Goal: Information Seeking & Learning: Compare options

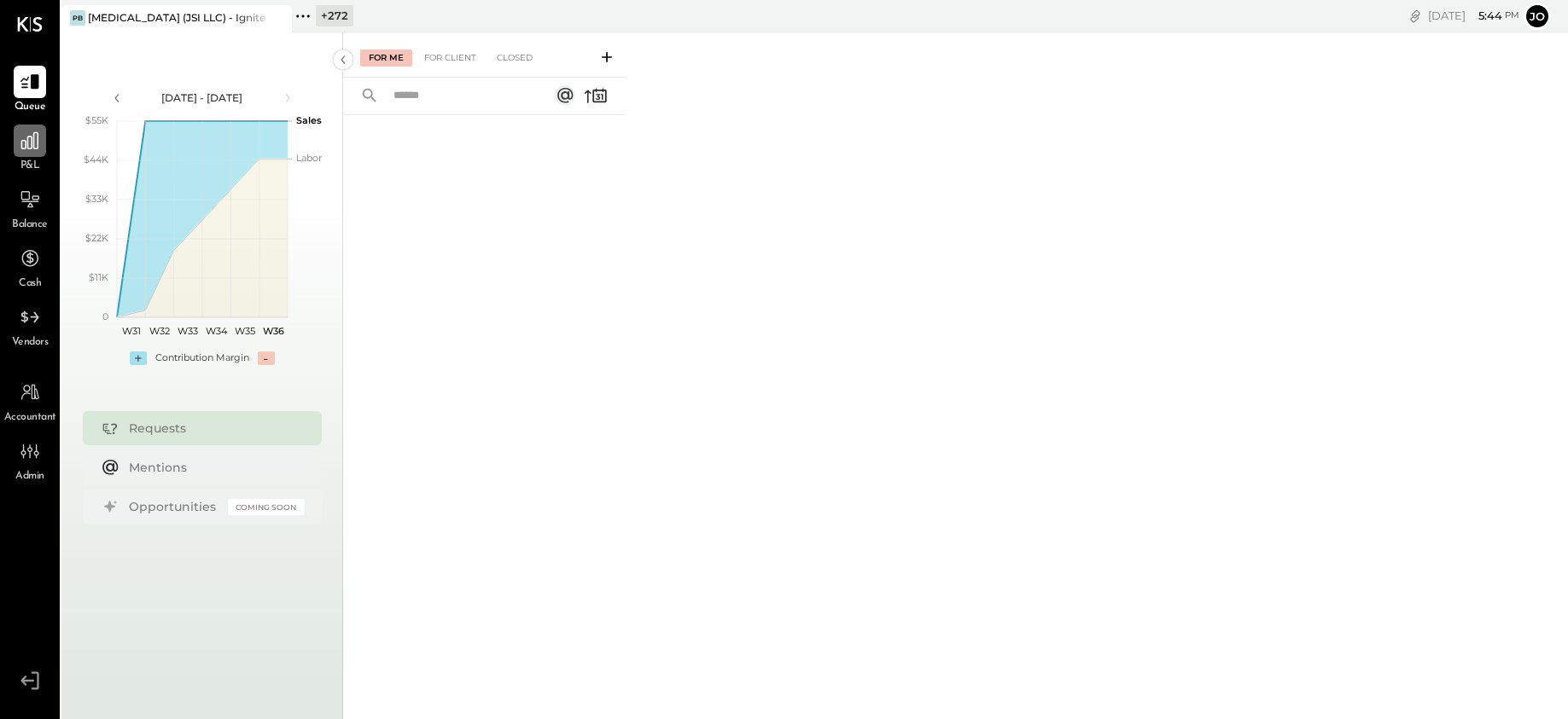
click at [26, 143] on icon at bounding box center [29, 141] width 17 height 17
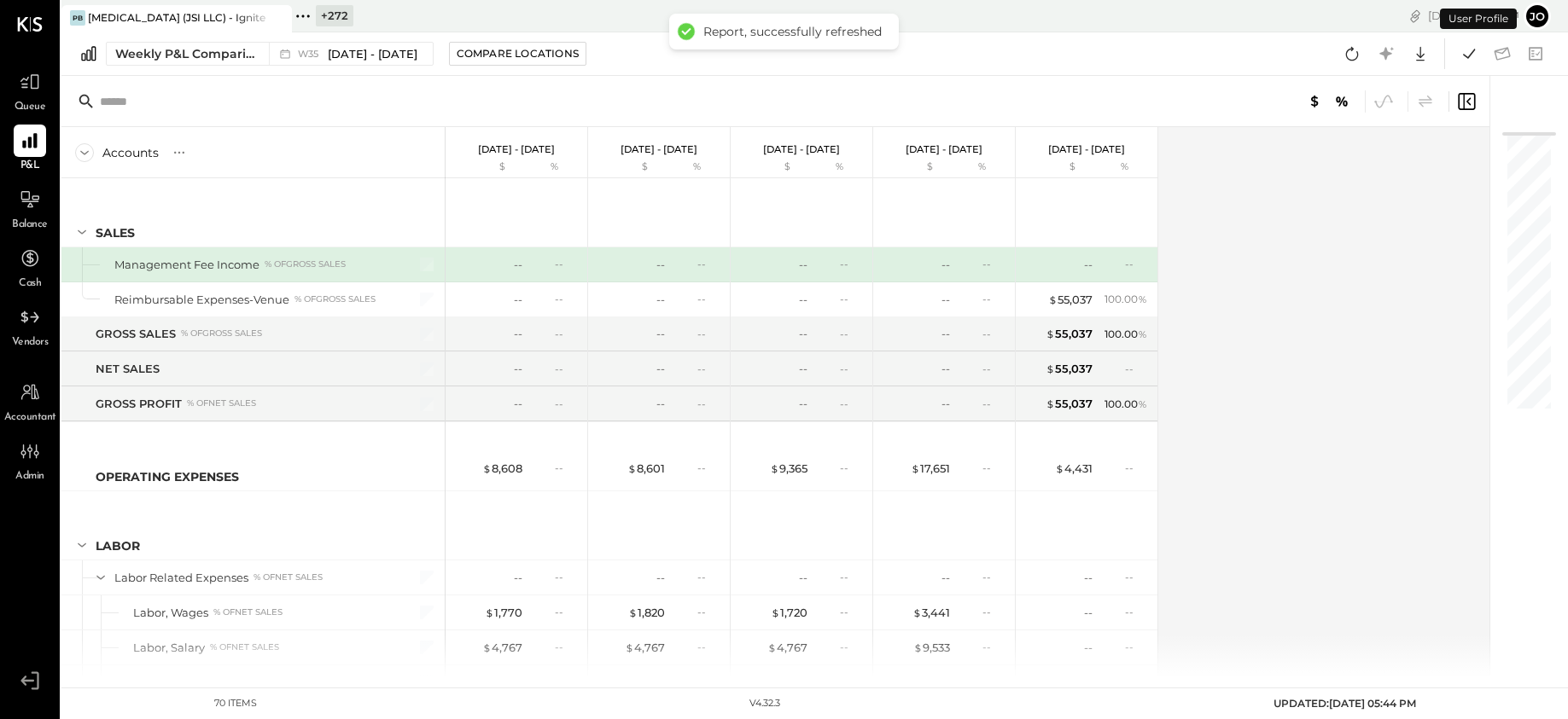
click at [235, 72] on div "Weekly P&L Comparison W35 [DATE] - [DATE] Compare Locations Google Sheets Excel" at bounding box center [815, 53] width 1507 height 44
click at [235, 51] on div "Weekly P&L Comparison" at bounding box center [186, 53] width 143 height 17
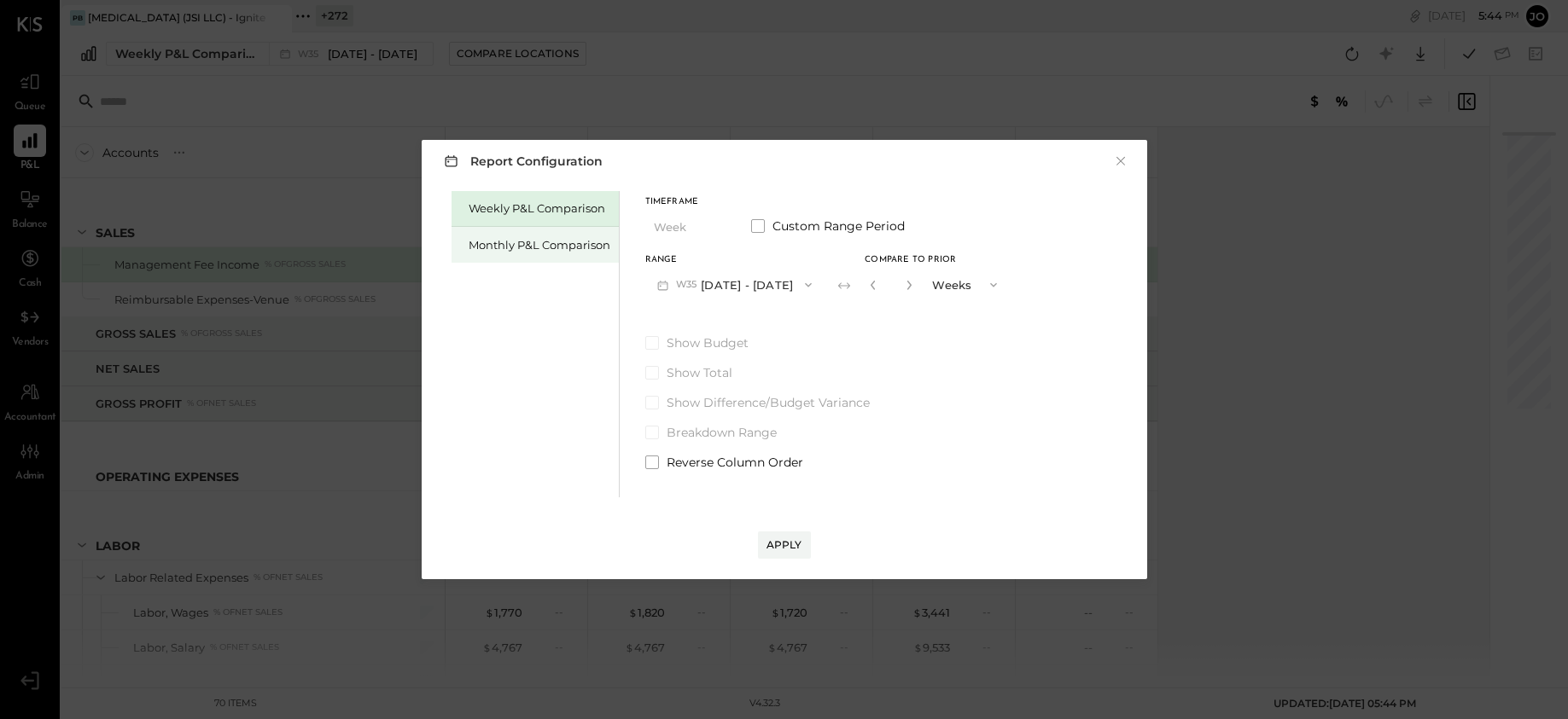
click at [550, 255] on div "Monthly P&L Comparison" at bounding box center [535, 245] width 167 height 36
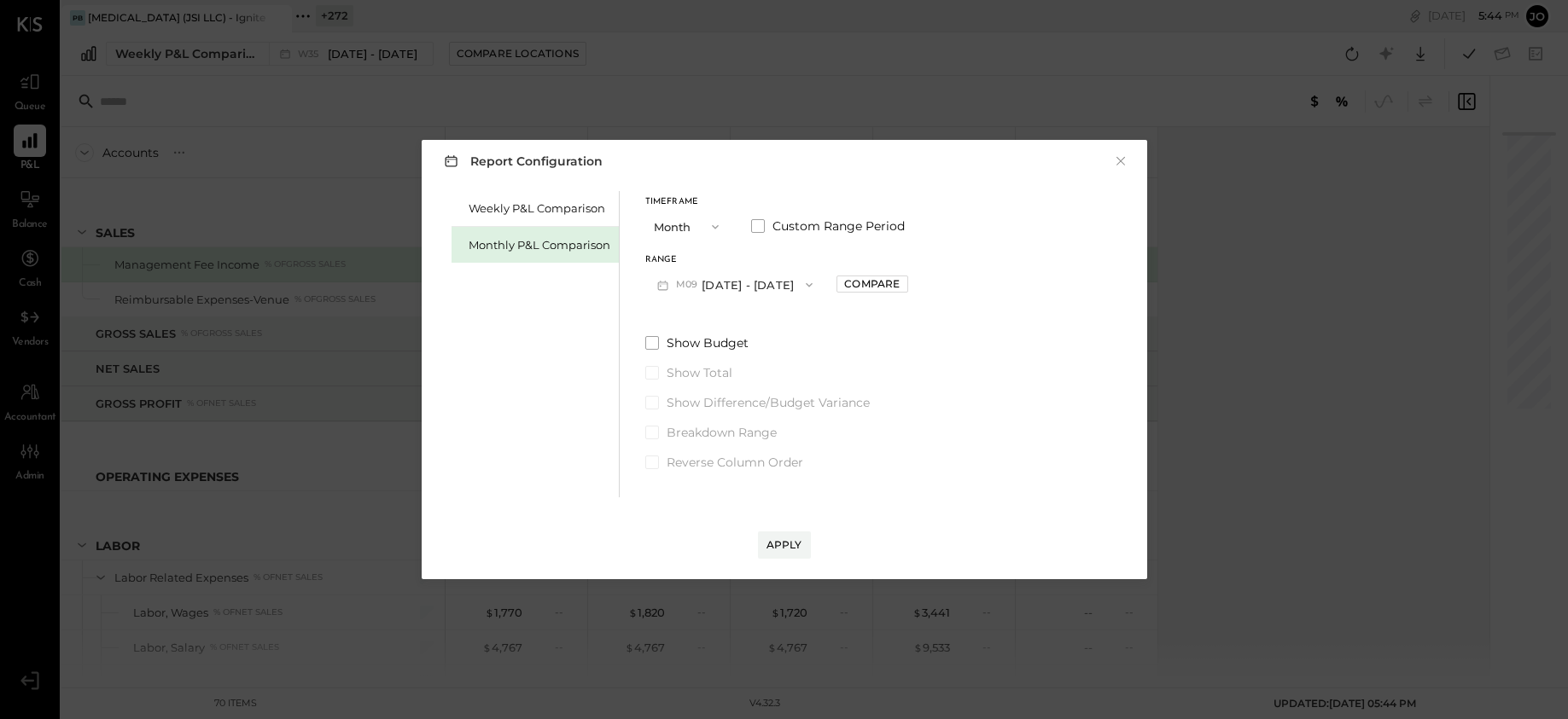
click at [761, 275] on button "M09 [DATE] - [DATE]" at bounding box center [735, 284] width 180 height 31
click at [776, 312] on div "M08 [DATE] - [DATE]" at bounding box center [743, 323] width 195 height 36
click at [857, 285] on div "Compare" at bounding box center [872, 284] width 55 height 14
click at [903, 292] on button "button" at bounding box center [909, 285] width 13 height 19
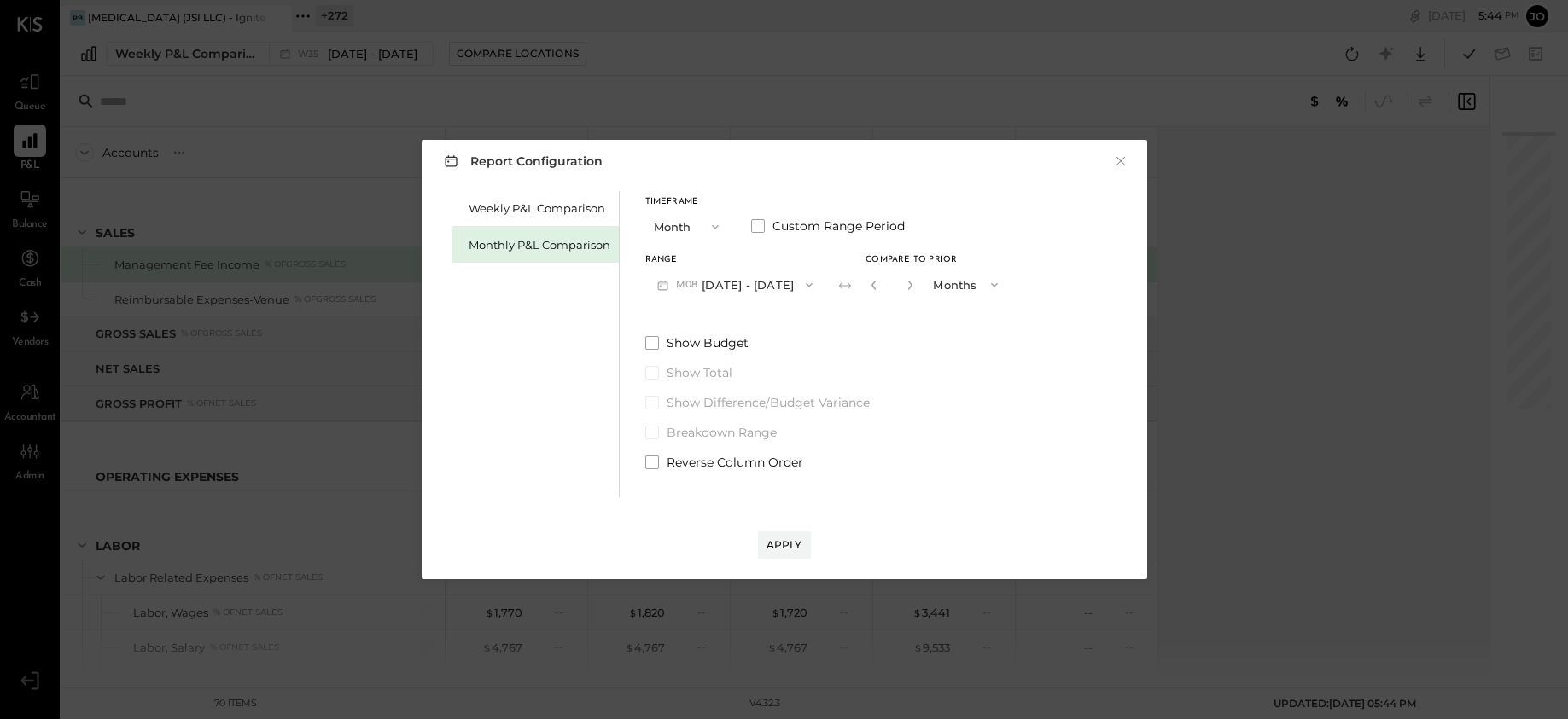
click at [903, 292] on button "button" at bounding box center [909, 285] width 13 height 19
type input "*"
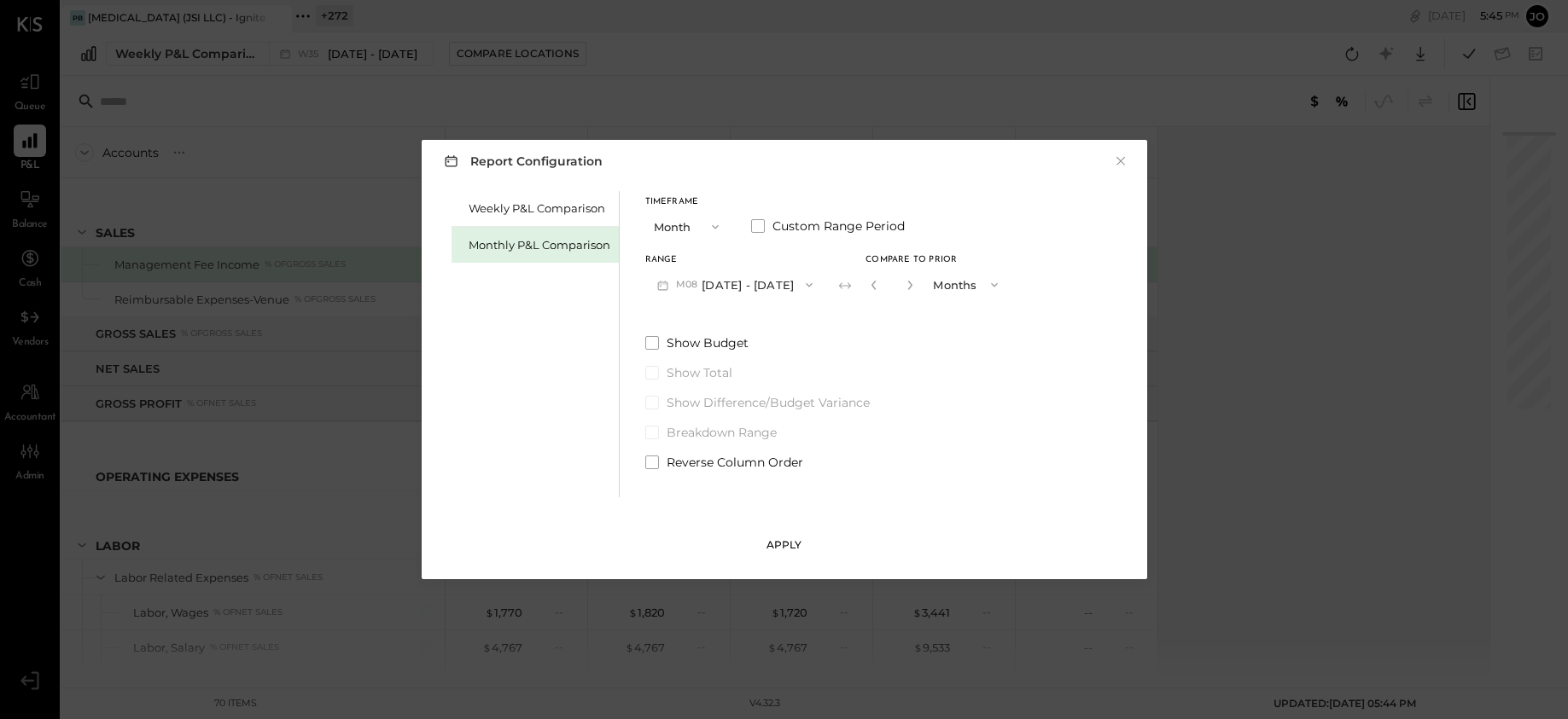
click at [789, 536] on button "Apply" at bounding box center [784, 545] width 53 height 28
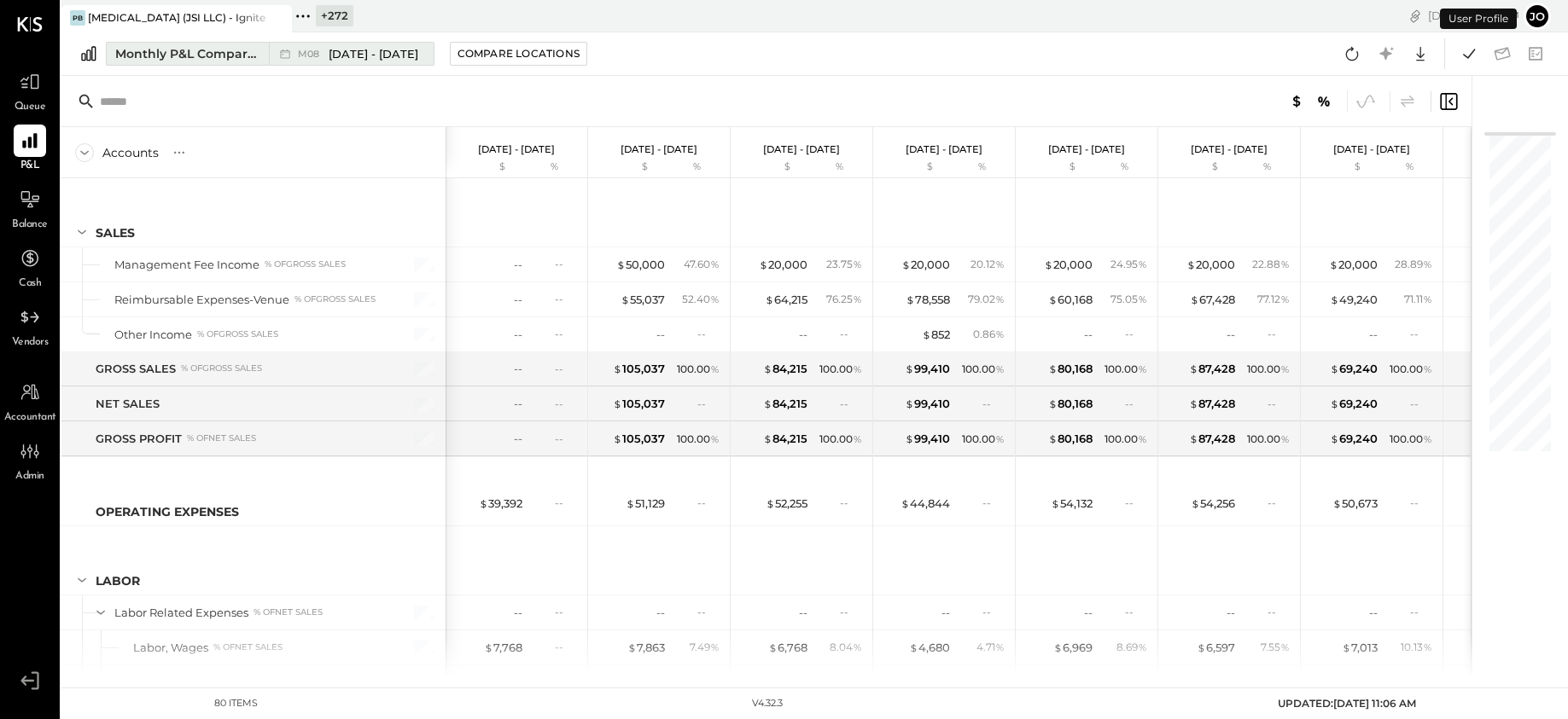
click at [292, 55] on icon at bounding box center [285, 53] width 17 height 17
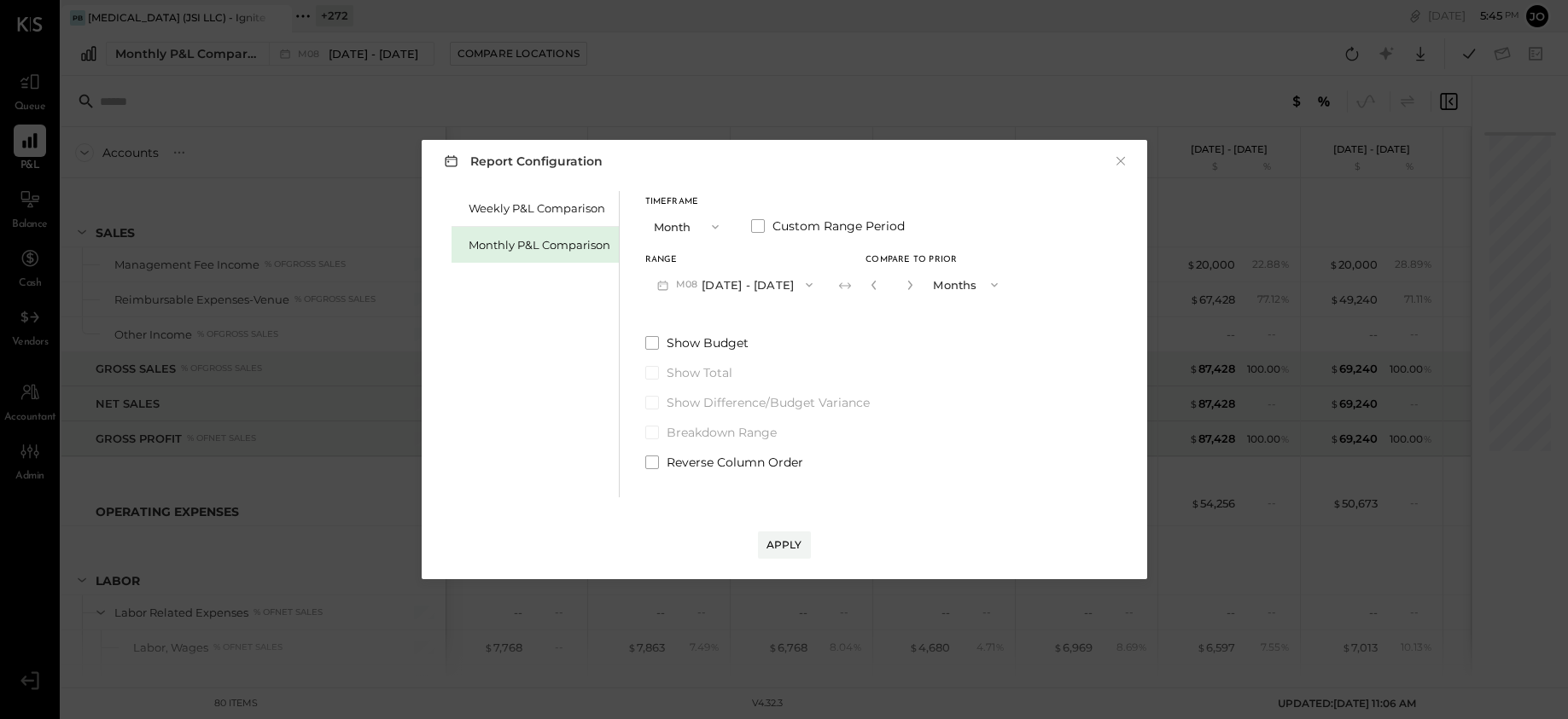
click at [699, 266] on div "Range M08 [DATE] - [DATE]" at bounding box center [735, 279] width 180 height 44
click at [736, 293] on button "M08 [DATE] - [DATE]" at bounding box center [735, 284] width 180 height 31
click at [745, 323] on span "[DATE] - [DATE]" at bounding box center [727, 323] width 81 height 14
click at [817, 295] on div "Range M08 [DATE] - [DATE] Compare to Prior * Months" at bounding box center [828, 279] width 365 height 44
click at [788, 295] on button "M08 [DATE] - [DATE]" at bounding box center [735, 284] width 180 height 31
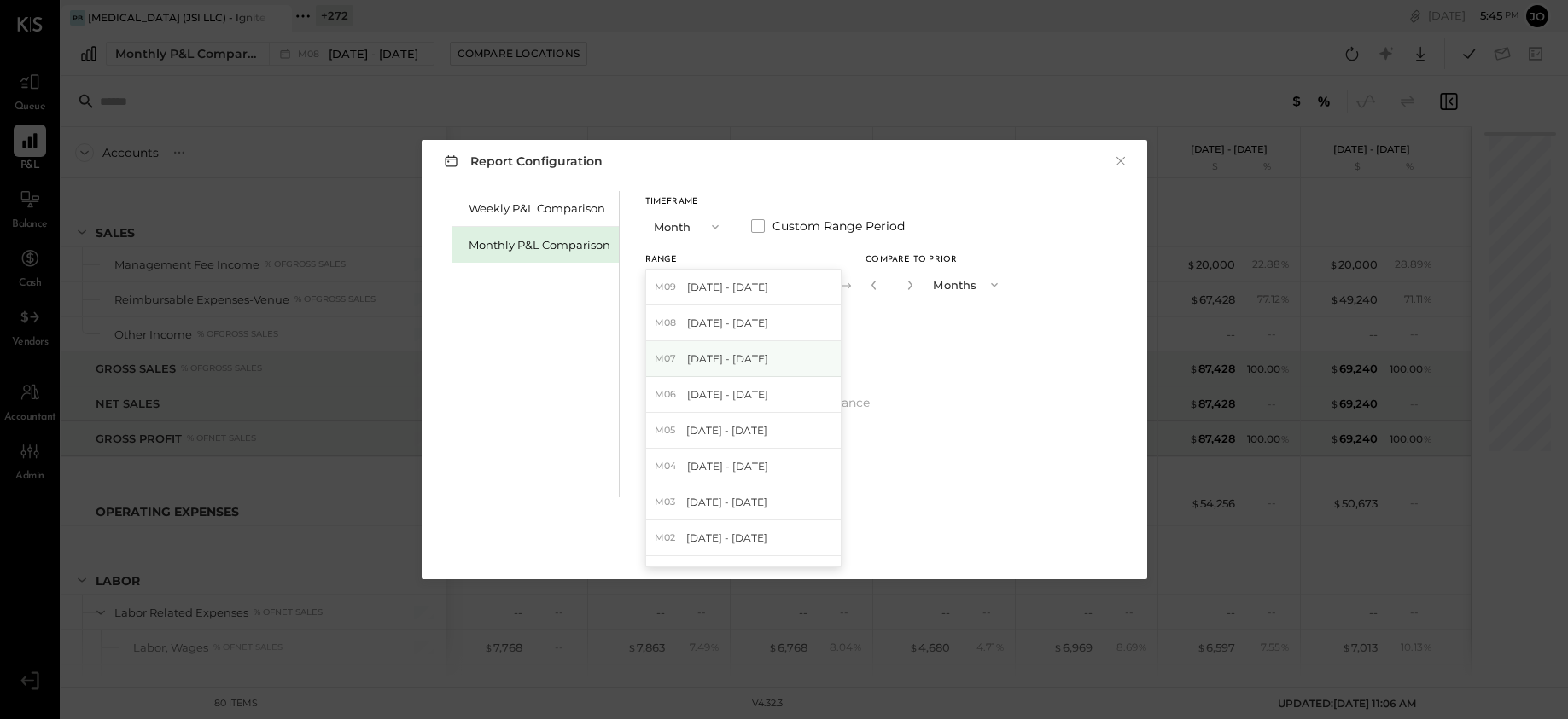
click at [779, 372] on div "M07 [DATE] - [DATE]" at bounding box center [743, 359] width 195 height 36
click at [849, 290] on div "Range M07 [DATE] - [DATE] Compare to Prior * Months" at bounding box center [828, 279] width 365 height 44
click at [869, 288] on icon "button" at bounding box center [874, 285] width 11 height 11
type input "*"
click at [800, 545] on div "Apply" at bounding box center [784, 545] width 36 height 14
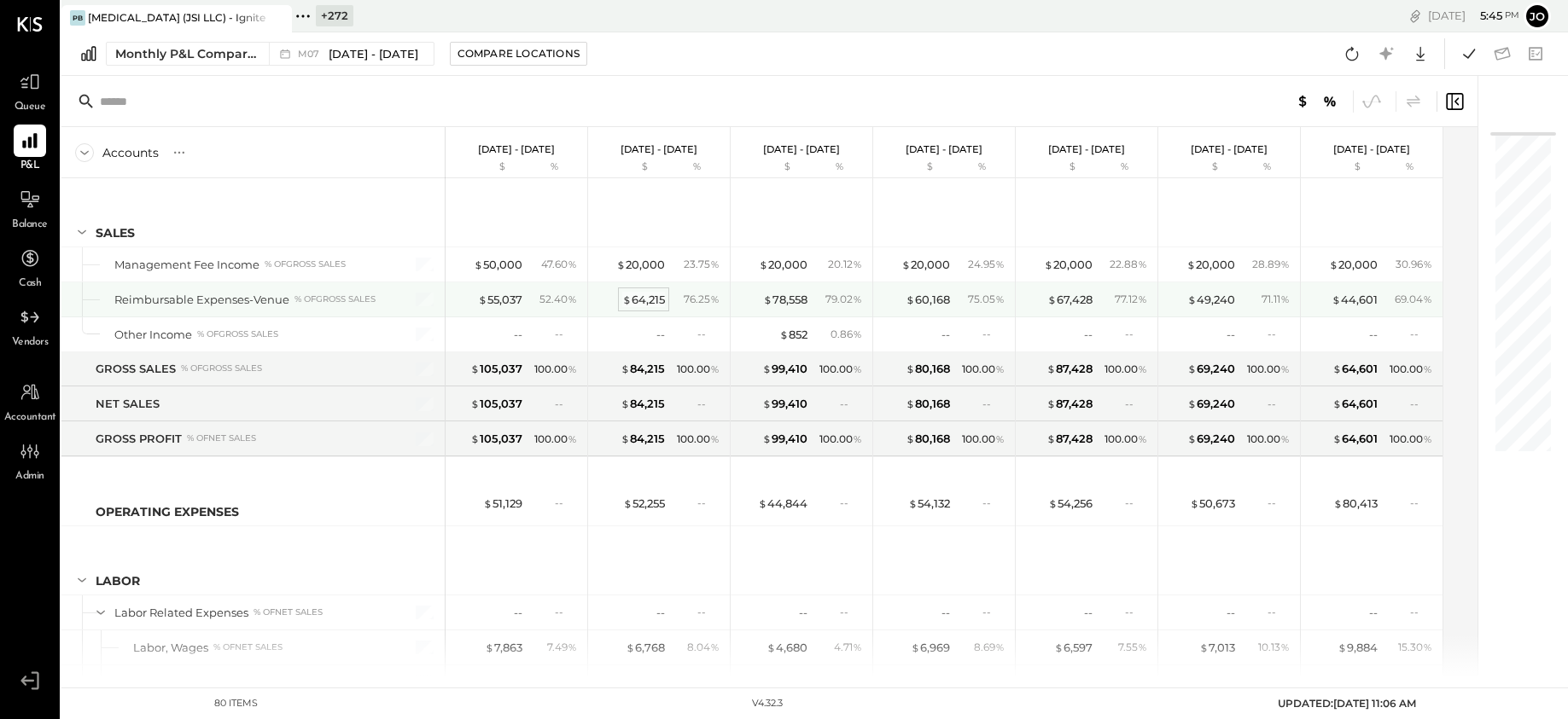
click at [640, 303] on div "$ 64,215" at bounding box center [644, 300] width 43 height 16
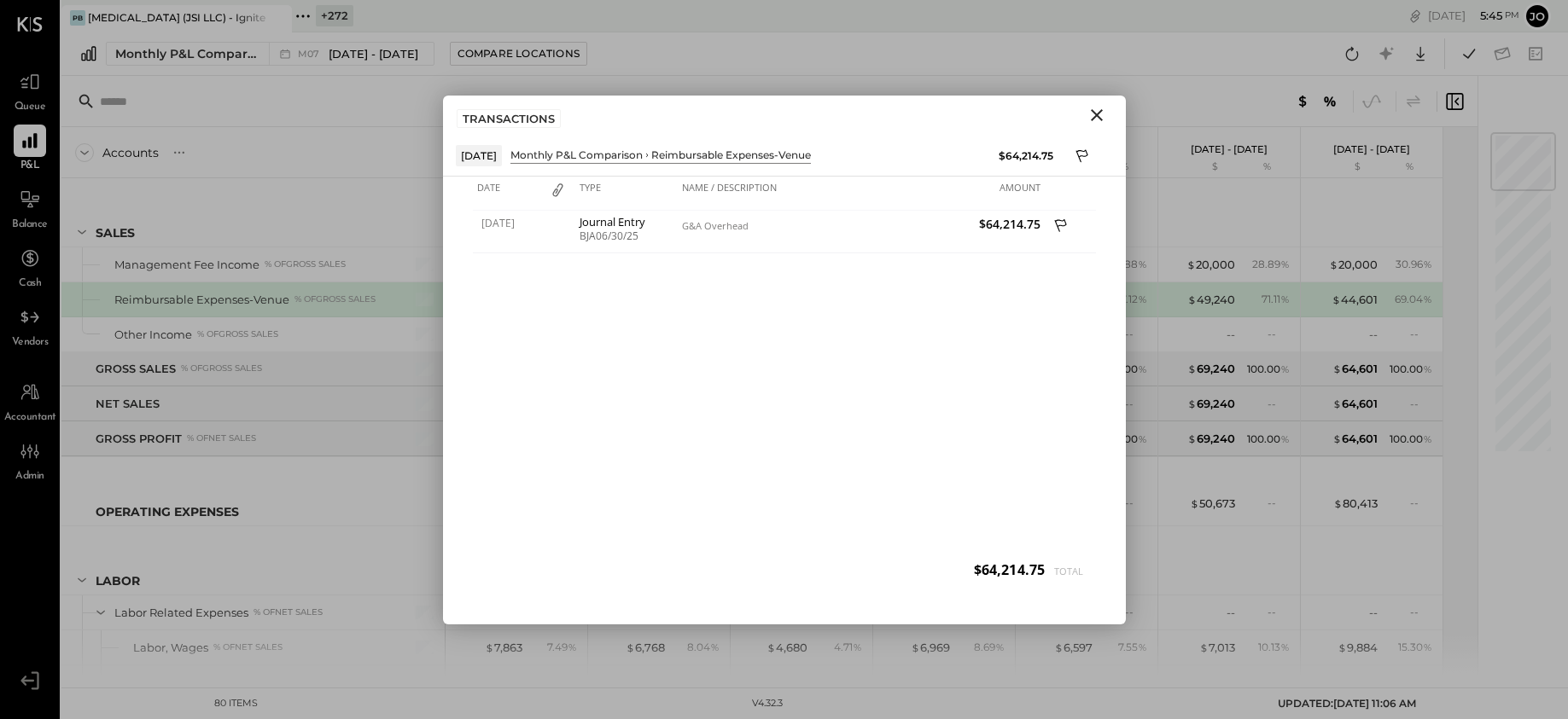
click at [1107, 117] on button "Close" at bounding box center [1096, 115] width 31 height 22
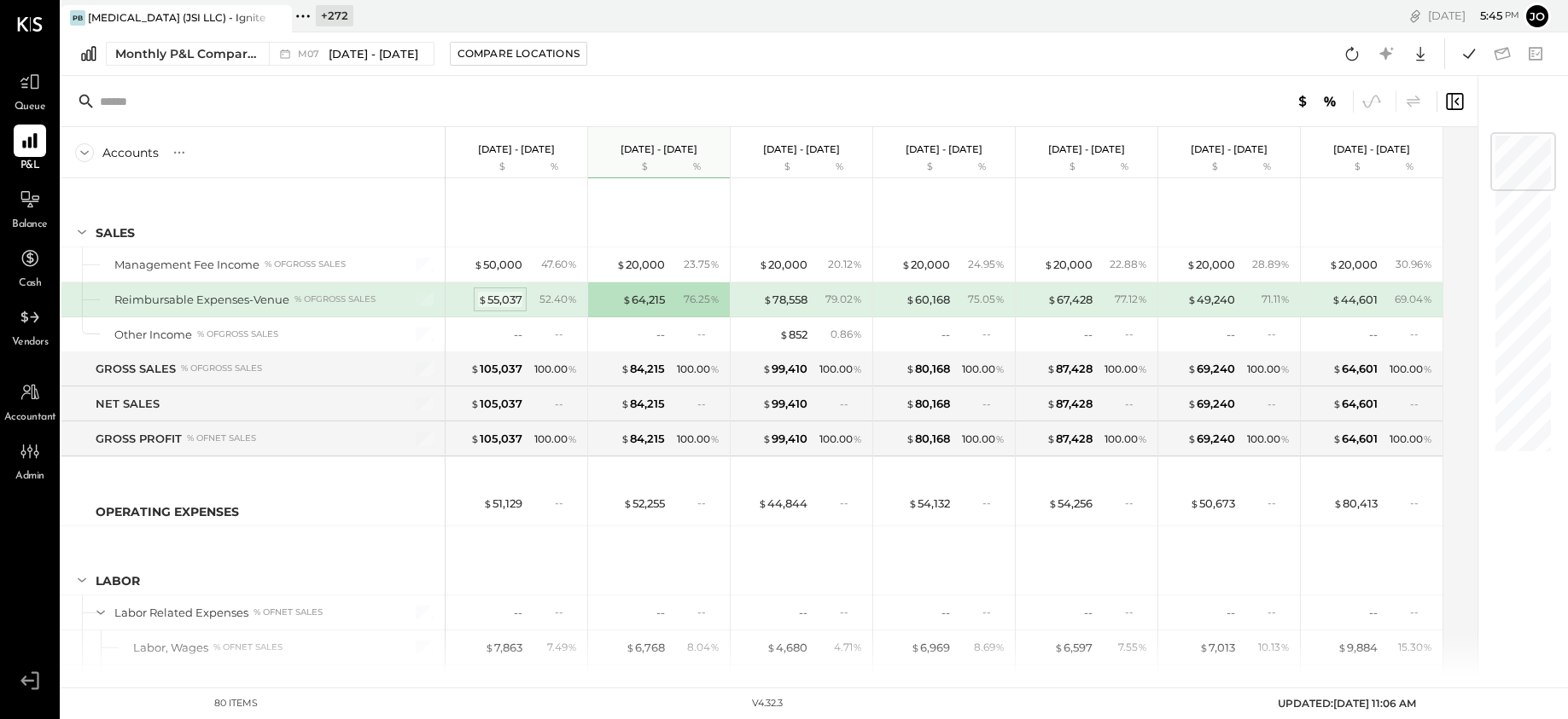
click at [505, 302] on div "$ 55,037" at bounding box center [500, 300] width 45 height 16
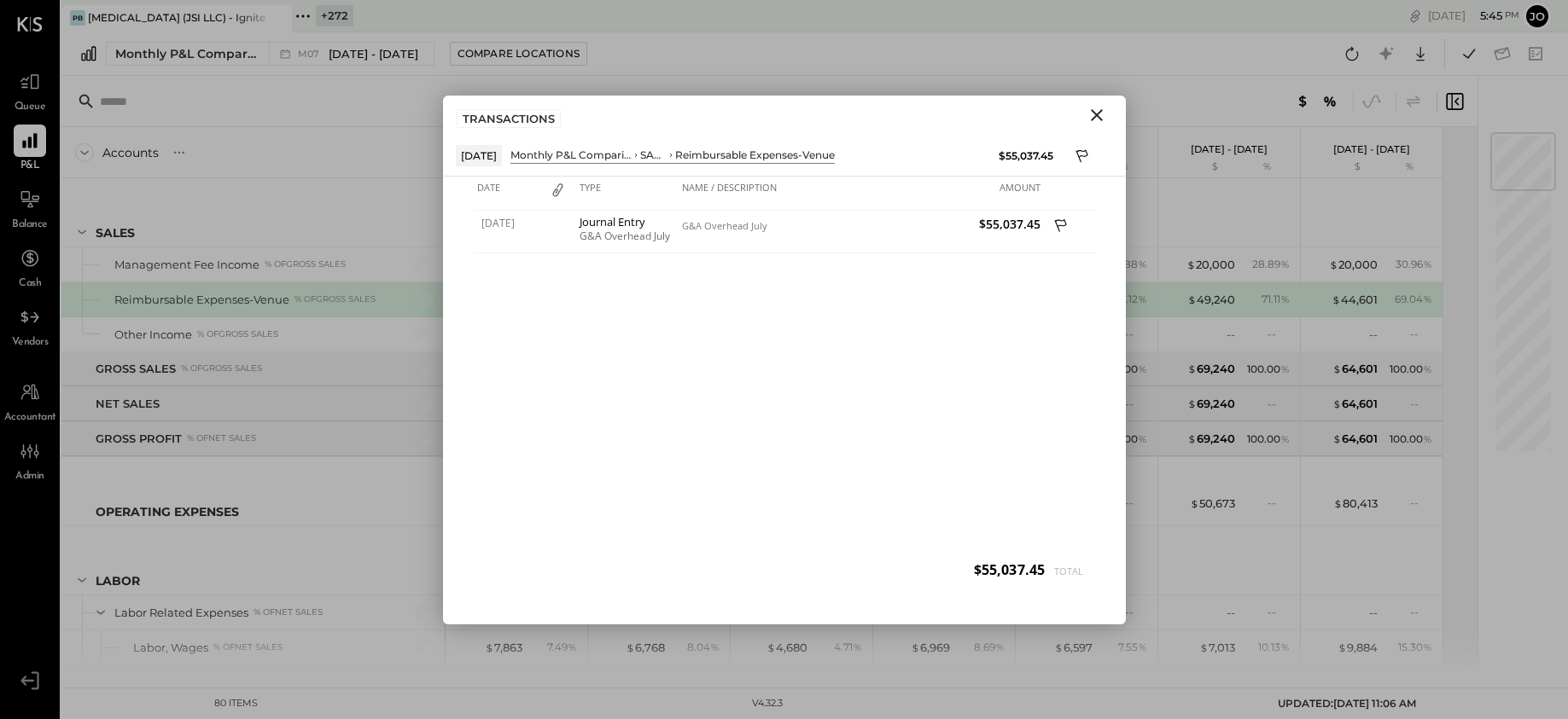
click at [1096, 120] on icon "Close" at bounding box center [1096, 115] width 20 height 20
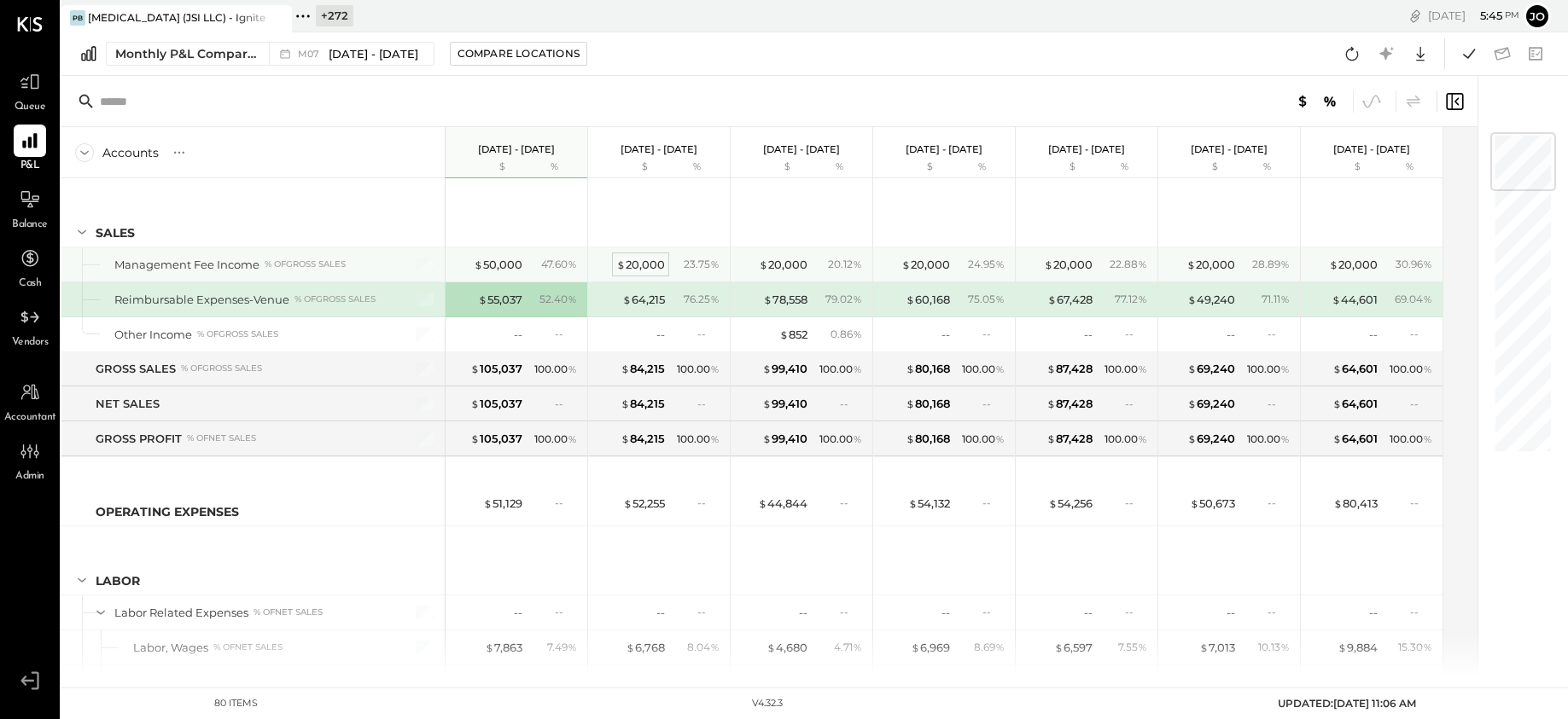
click at [626, 263] on div "$ 20,000" at bounding box center [640, 264] width 49 height 16
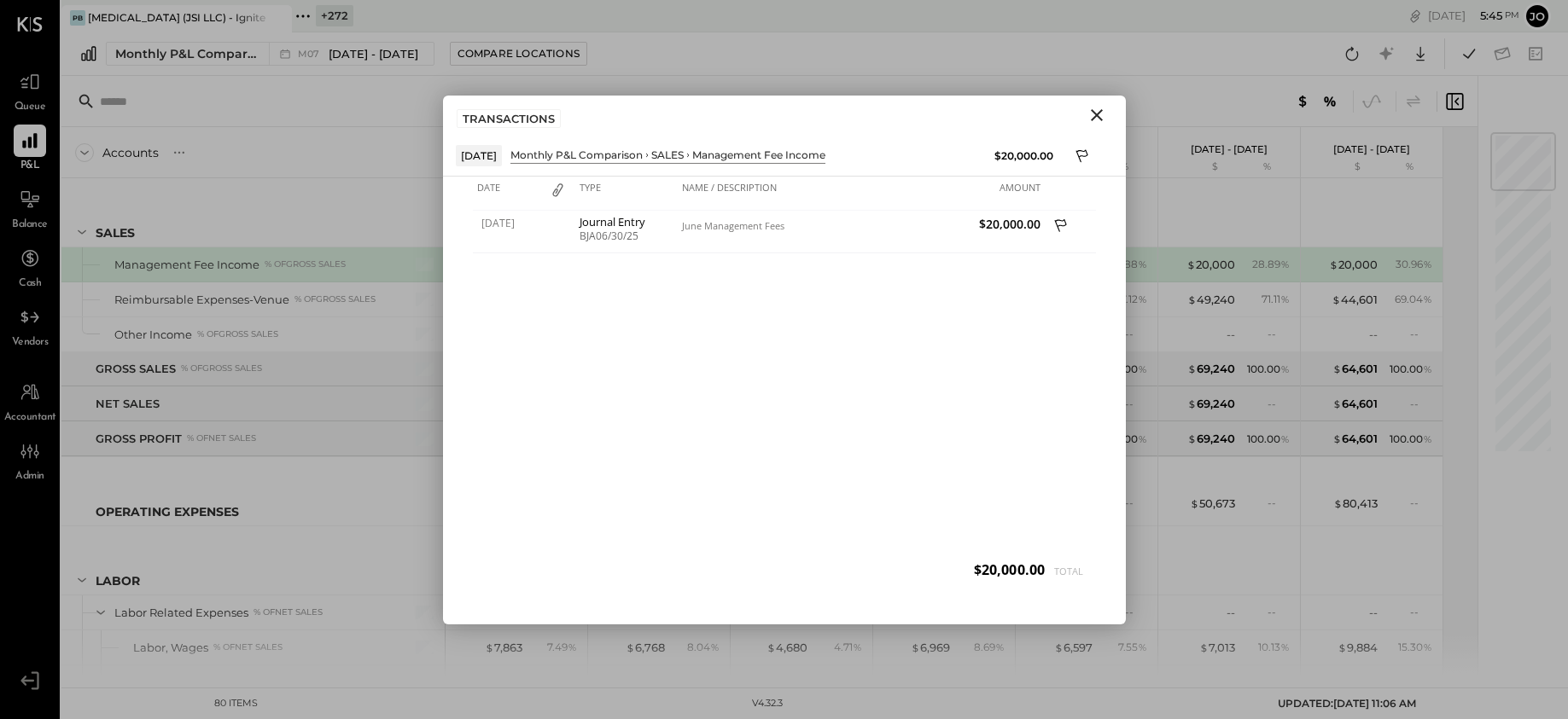
click at [1089, 123] on icon "Close" at bounding box center [1096, 115] width 20 height 20
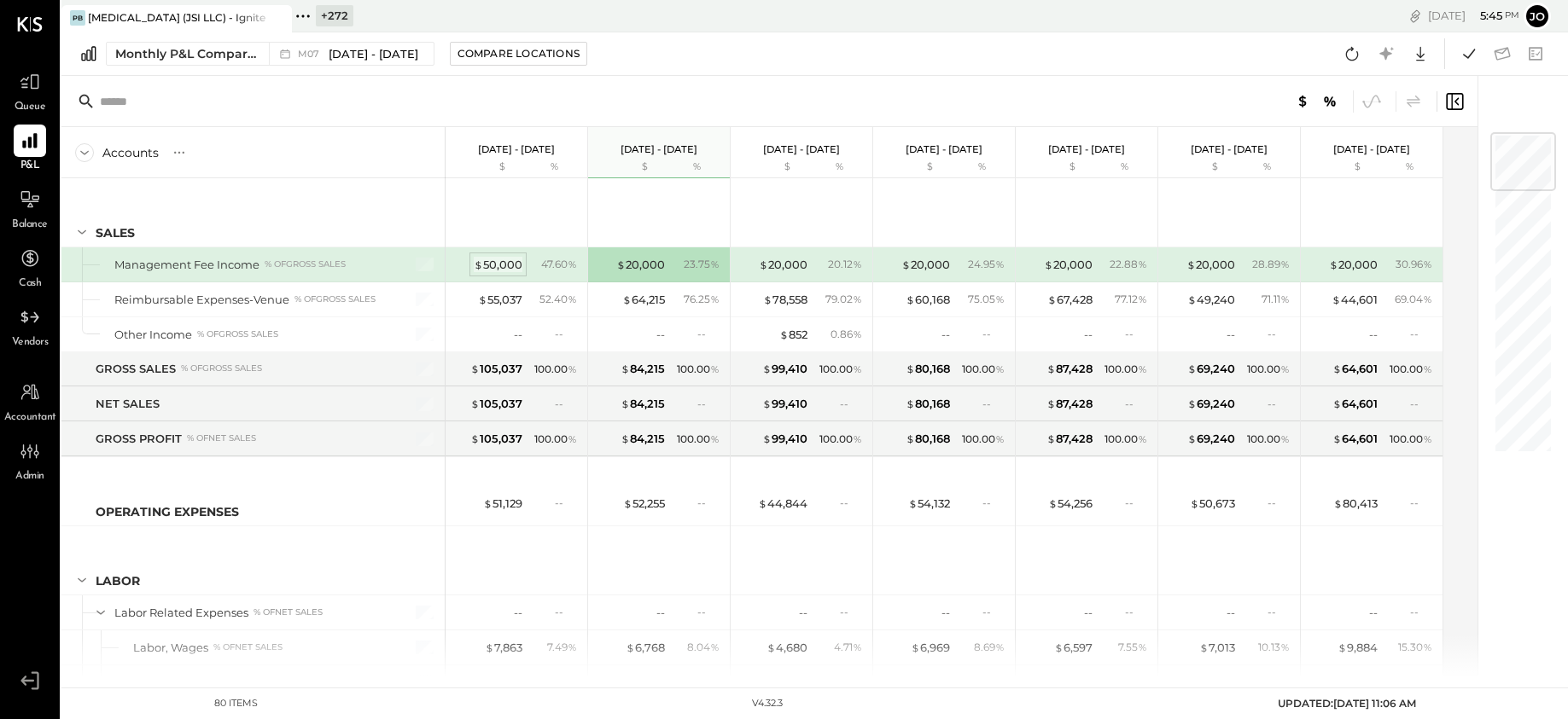
click at [507, 263] on div "$ 50,000" at bounding box center [498, 264] width 49 height 16
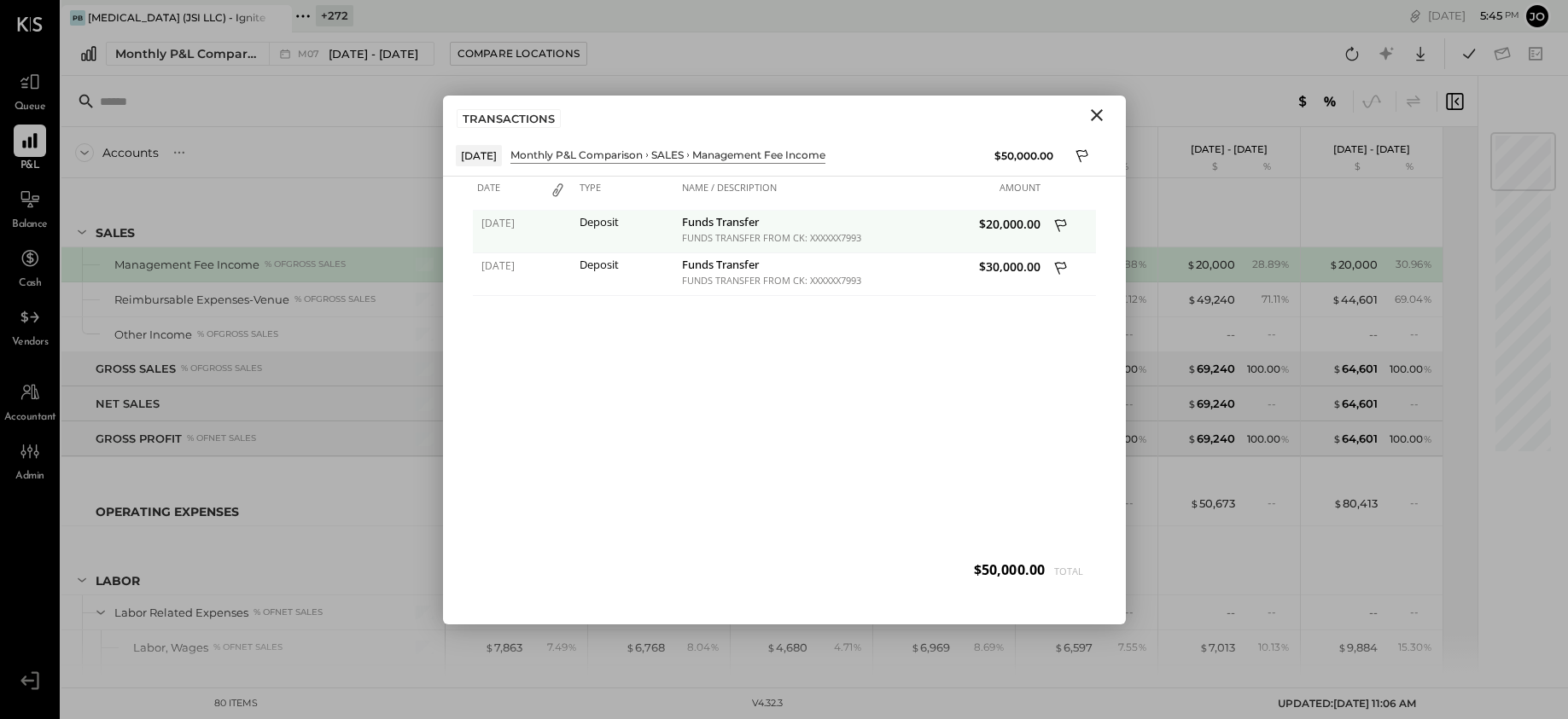
click at [1054, 225] on icon at bounding box center [1061, 227] width 15 height 21
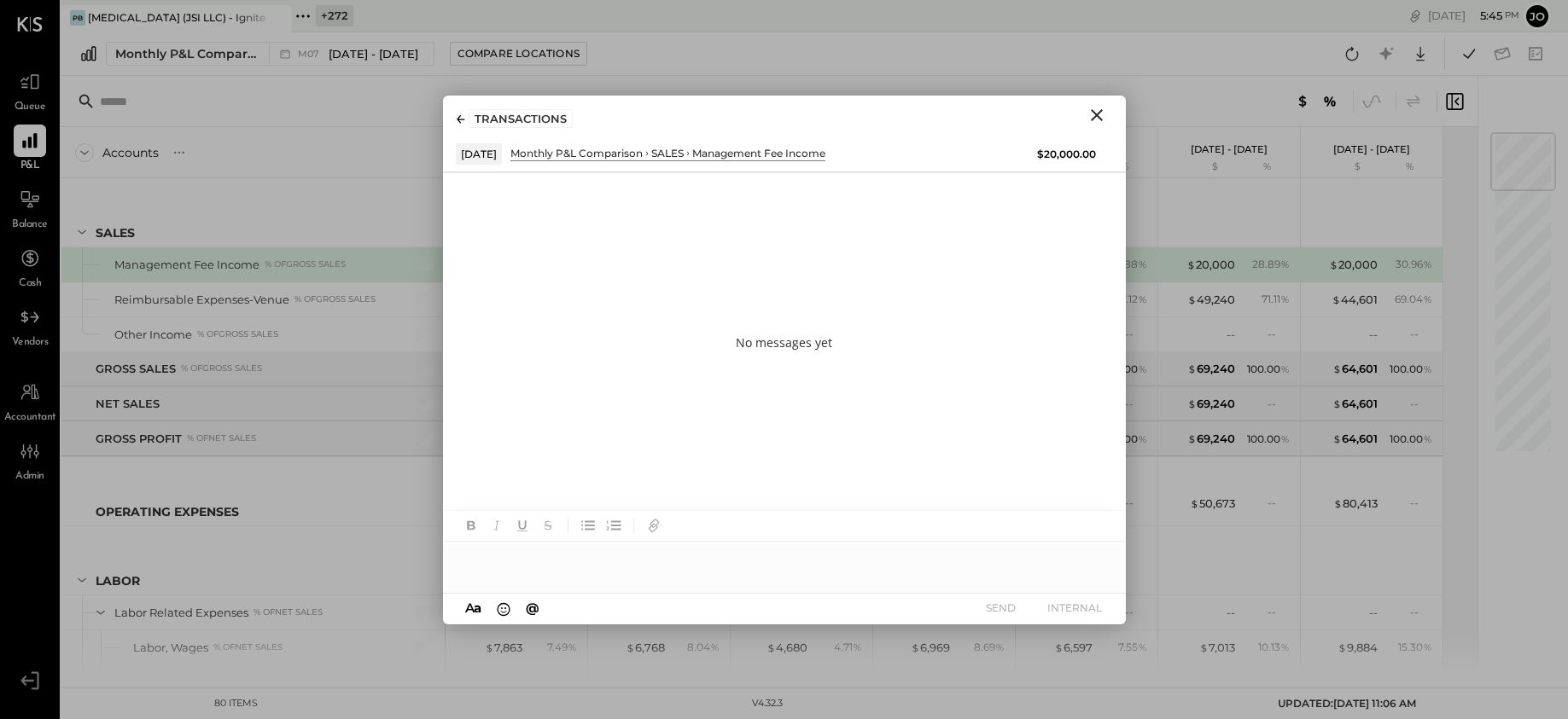
click at [811, 564] on div at bounding box center [784, 559] width 683 height 34
click at [811, 564] on div "*" at bounding box center [784, 559] width 683 height 34
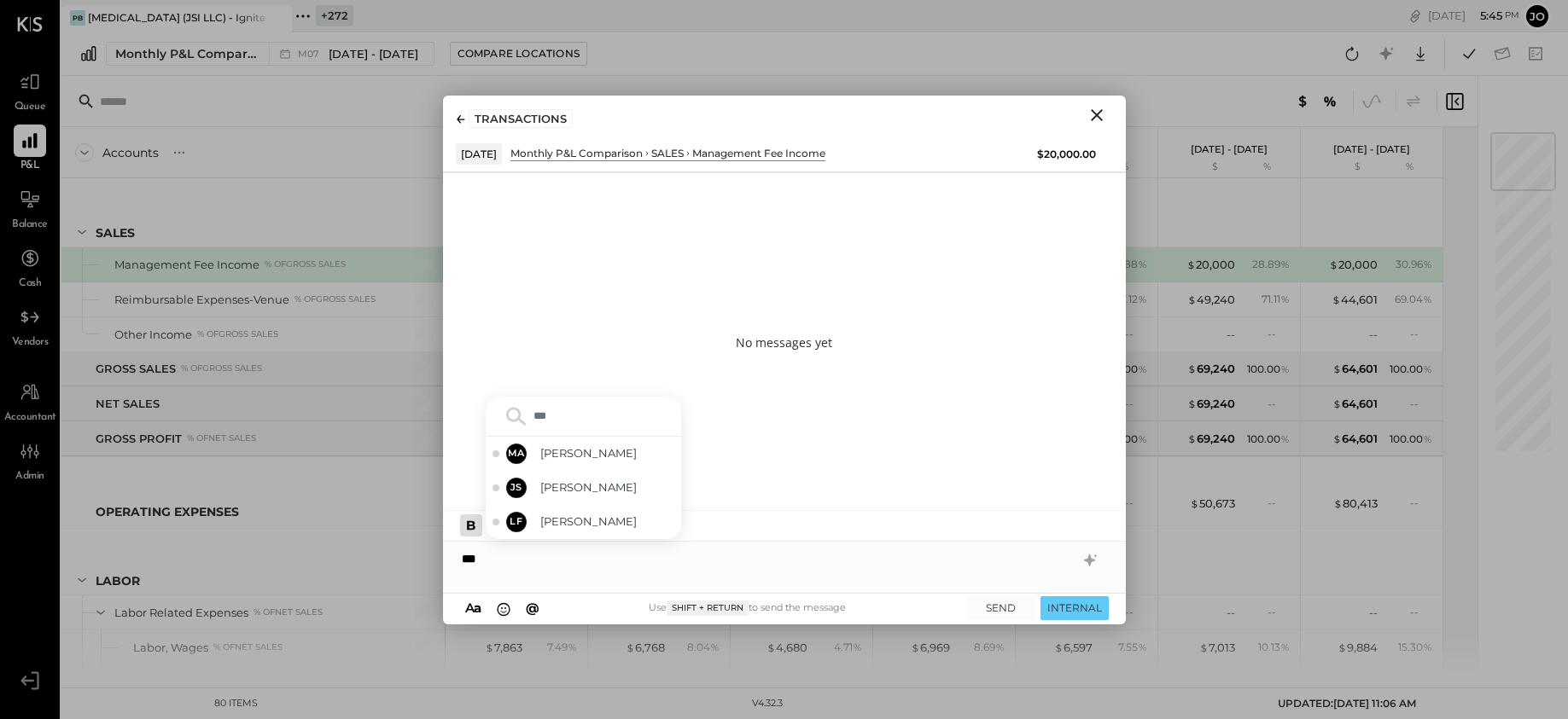
type input "****"
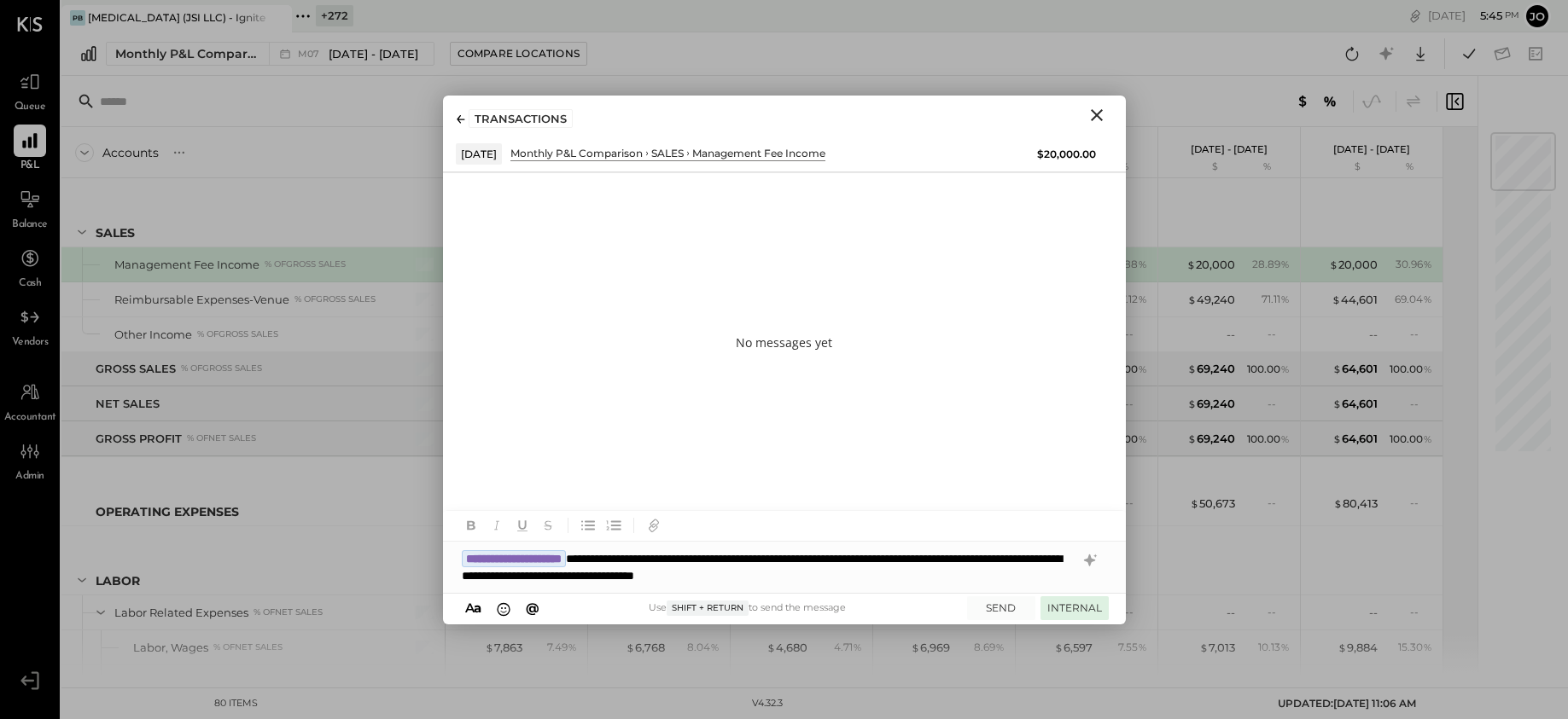
click at [1084, 597] on button "INTERNAL" at bounding box center [1074, 608] width 69 height 23
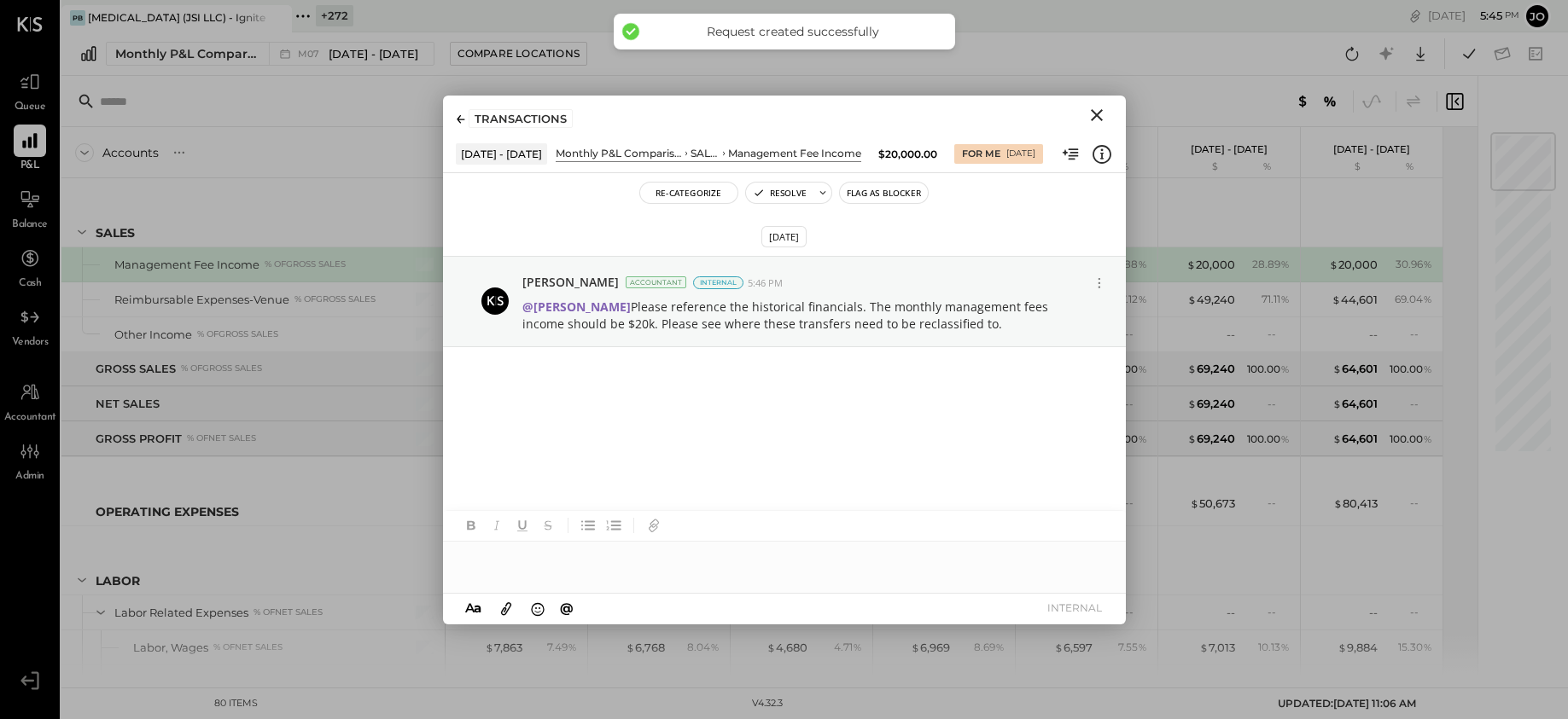
click at [1097, 115] on icon "Close" at bounding box center [1096, 115] width 20 height 20
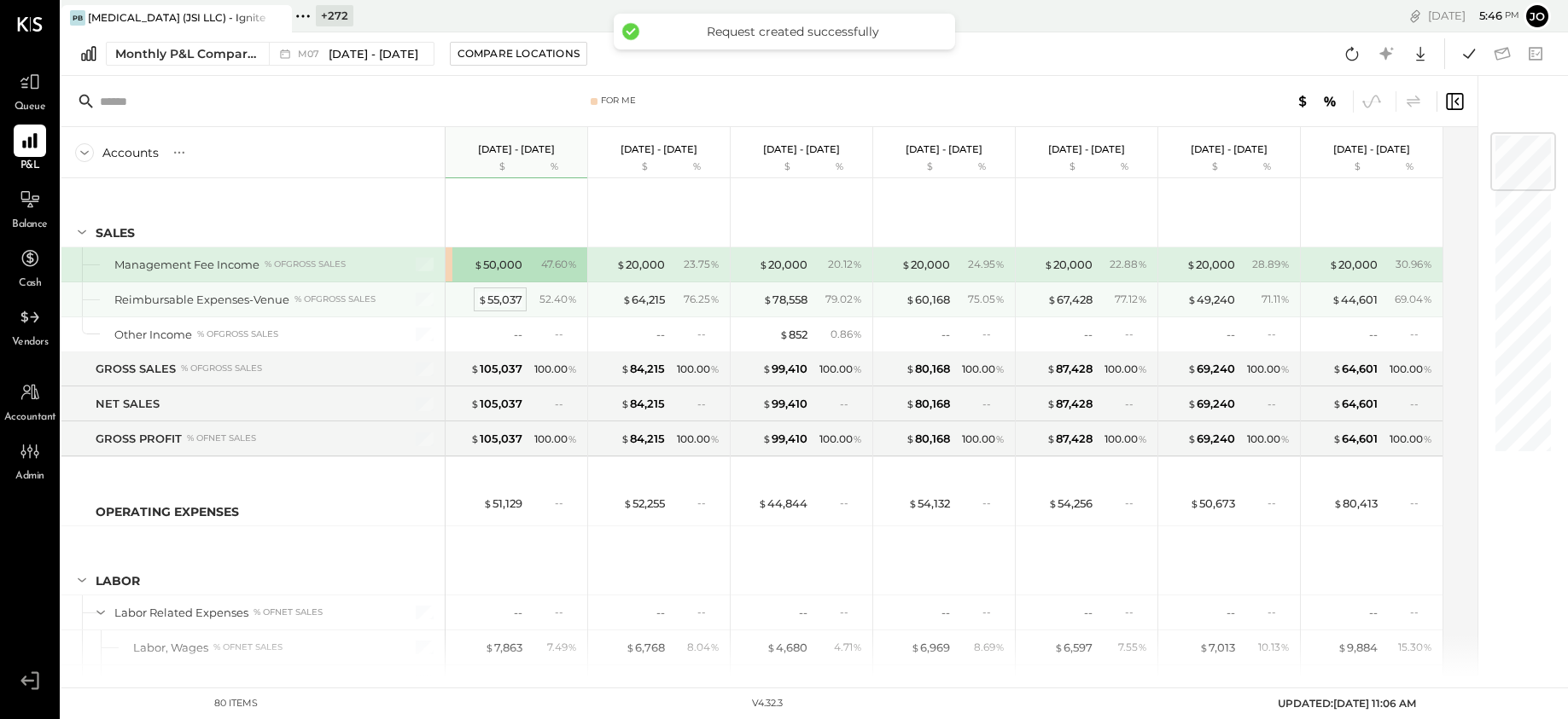
click at [501, 297] on div "$ 55,037" at bounding box center [500, 300] width 45 height 16
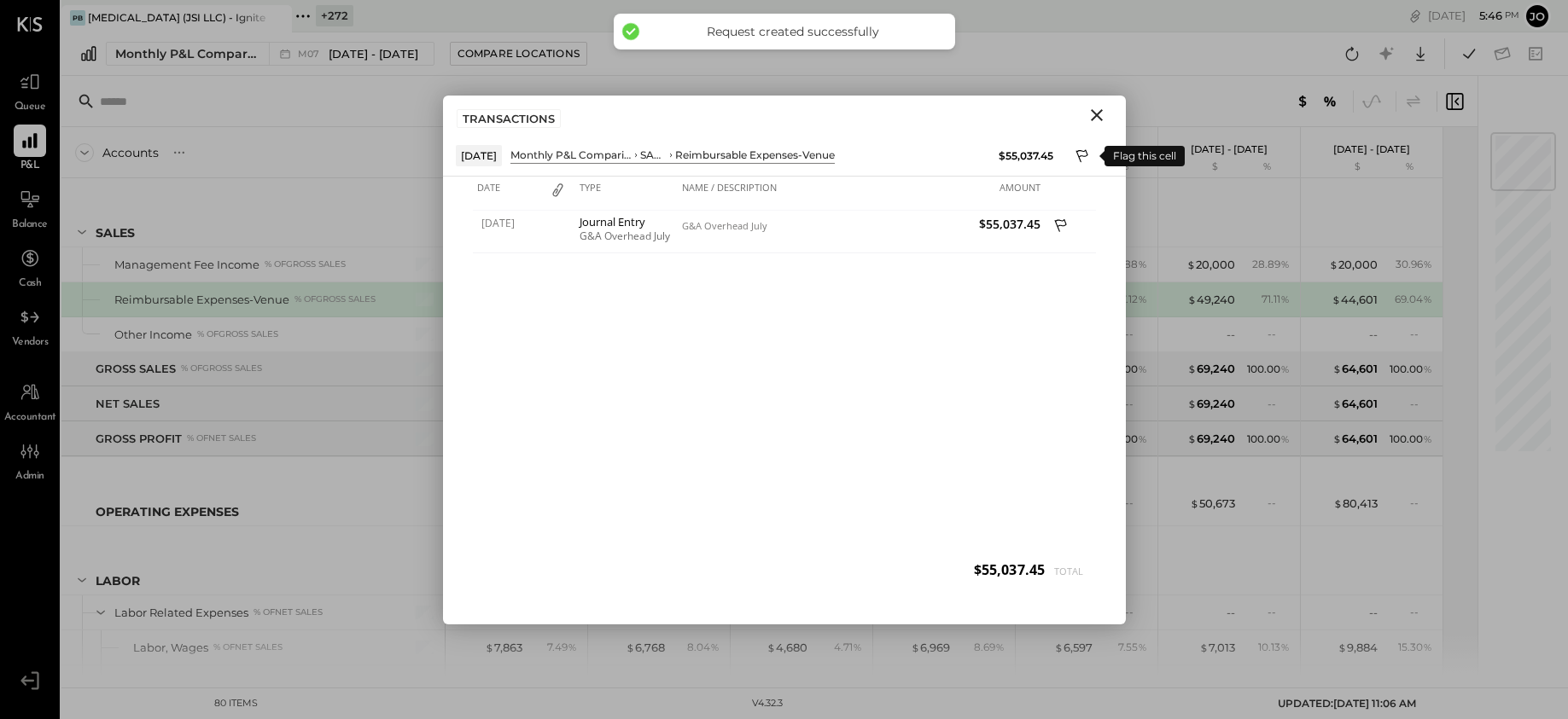
click at [1083, 166] on icon at bounding box center [1083, 158] width 15 height 20
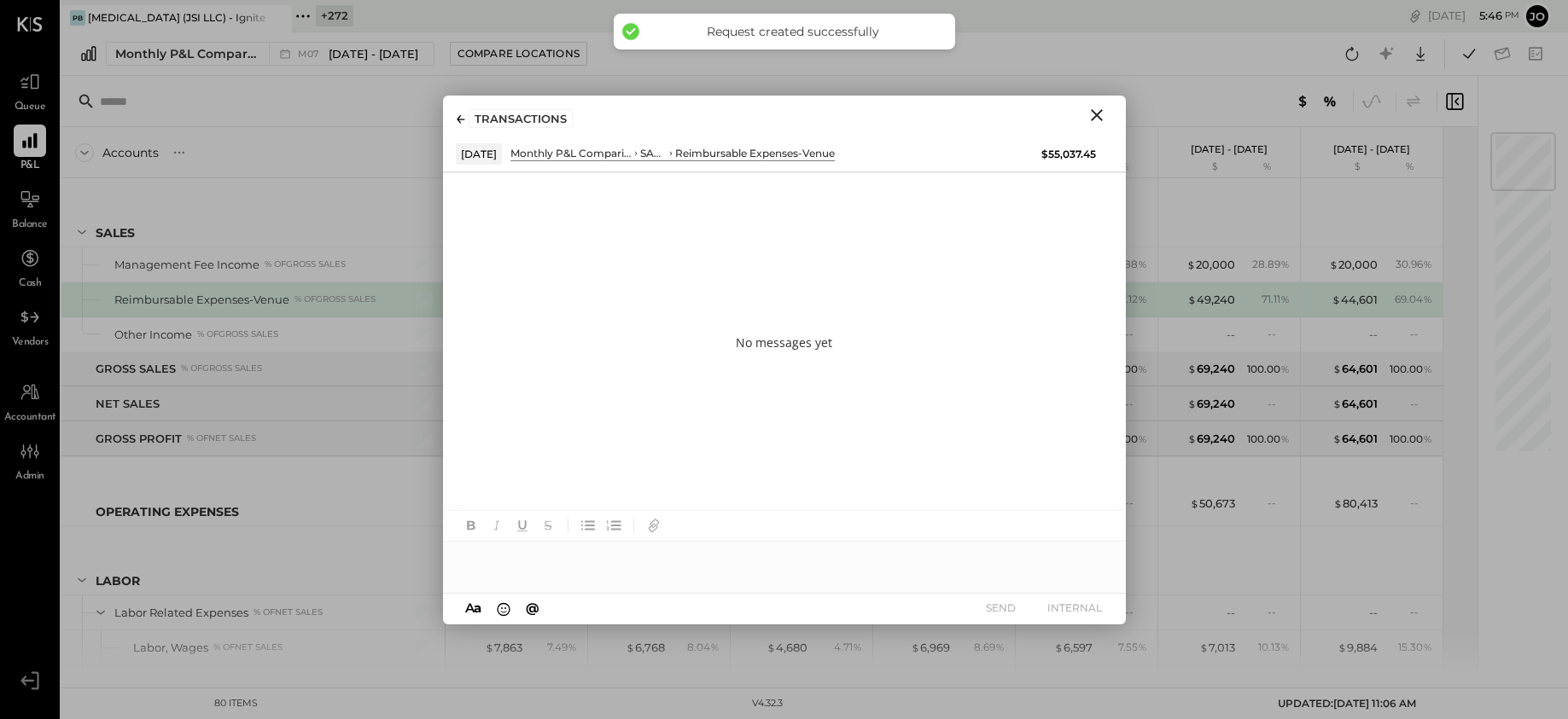
click at [789, 548] on div at bounding box center [784, 559] width 683 height 34
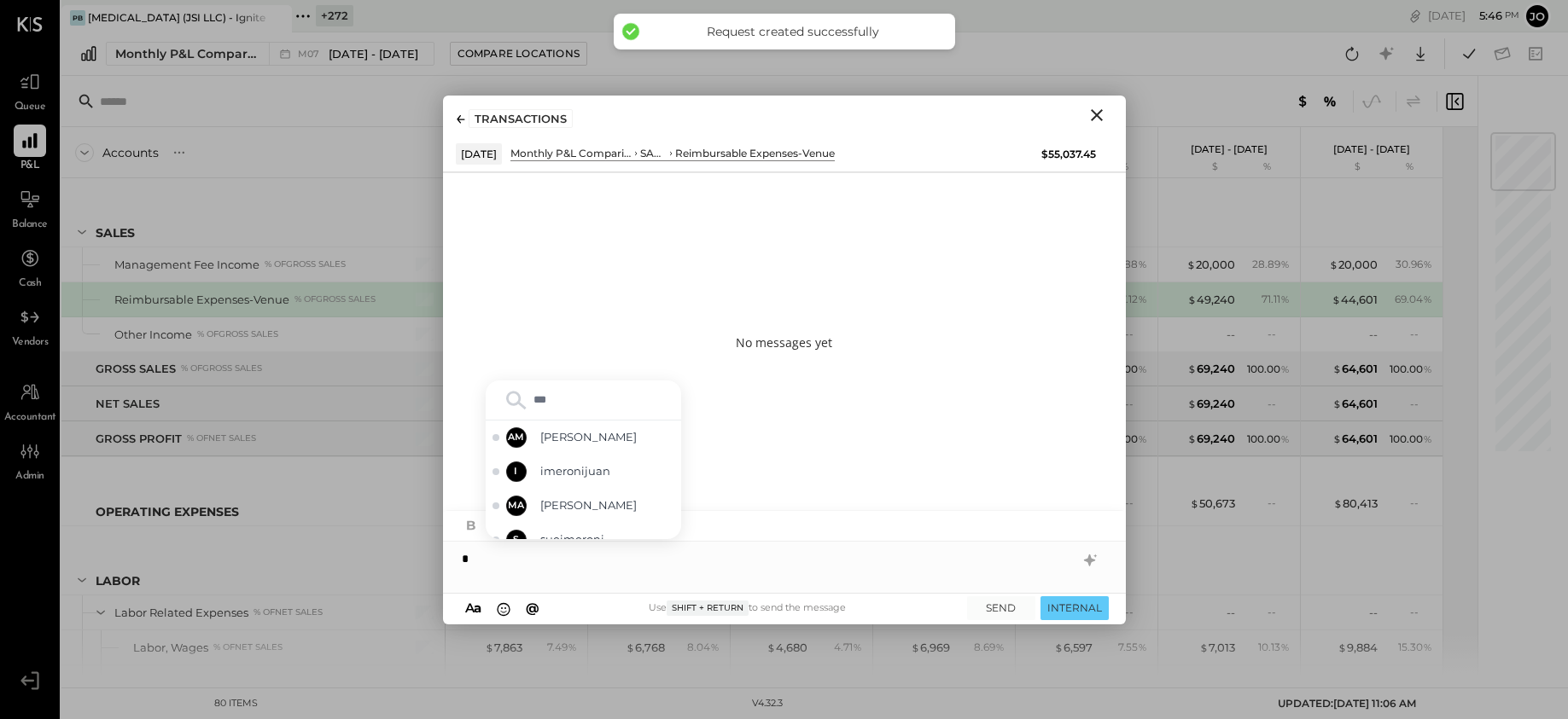
type input "****"
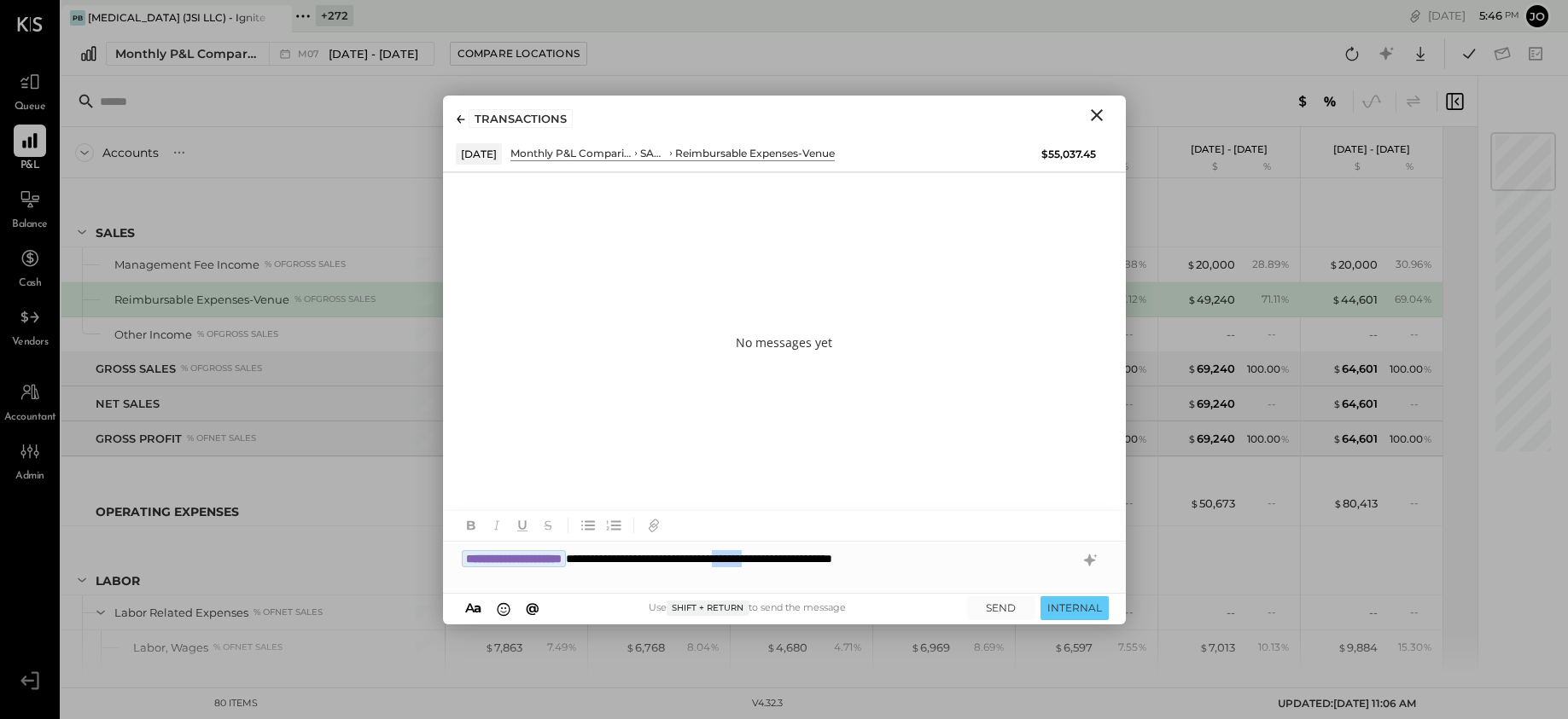
click at [886, 559] on div "**********" at bounding box center [784, 559] width 683 height 34
click at [1056, 552] on div "**********" at bounding box center [784, 559] width 683 height 34
click at [1093, 598] on button "INTERNAL" at bounding box center [1074, 608] width 69 height 23
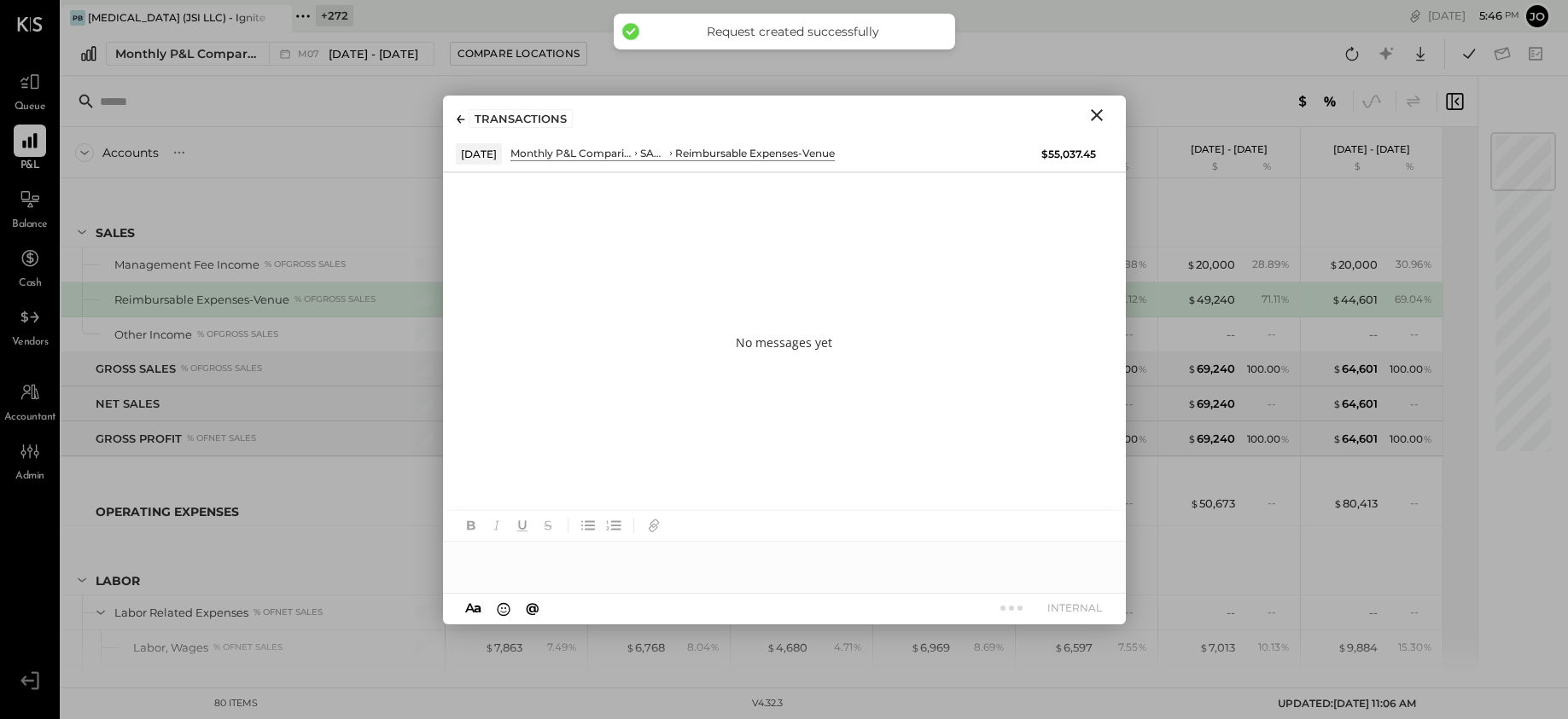
click at [1097, 113] on icon "Close" at bounding box center [1096, 115] width 20 height 20
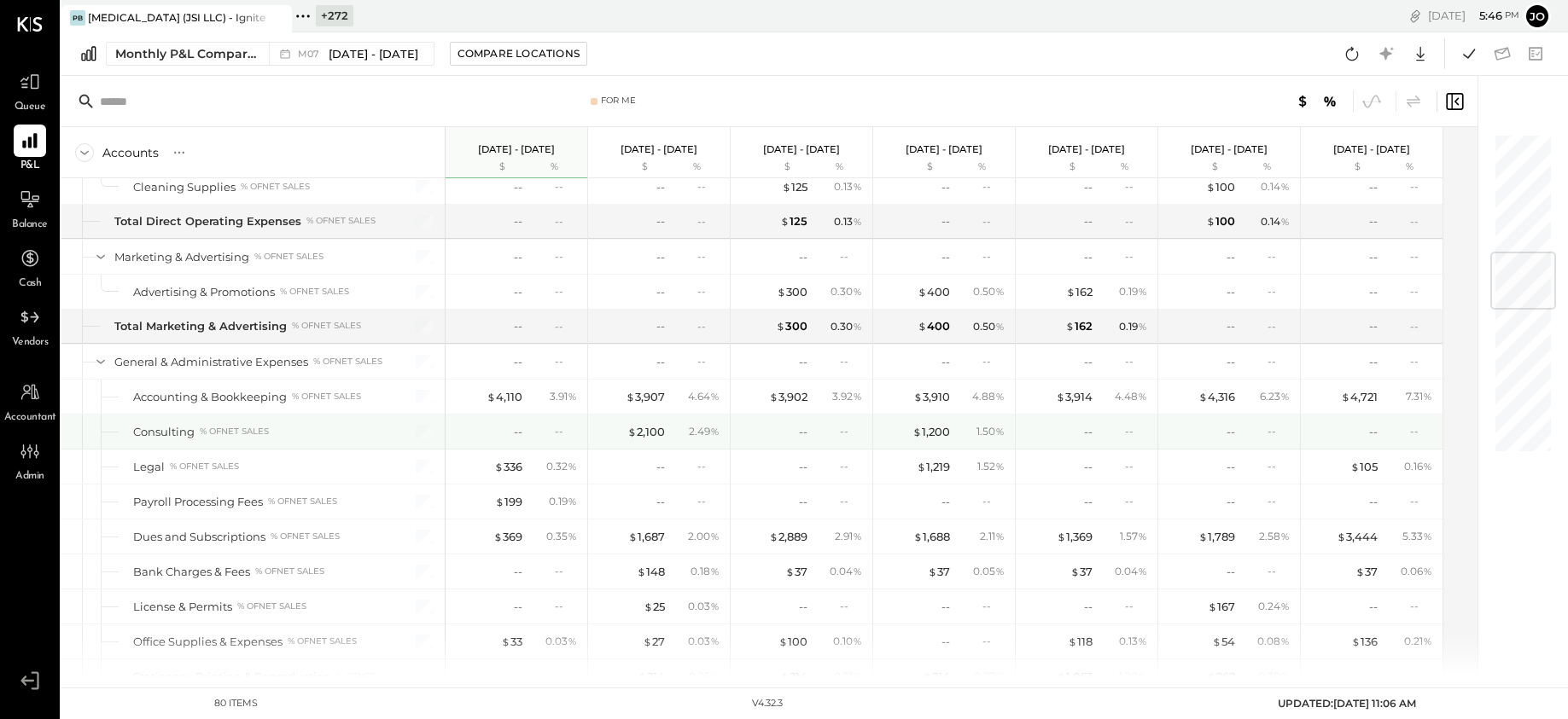
scroll to position [1020, 0]
click at [508, 390] on div "$ 4,110" at bounding box center [504, 396] width 36 height 16
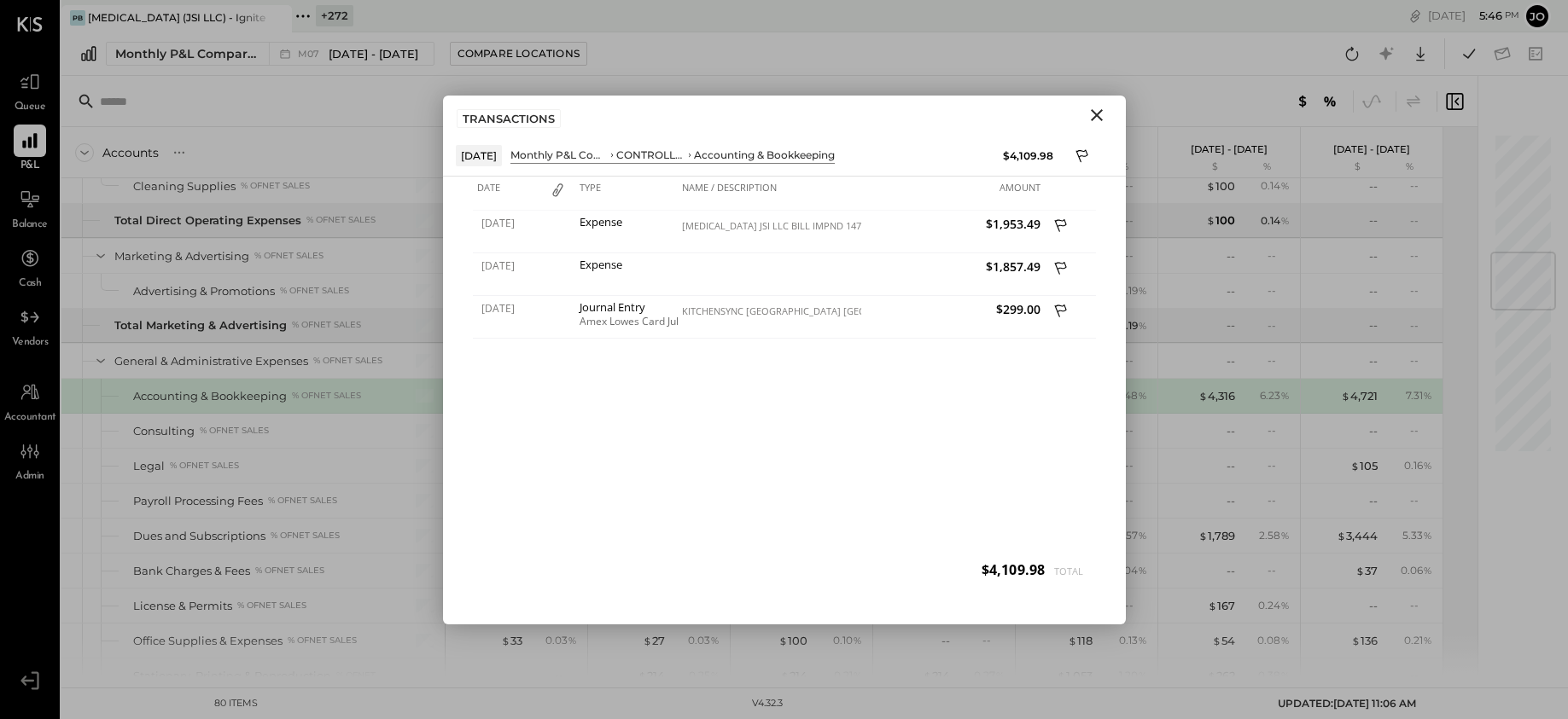
click at [1088, 124] on icon "Close" at bounding box center [1096, 115] width 20 height 20
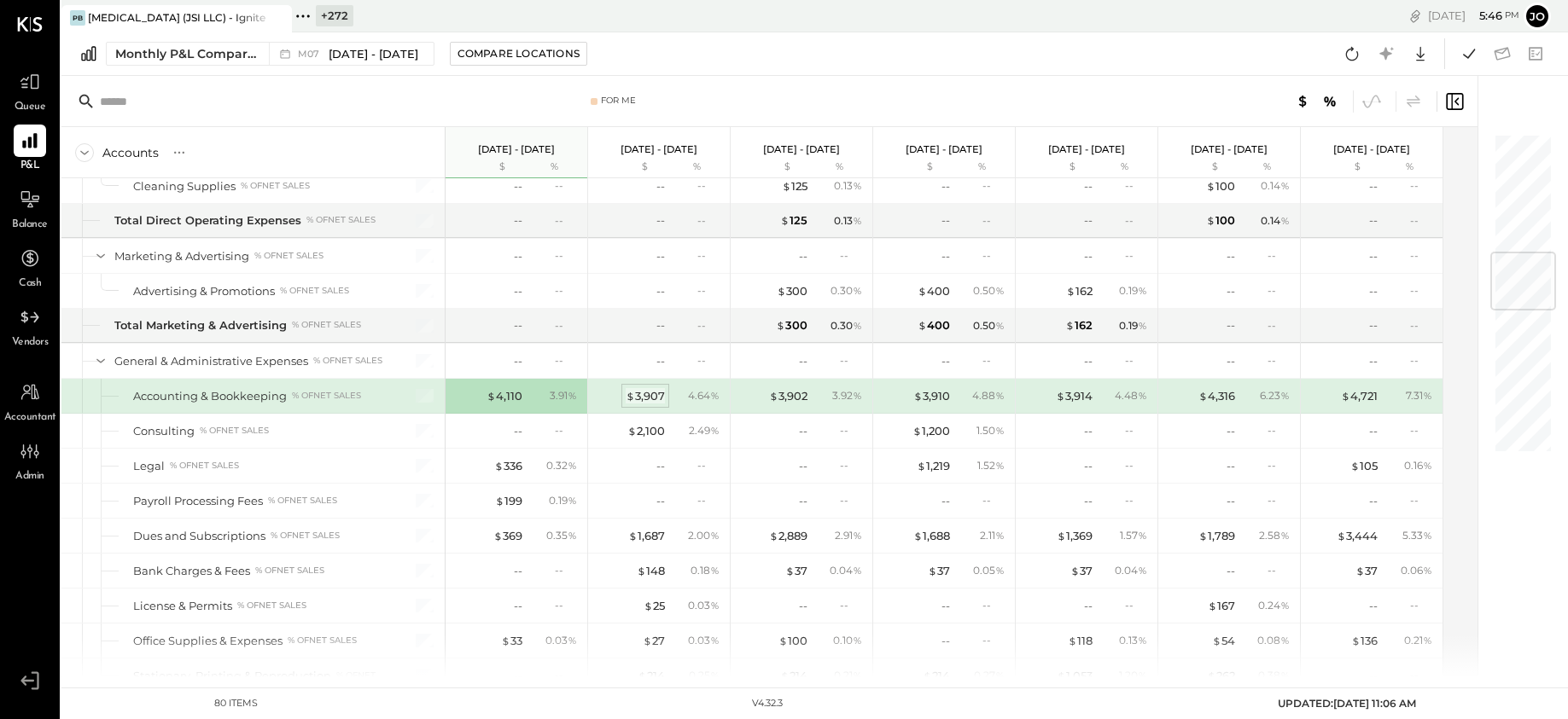
click at [646, 397] on div "$ 3,907" at bounding box center [645, 396] width 39 height 16
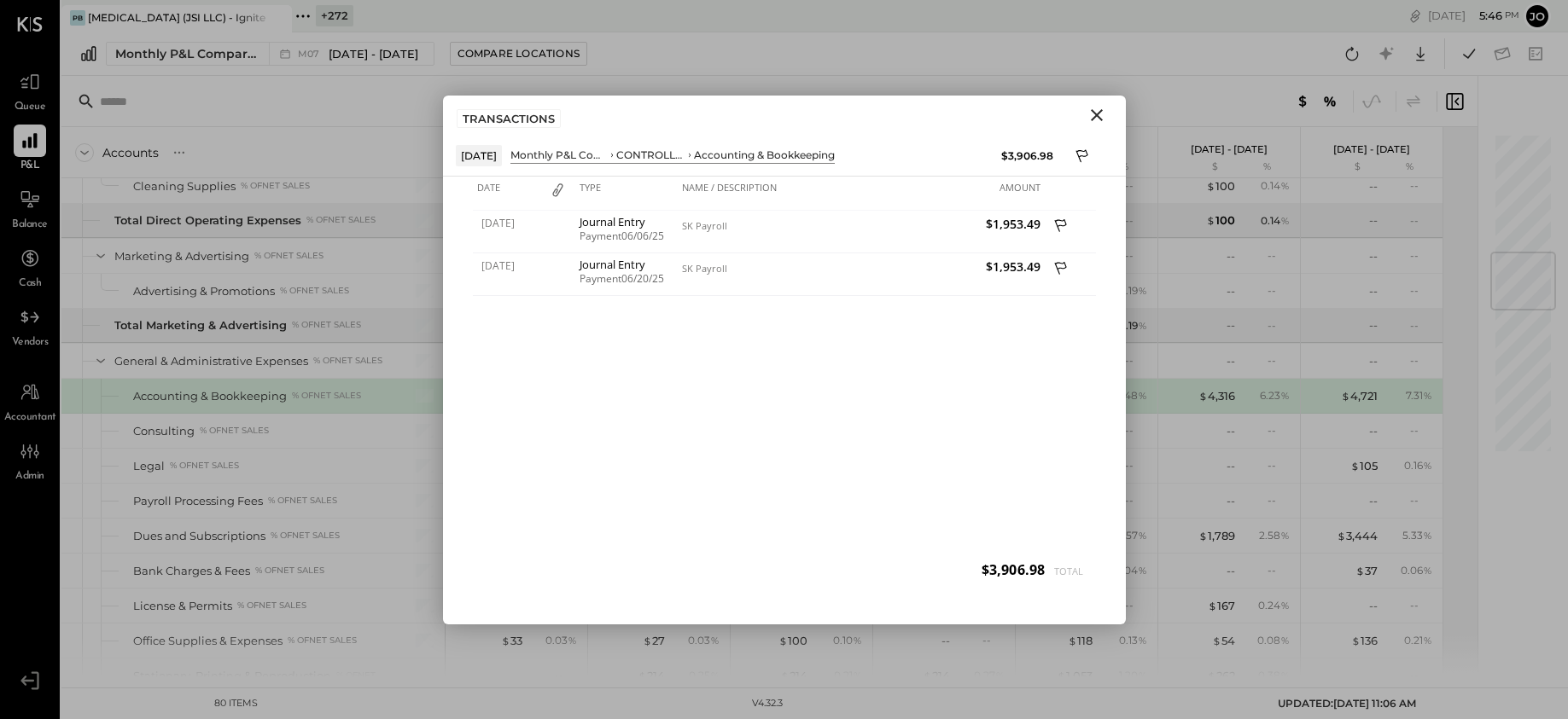
click at [1077, 131] on div "TRANSACTIONS" at bounding box center [784, 115] width 683 height 39
click at [1089, 122] on icon "Close" at bounding box center [1096, 115] width 20 height 20
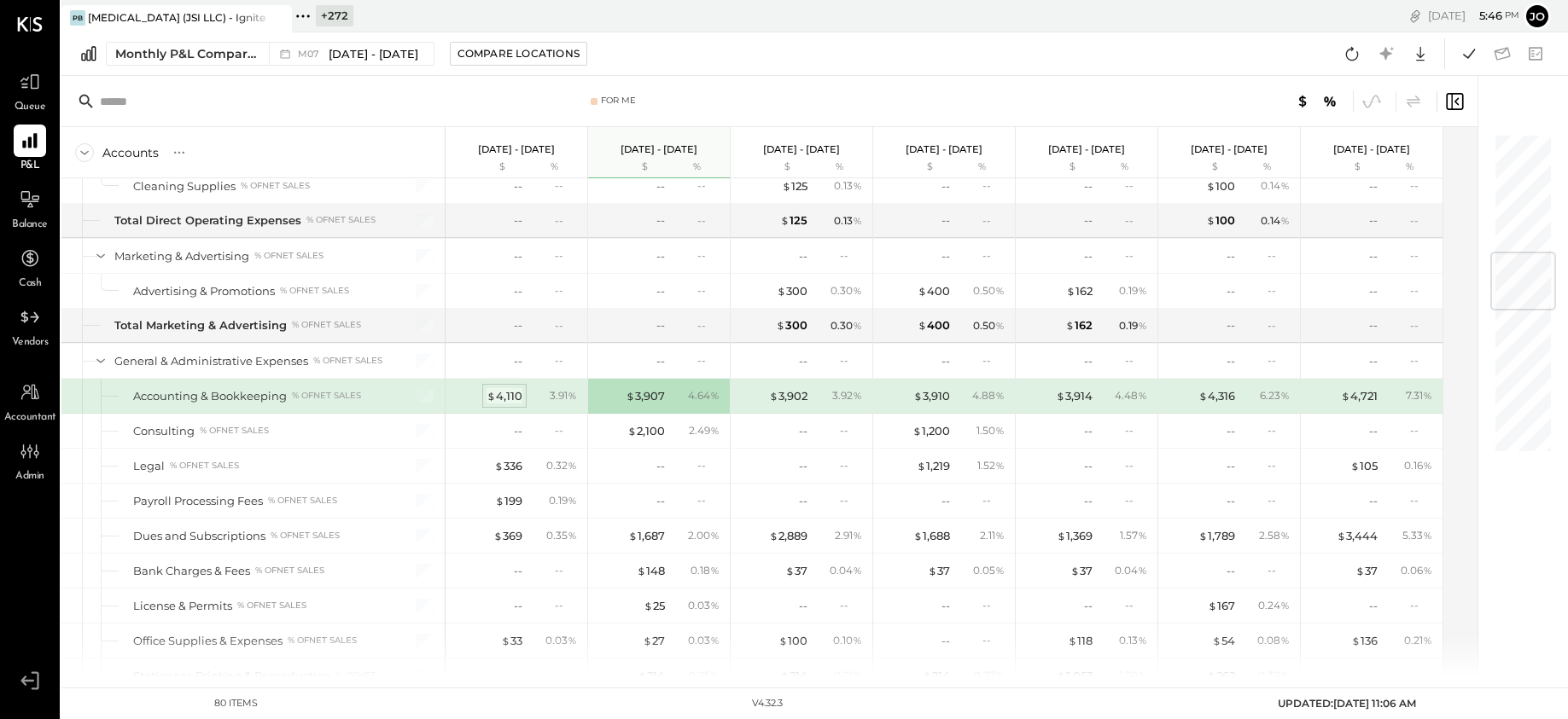
click at [518, 398] on div "$ 4,110" at bounding box center [504, 396] width 36 height 16
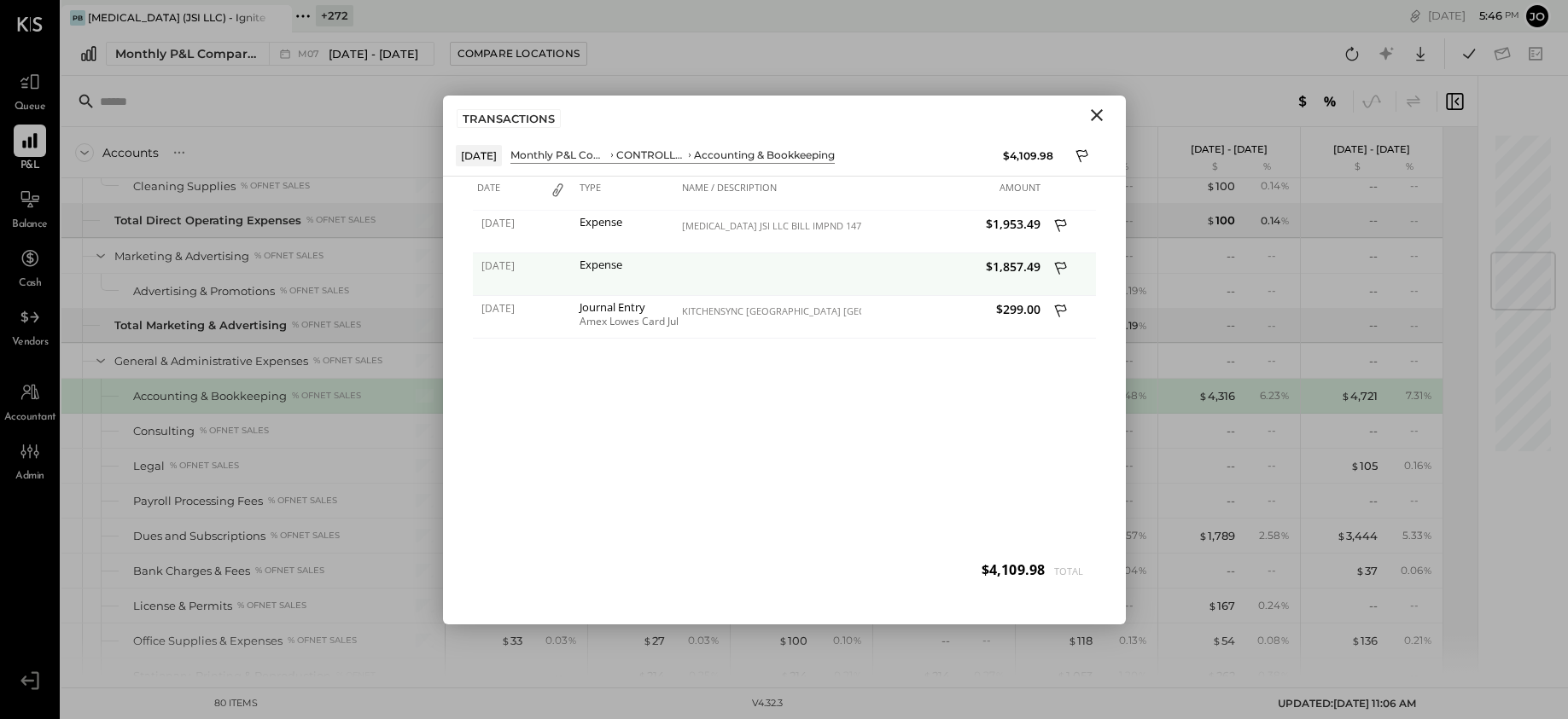
click at [1062, 272] on icon at bounding box center [1061, 270] width 15 height 21
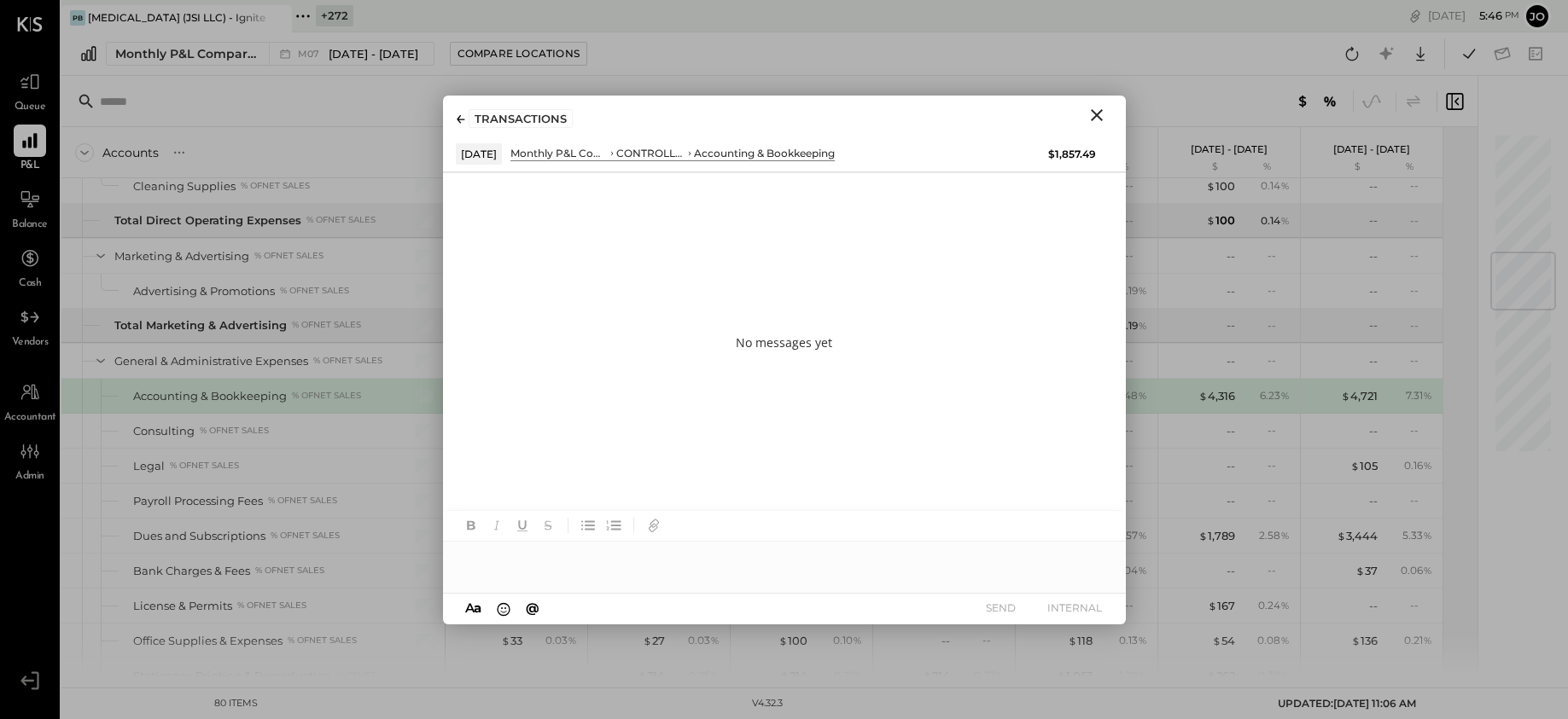
click at [775, 544] on div at bounding box center [784, 559] width 683 height 34
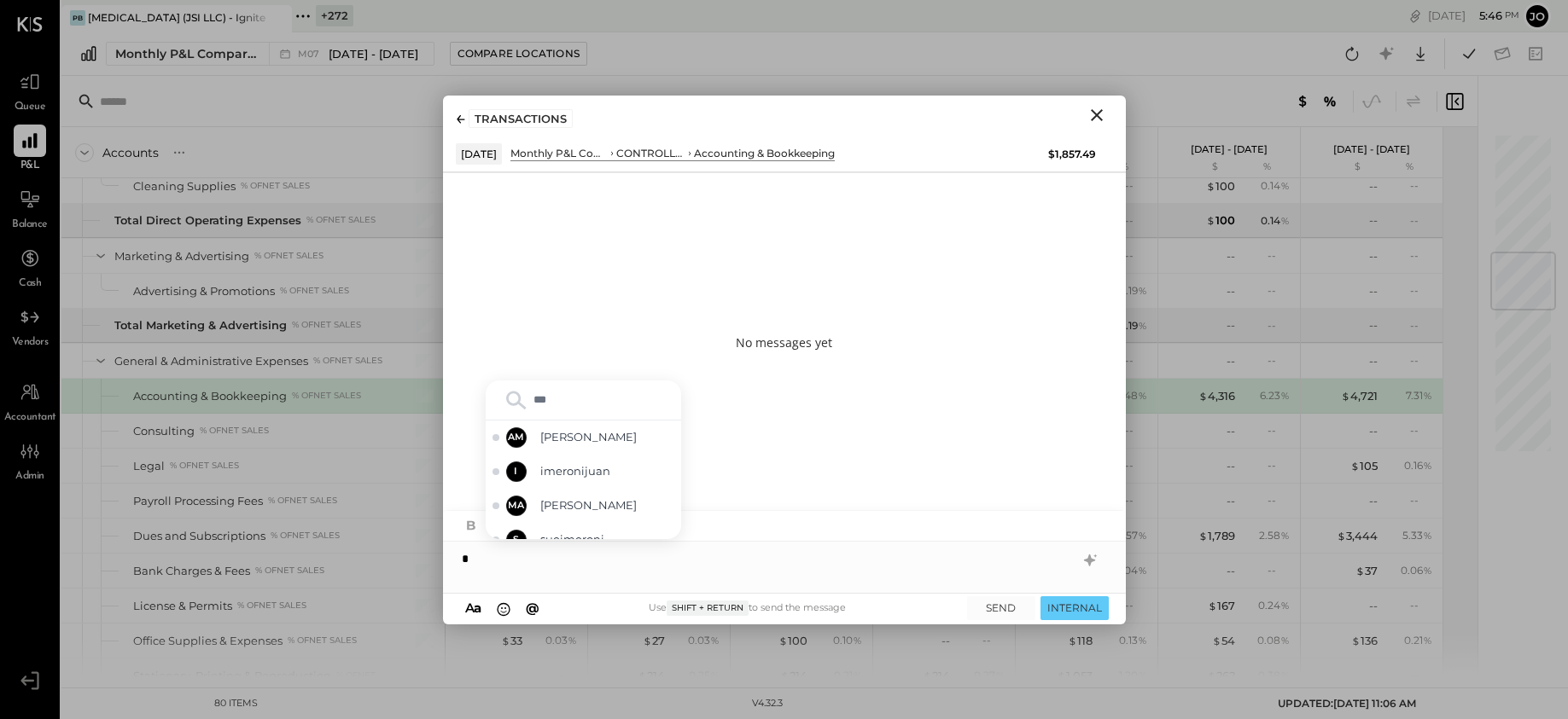
type input "****"
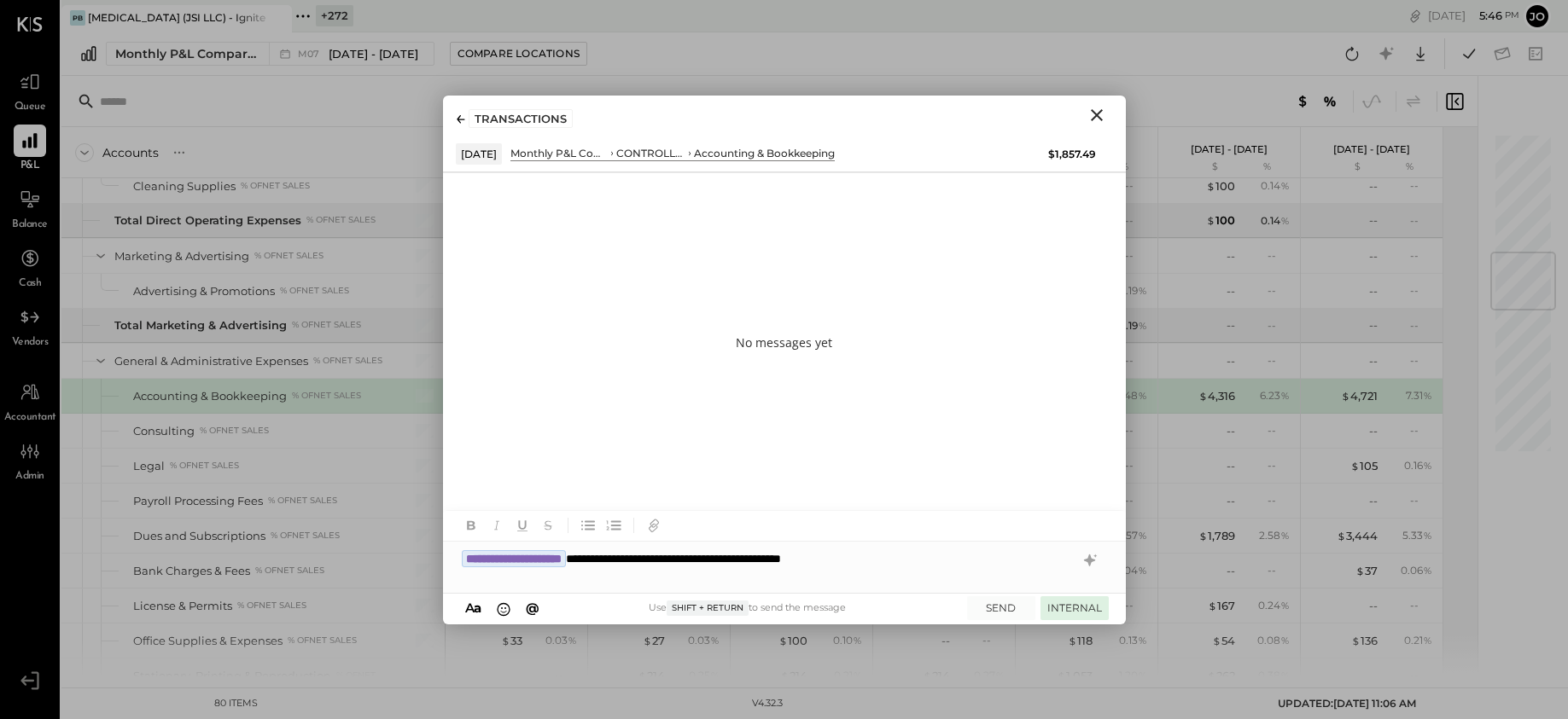
click at [1062, 603] on button "INTERNAL" at bounding box center [1074, 608] width 69 height 23
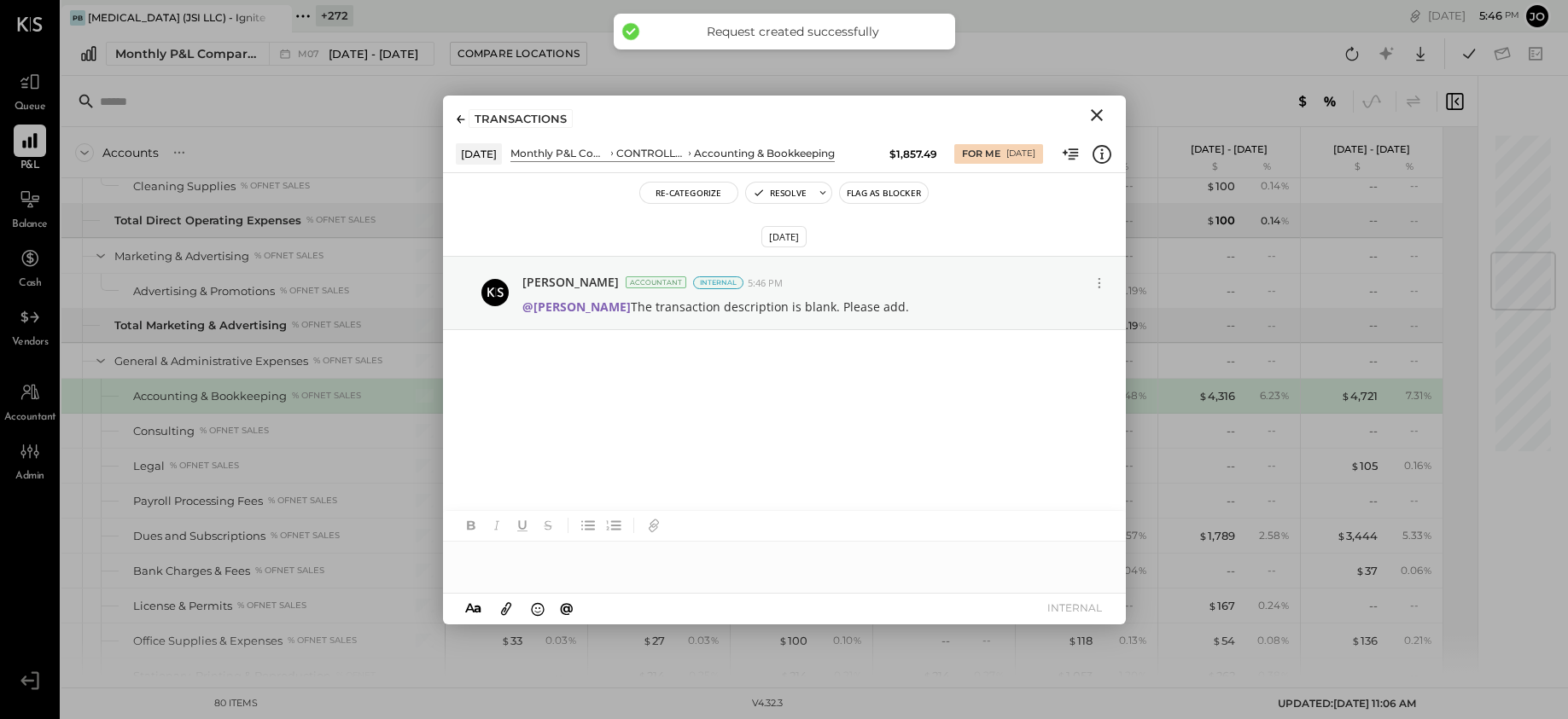
click at [1103, 114] on icon "Close" at bounding box center [1096, 115] width 20 height 20
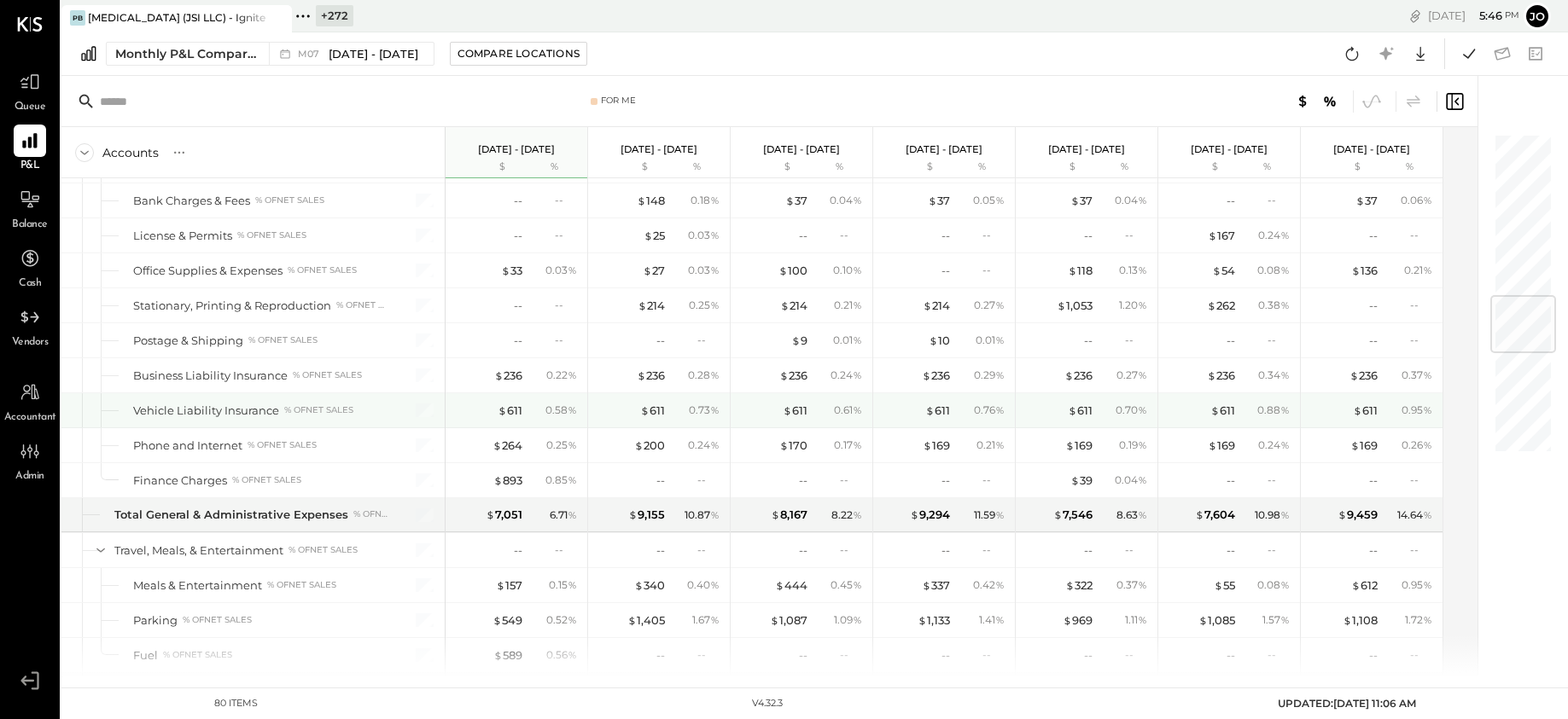
scroll to position [1389, 0]
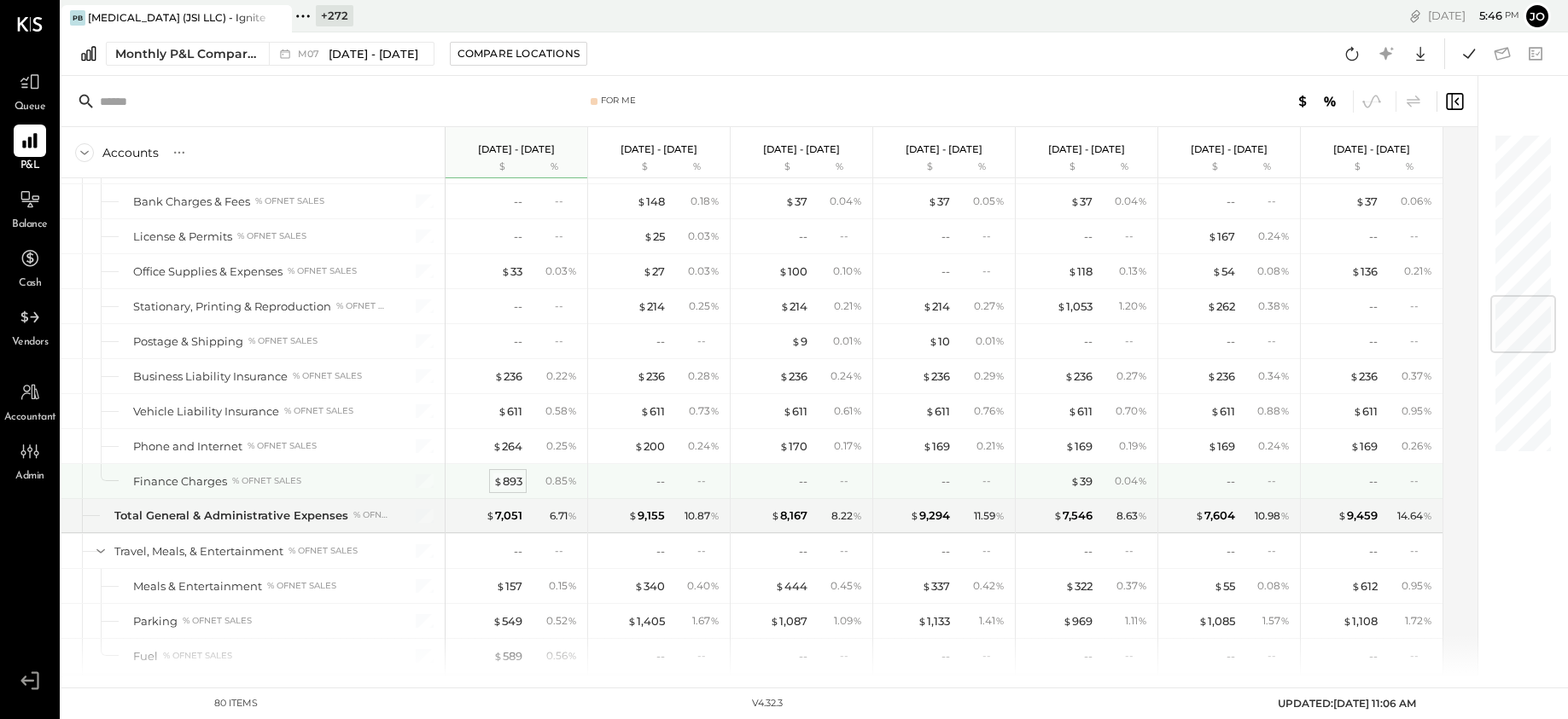
click at [512, 479] on div "$ 893" at bounding box center [508, 481] width 29 height 16
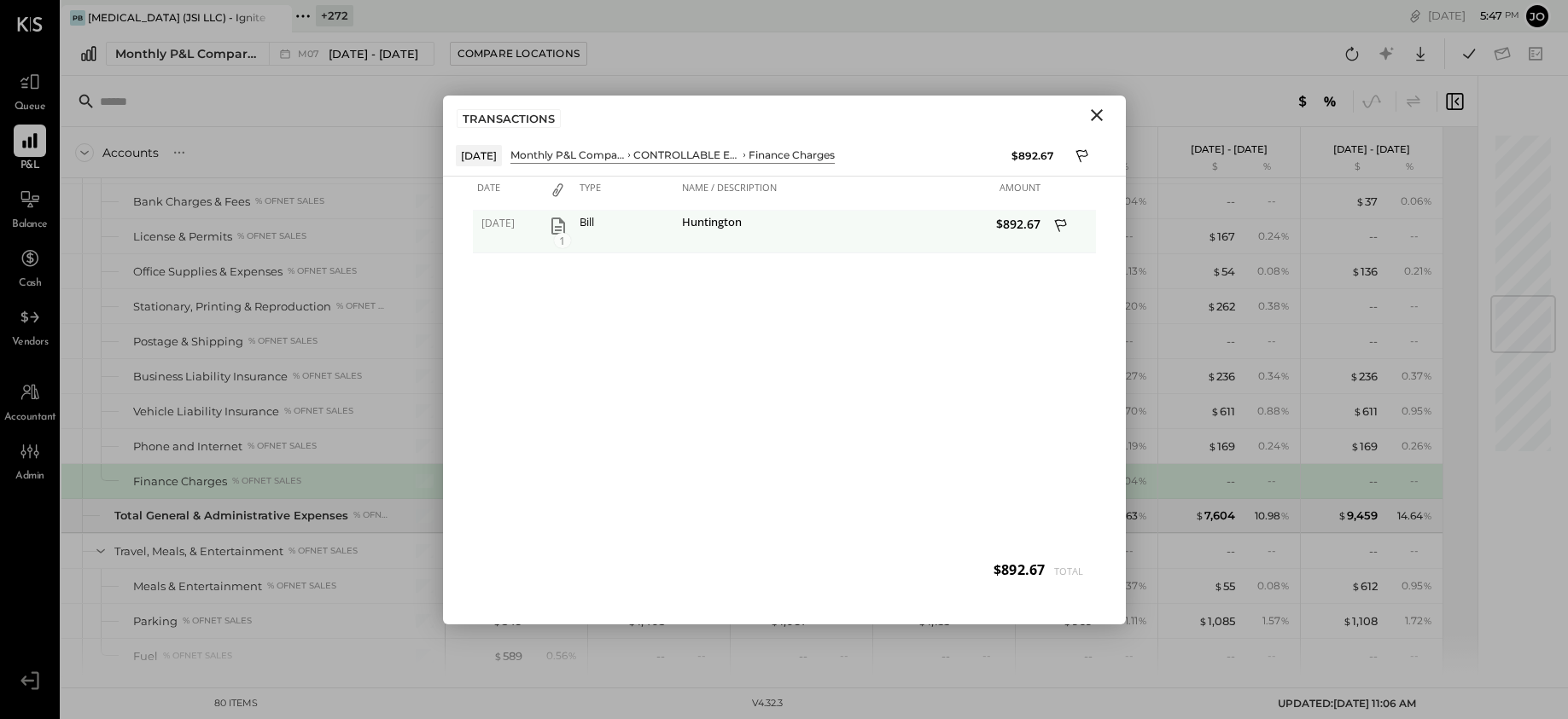
click at [545, 225] on div "1" at bounding box center [557, 225] width 26 height 20
click at [560, 225] on icon "button" at bounding box center [557, 225] width 13 height 17
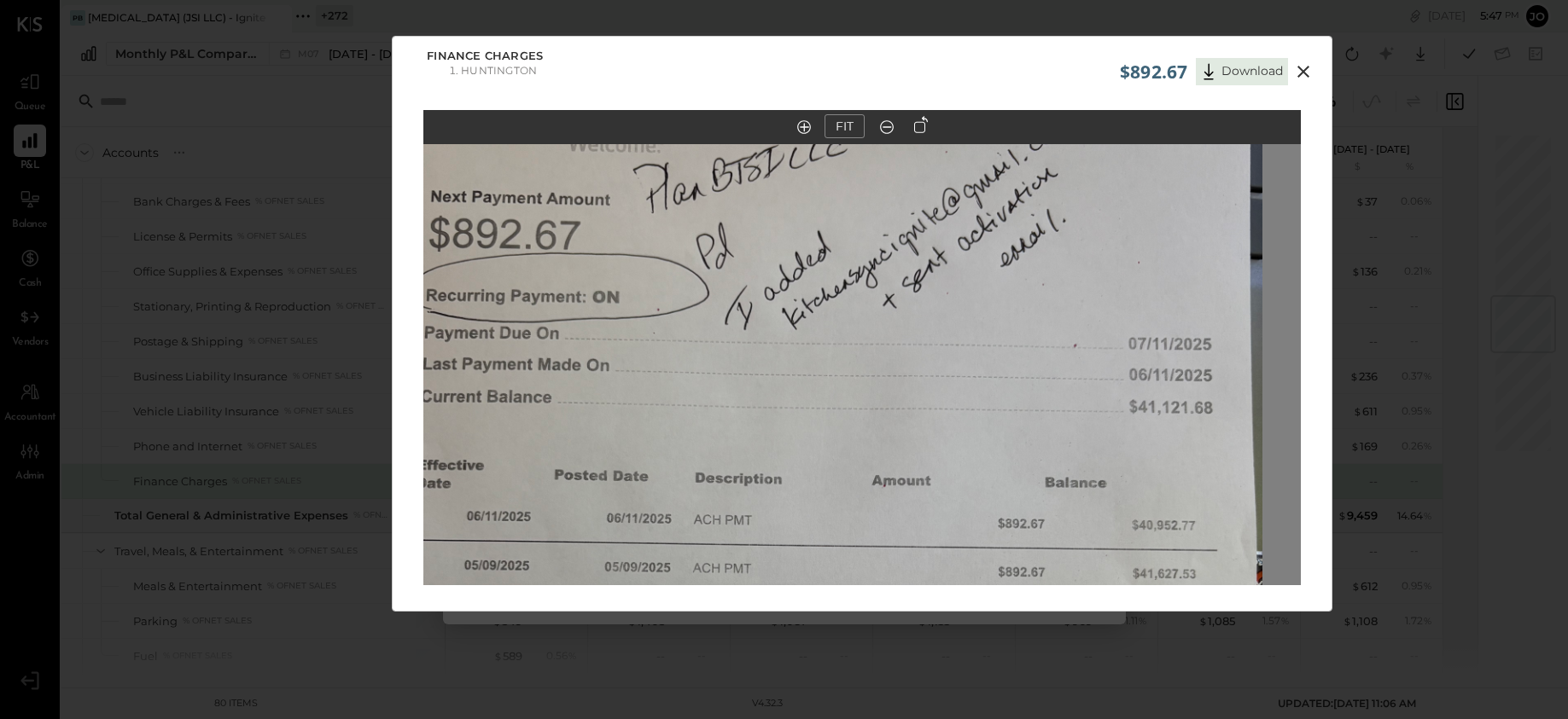
drag, startPoint x: 908, startPoint y: 319, endPoint x: 914, endPoint y: 605, distance: 286.1
click at [912, 604] on div "FIT" at bounding box center [862, 380] width 938 height 539
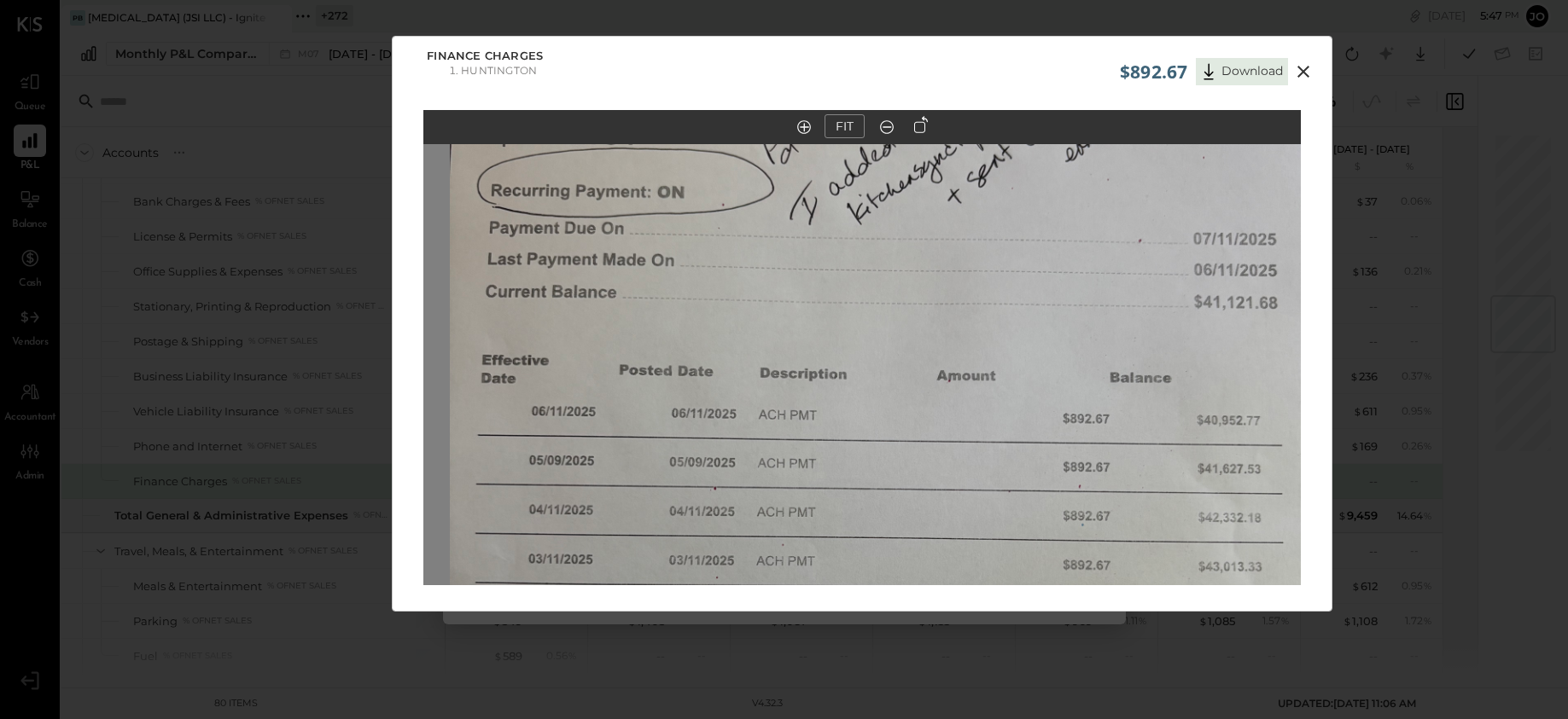
drag, startPoint x: 850, startPoint y: 322, endPoint x: 951, endPoint y: 565, distance: 263.2
click at [950, 558] on img at bounding box center [888, 487] width 877 height 1169
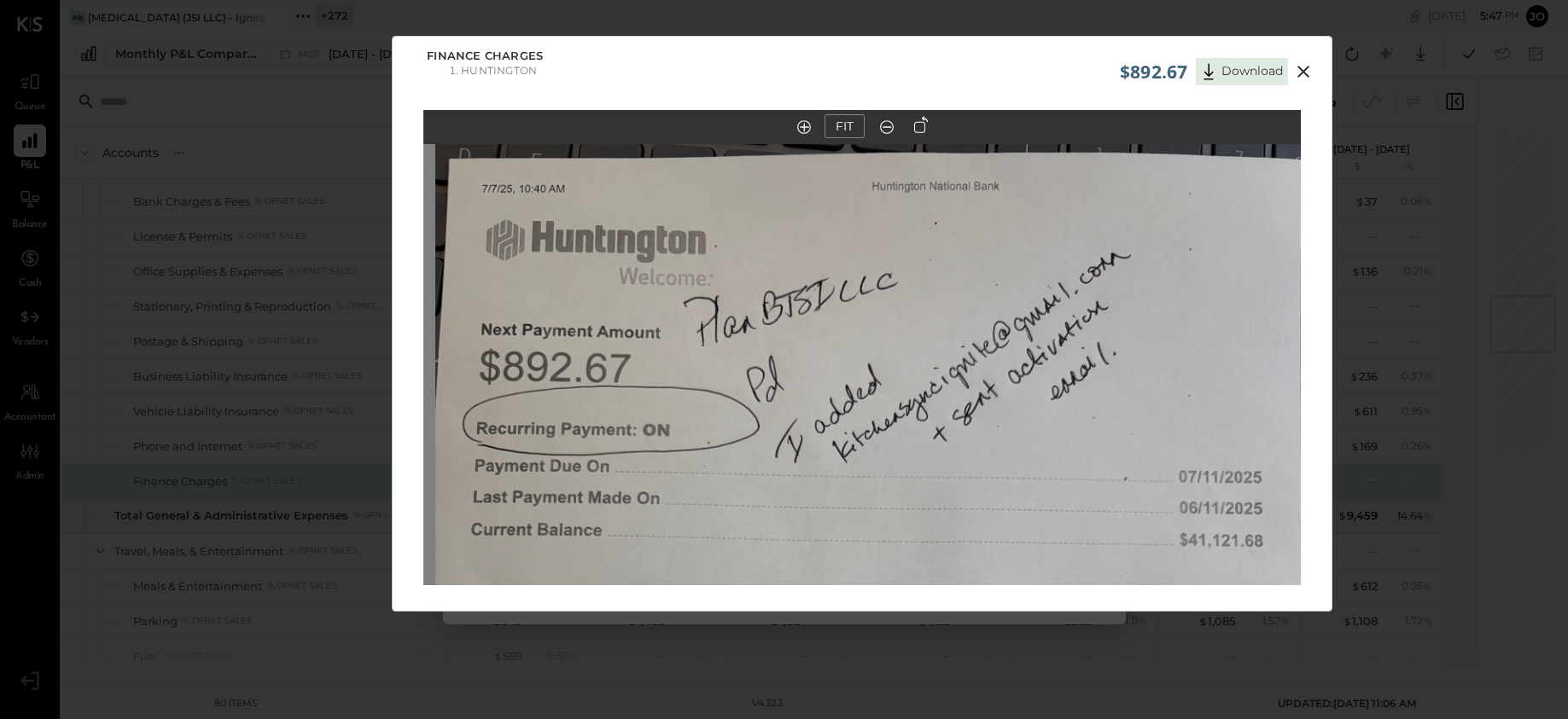
drag, startPoint x: 971, startPoint y: 300, endPoint x: 939, endPoint y: 456, distance: 159.2
click at [939, 459] on img at bounding box center [873, 724] width 877 height 1169
click at [1299, 68] on icon at bounding box center [1303, 71] width 20 height 20
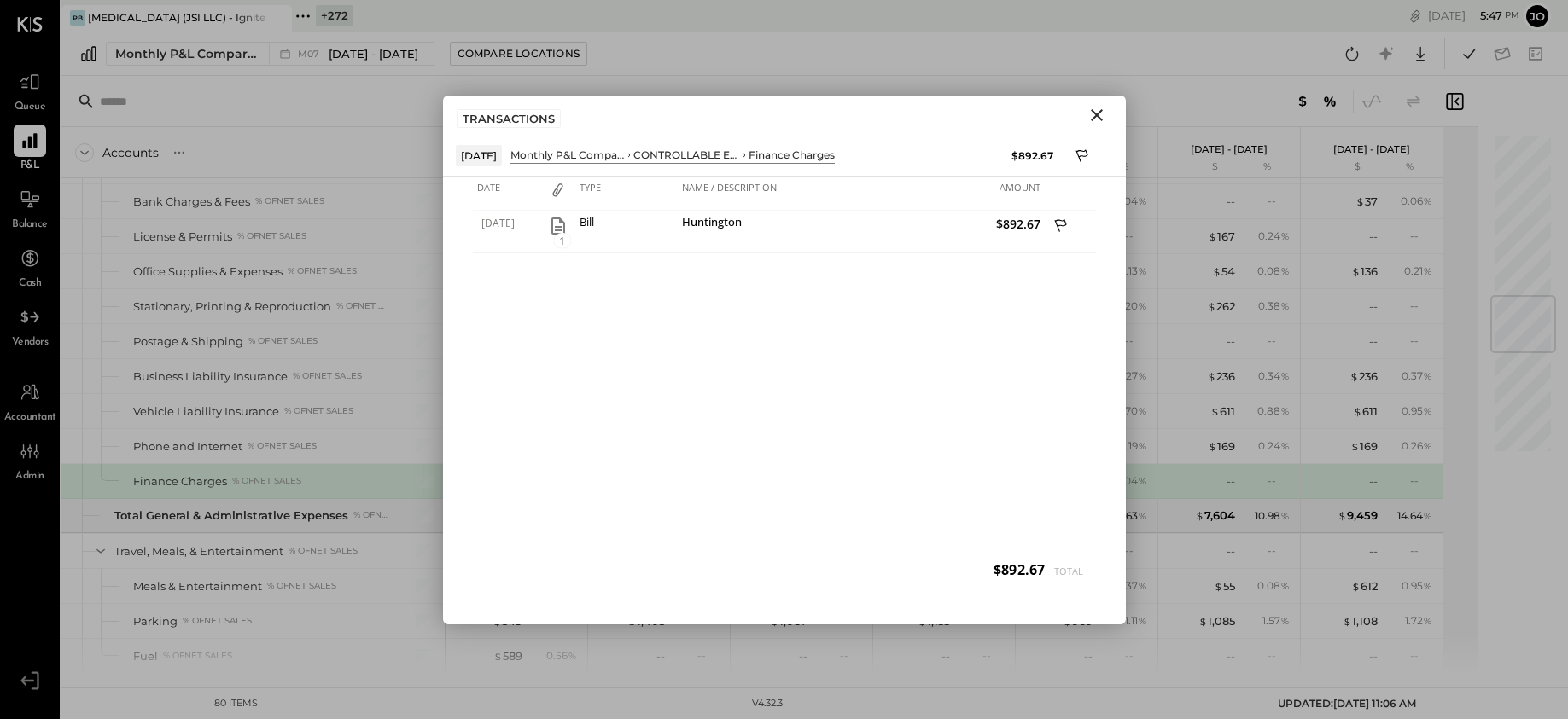
click at [1095, 108] on icon "Close" at bounding box center [1096, 115] width 20 height 20
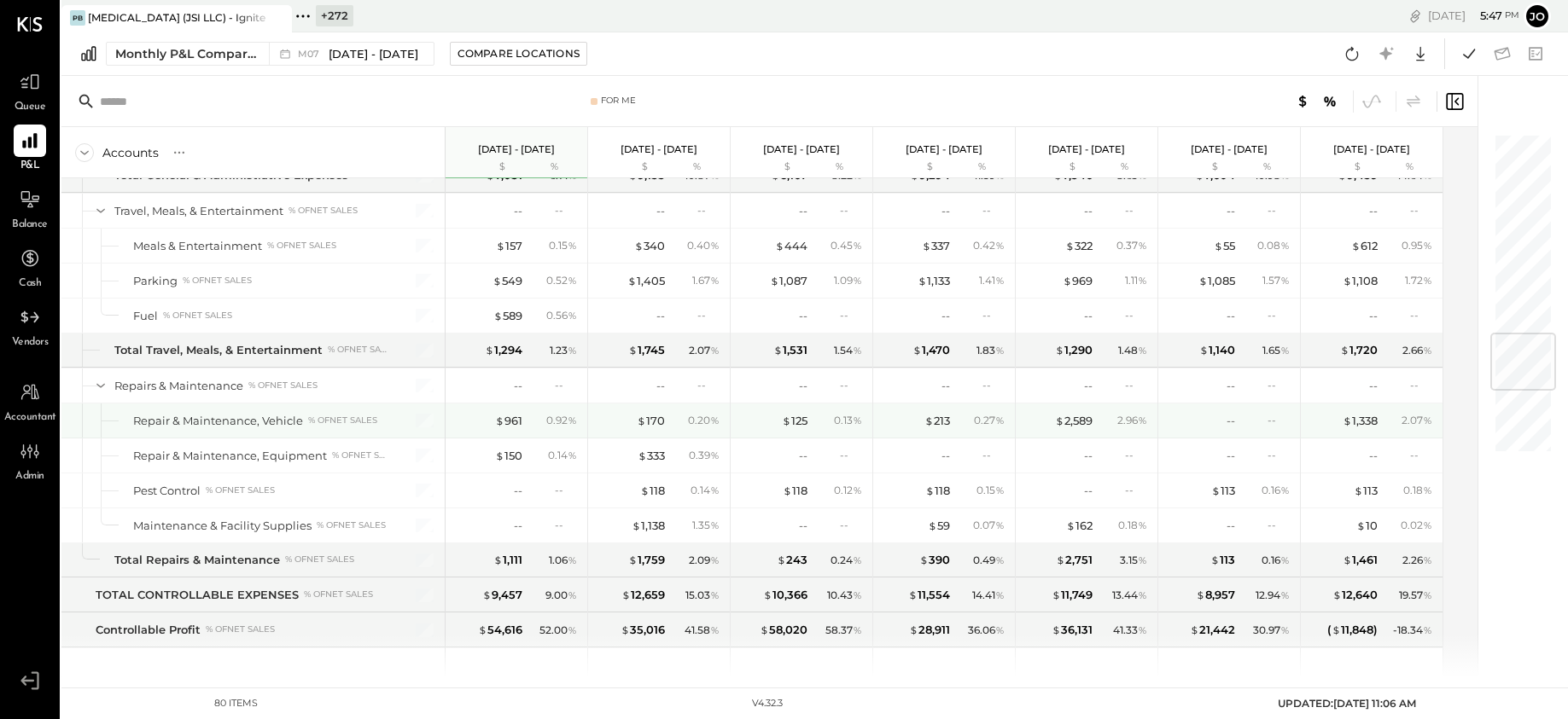
scroll to position [1733, 0]
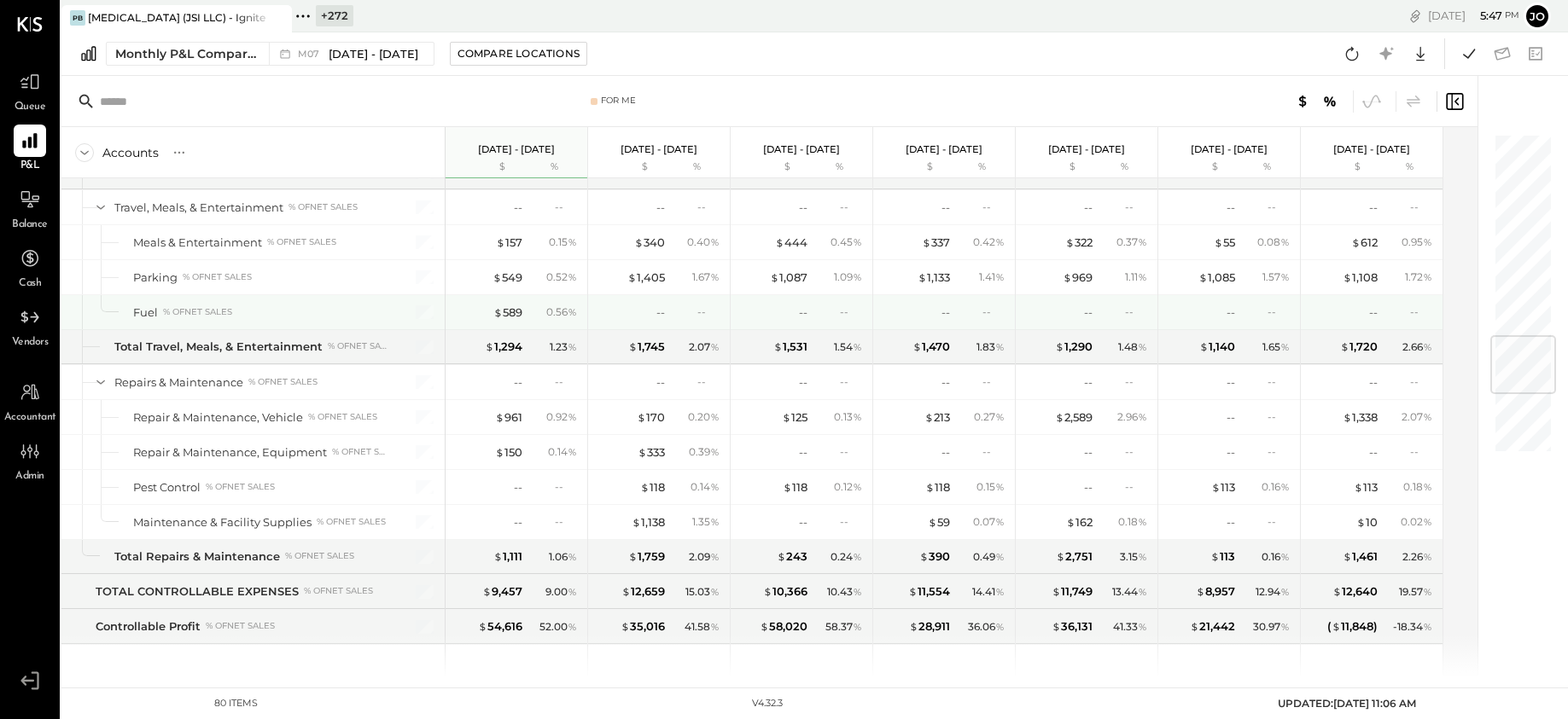
click at [523, 317] on div "$ 589 0.56 %" at bounding box center [518, 312] width 128 height 34
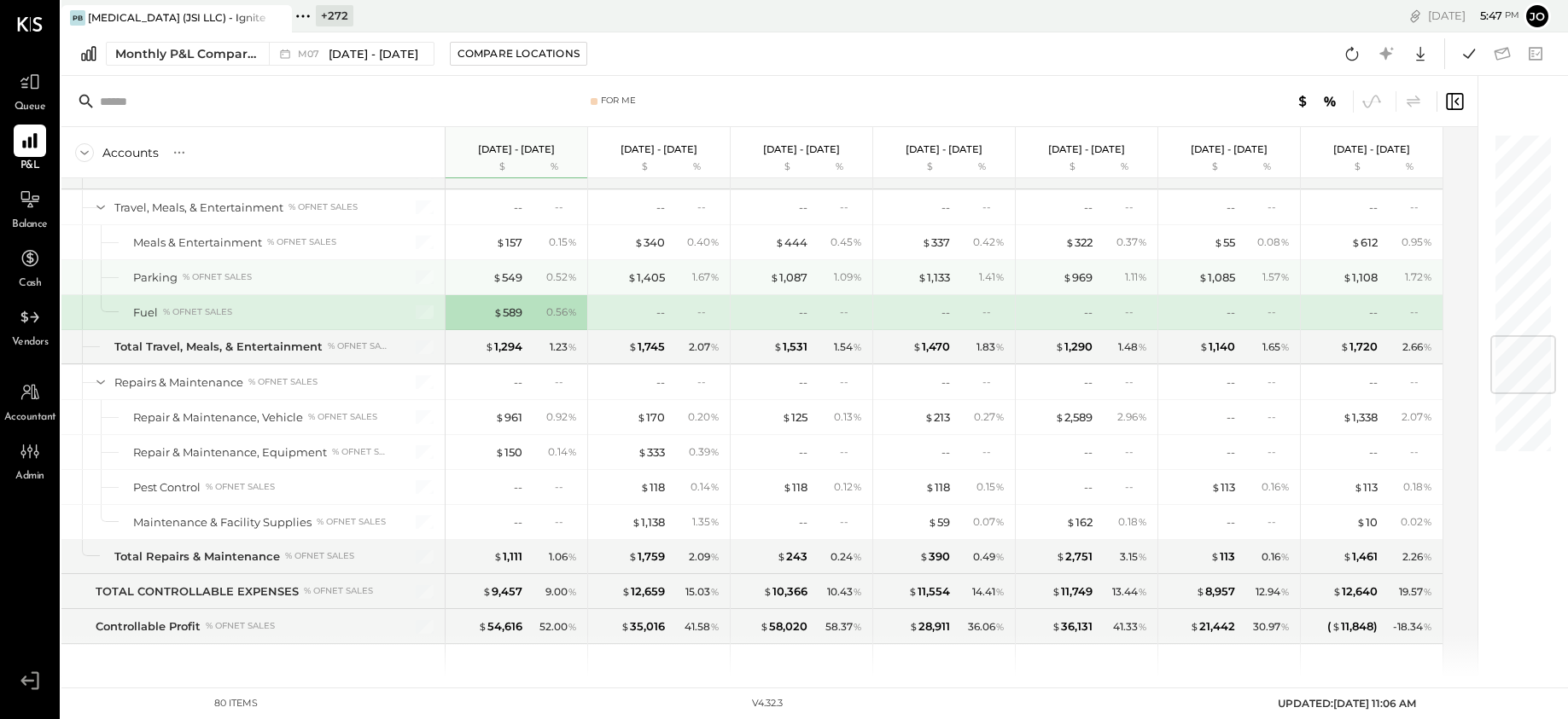
click at [504, 294] on div "$ 549 0.52 %" at bounding box center [518, 277] width 128 height 34
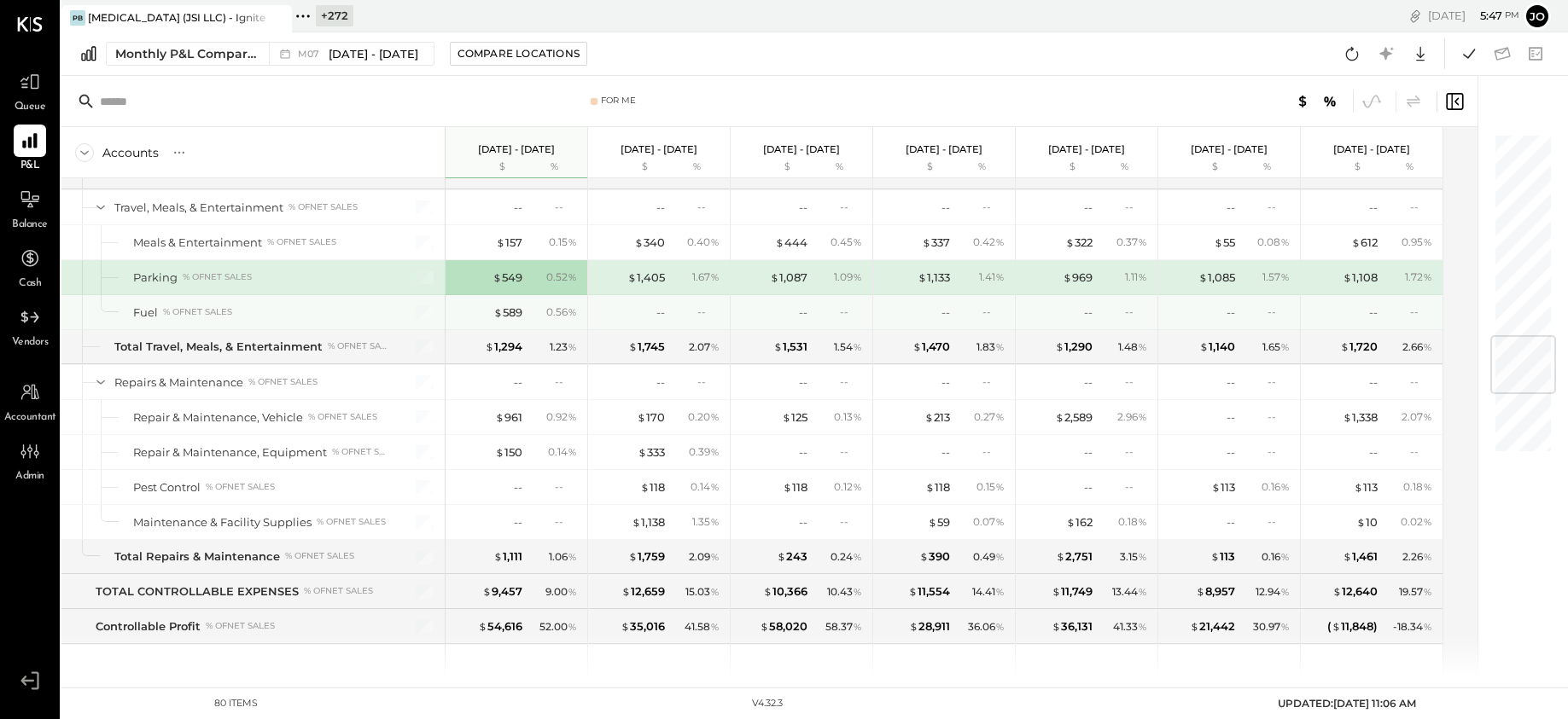
click at [508, 330] on div "$ 1,294 1.23 %" at bounding box center [518, 347] width 128 height 34
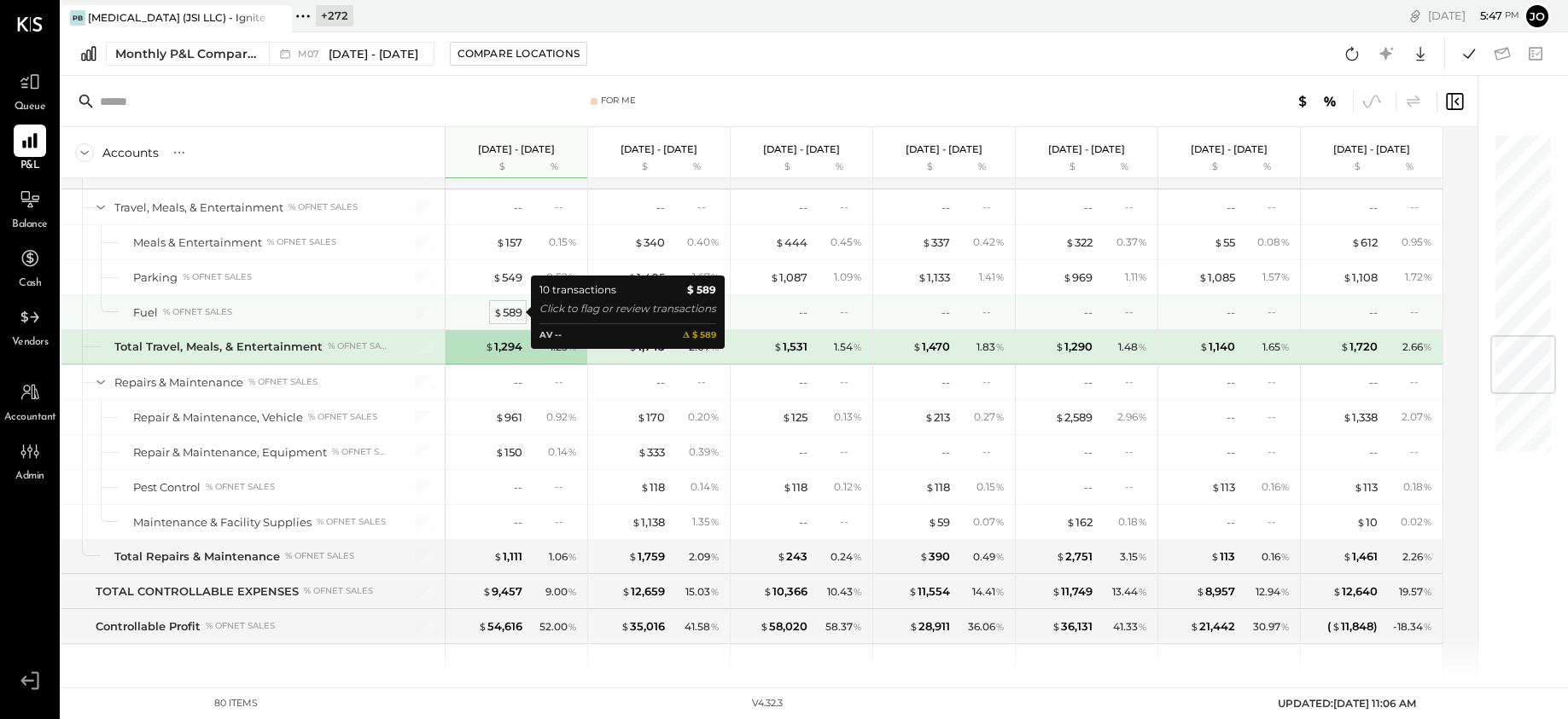
click at [510, 304] on div "$ 589" at bounding box center [508, 312] width 29 height 16
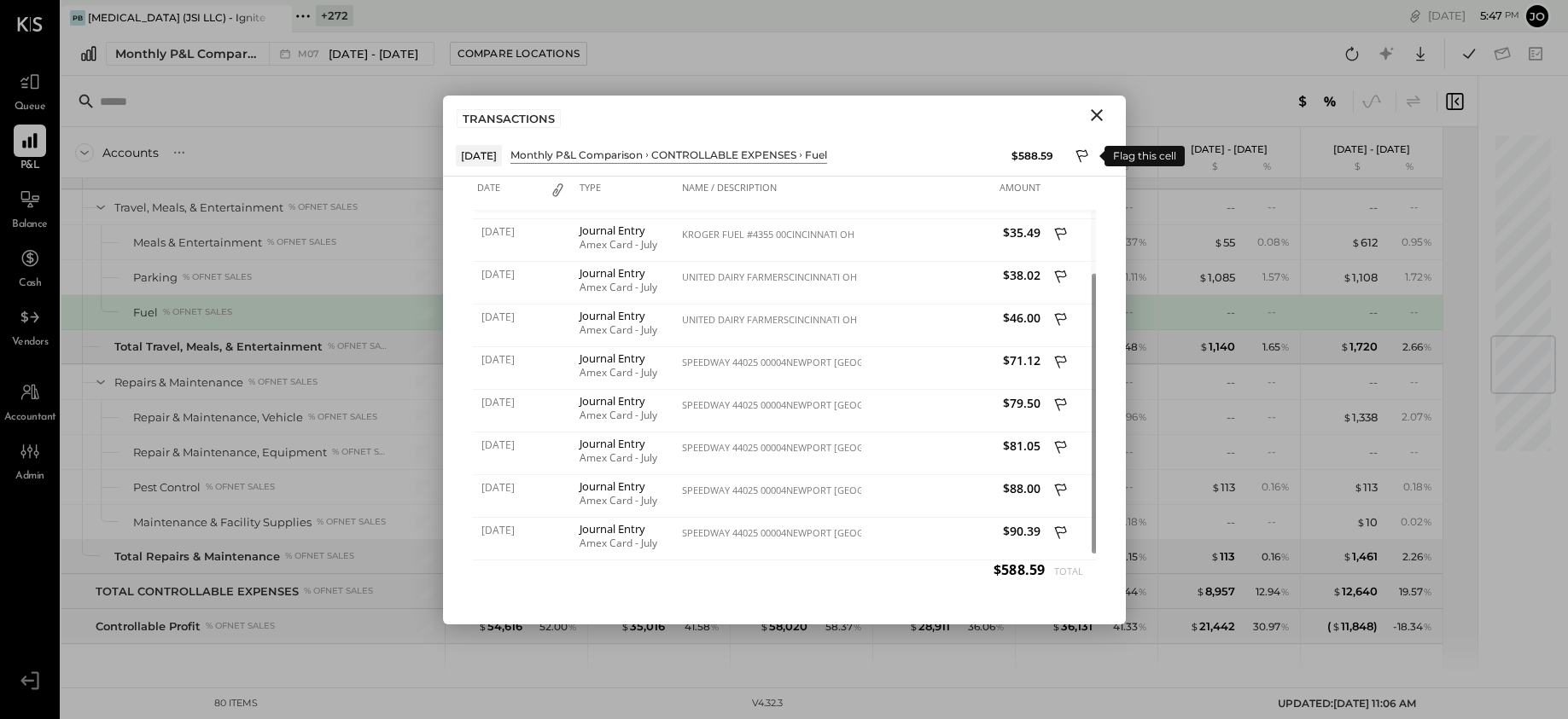
click at [1093, 114] on icon "Close" at bounding box center [1096, 115] width 20 height 20
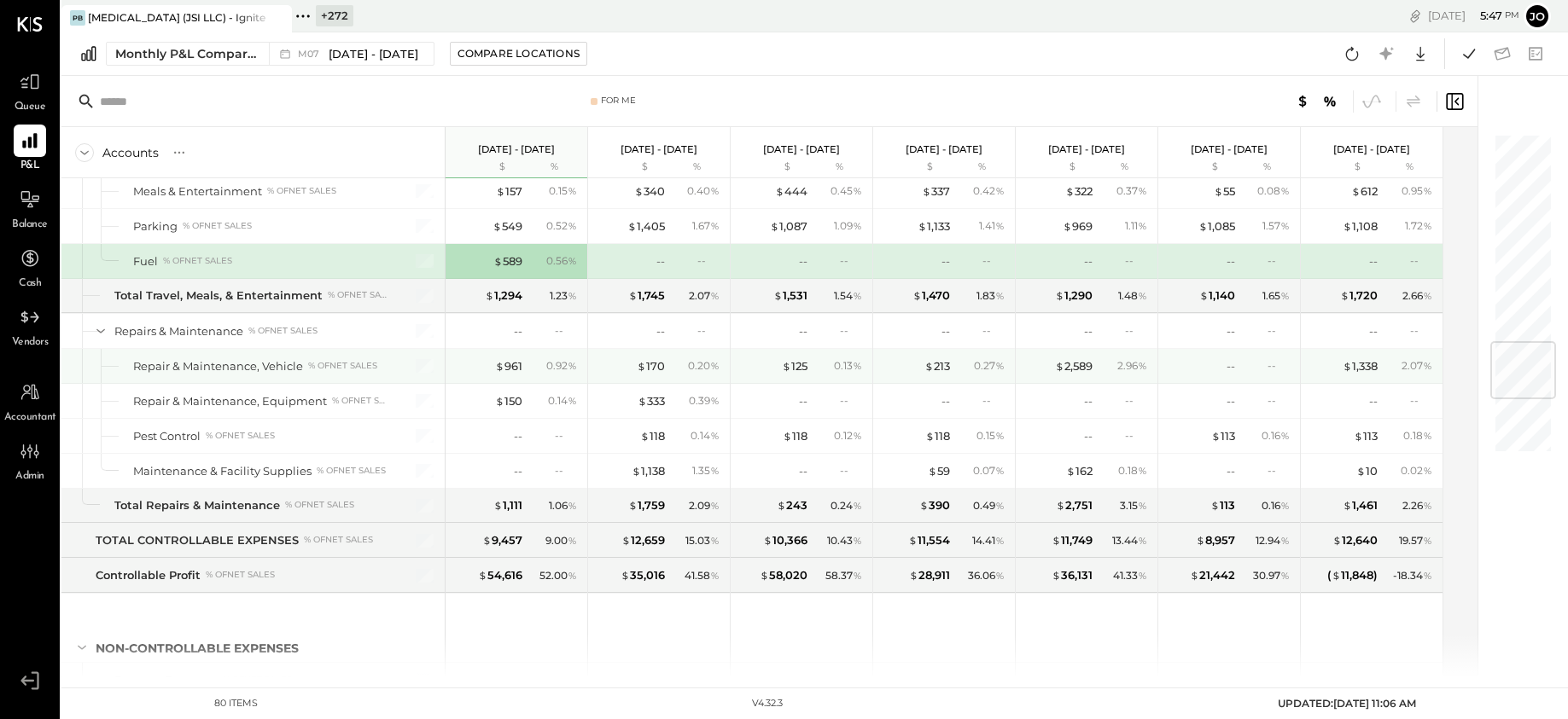
scroll to position [1797, 0]
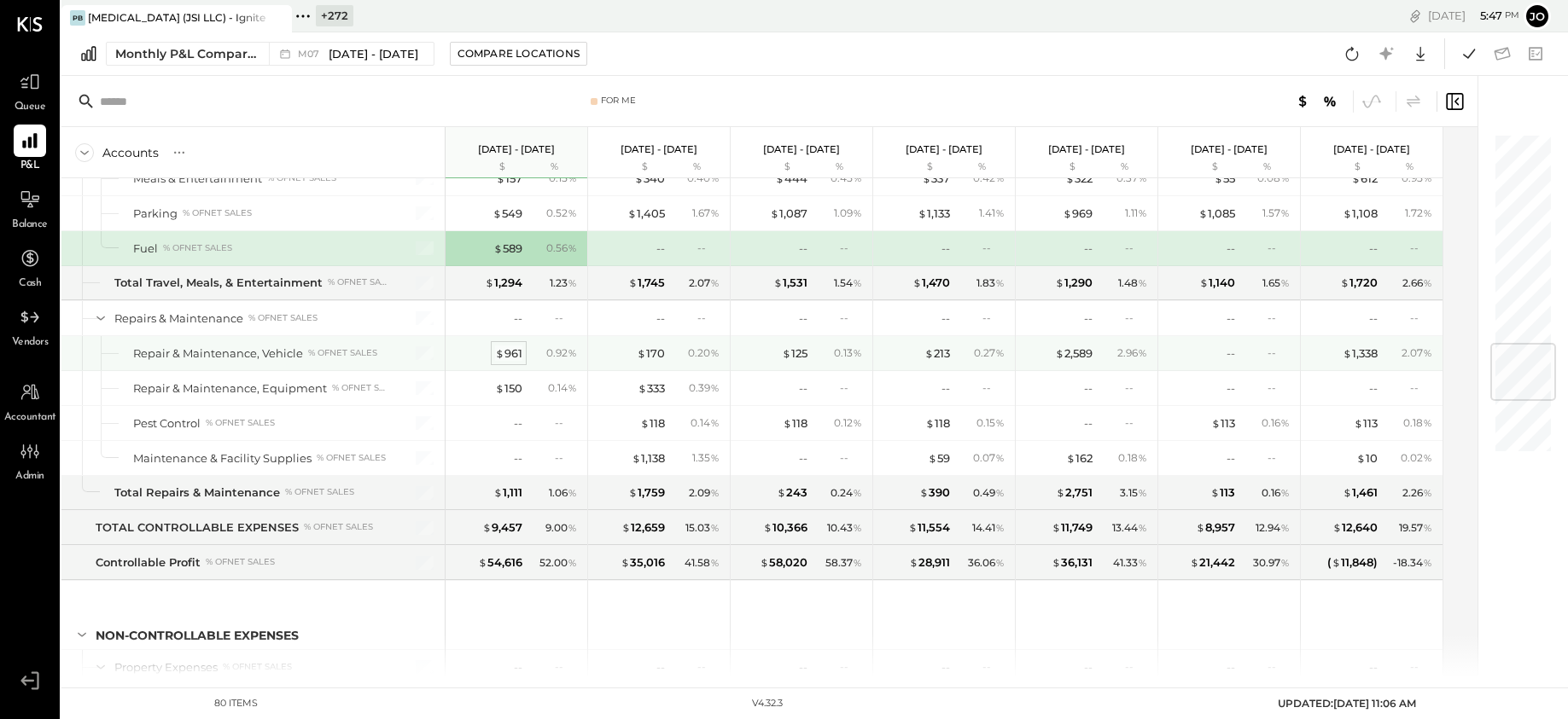
click at [508, 354] on div "$ 961" at bounding box center [508, 353] width 28 height 16
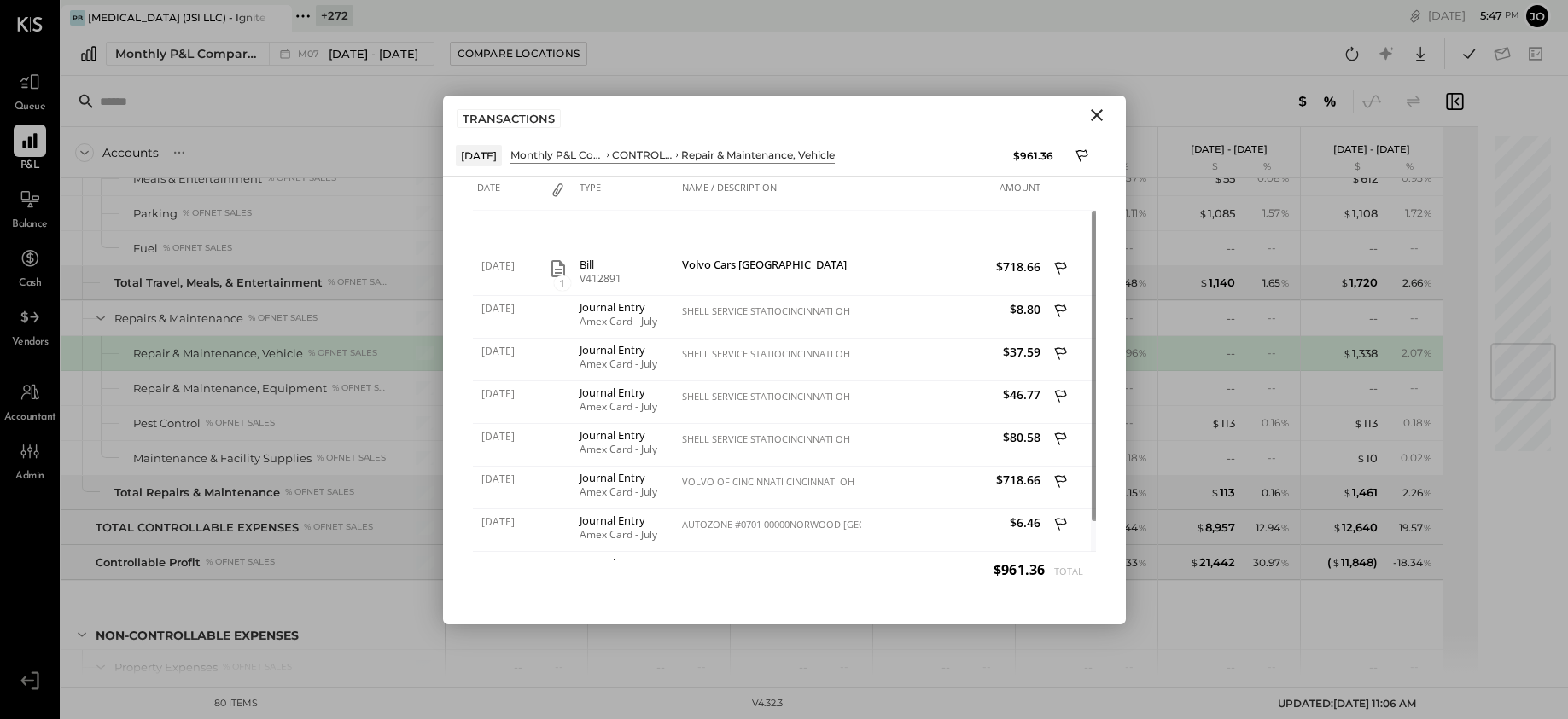
click at [1097, 113] on icon "Close" at bounding box center [1096, 115] width 12 height 12
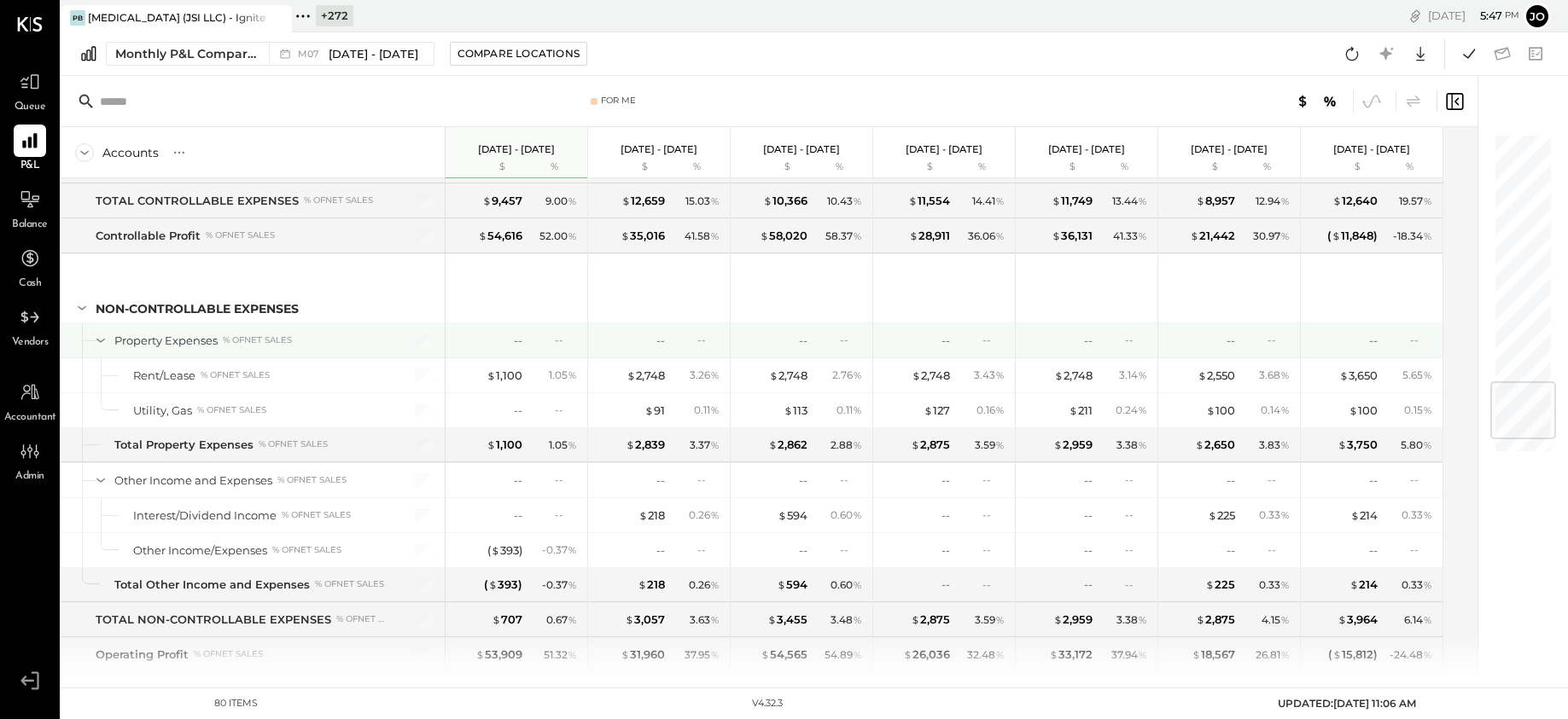
scroll to position [2125, 0]
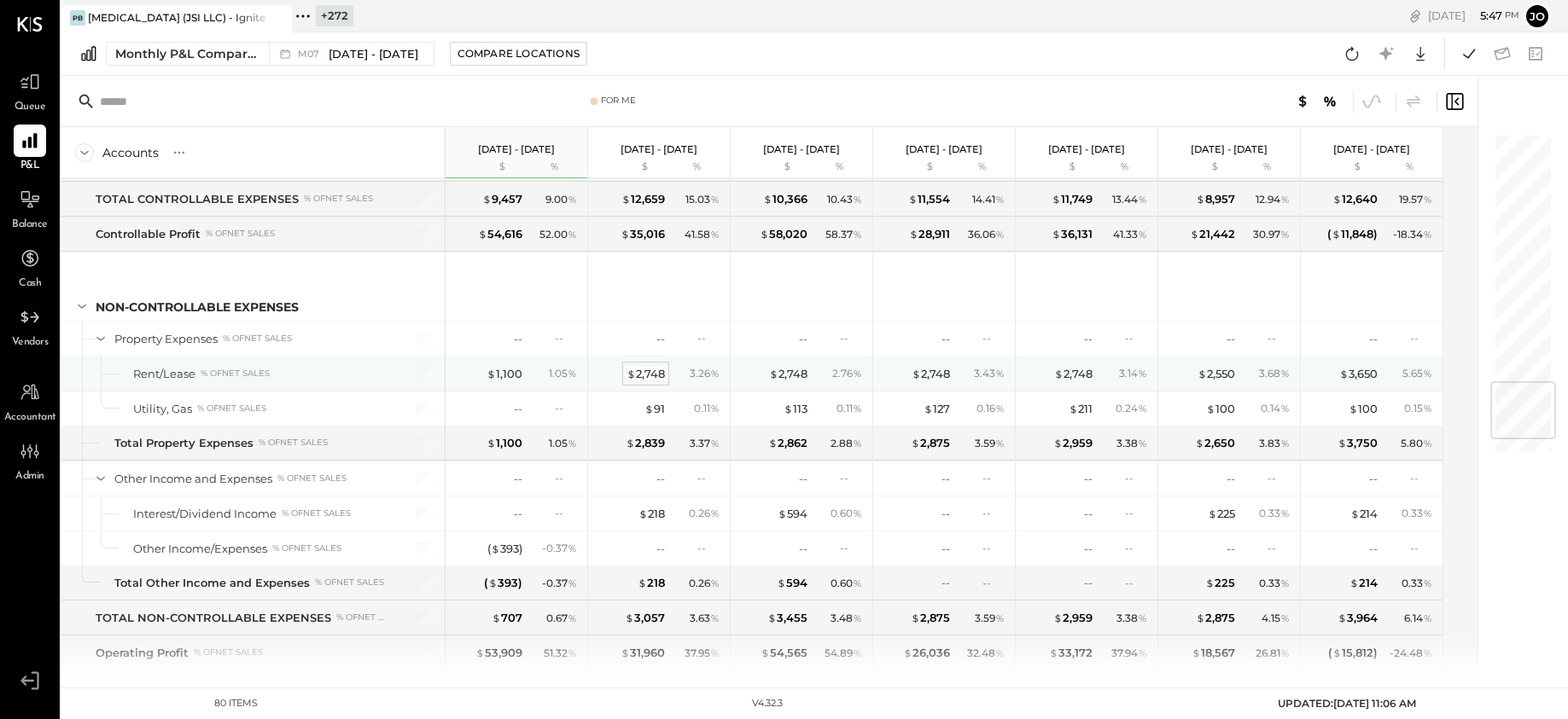
click at [628, 375] on span "$" at bounding box center [630, 373] width 10 height 13
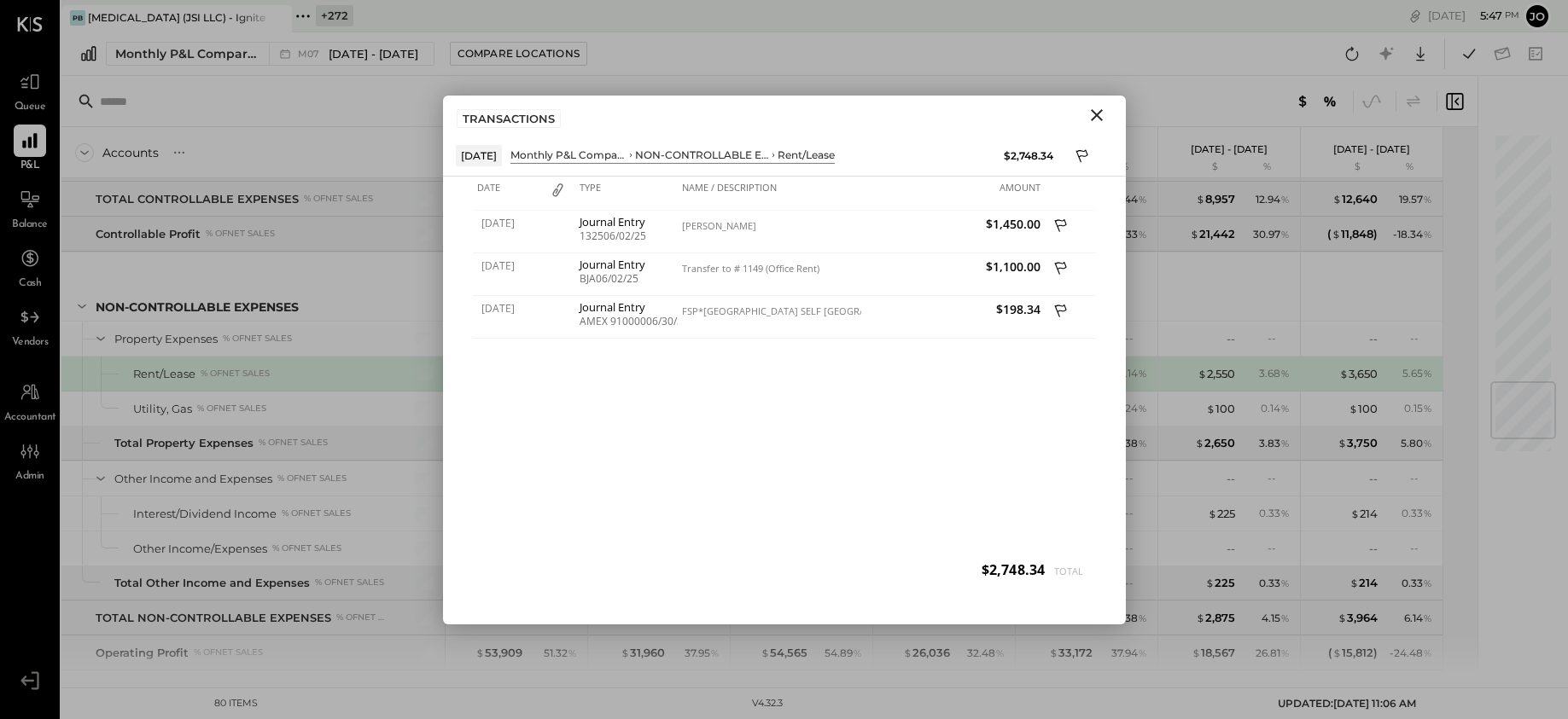
click at [1093, 118] on icon "Close" at bounding box center [1096, 115] width 20 height 20
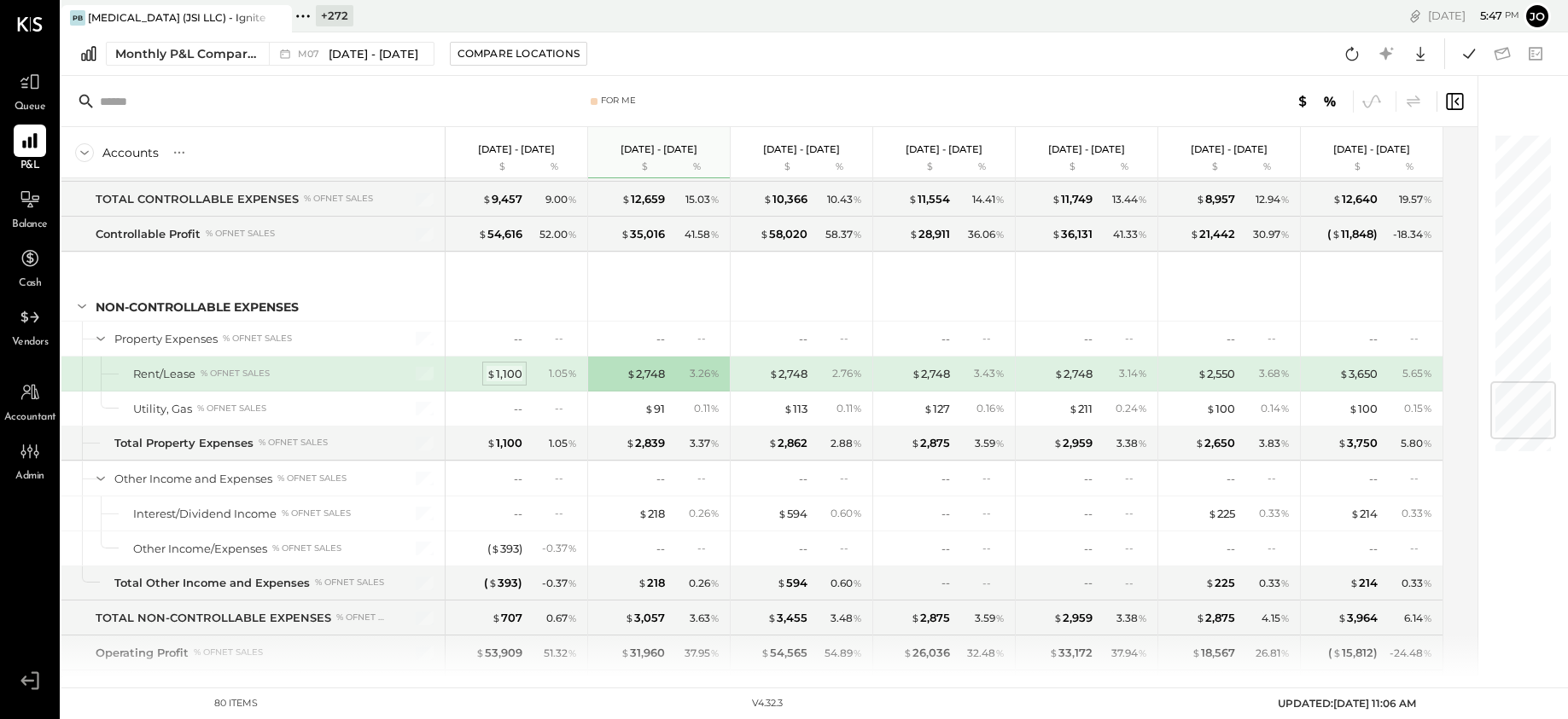
click at [502, 371] on div "$ 1,100" at bounding box center [504, 374] width 36 height 16
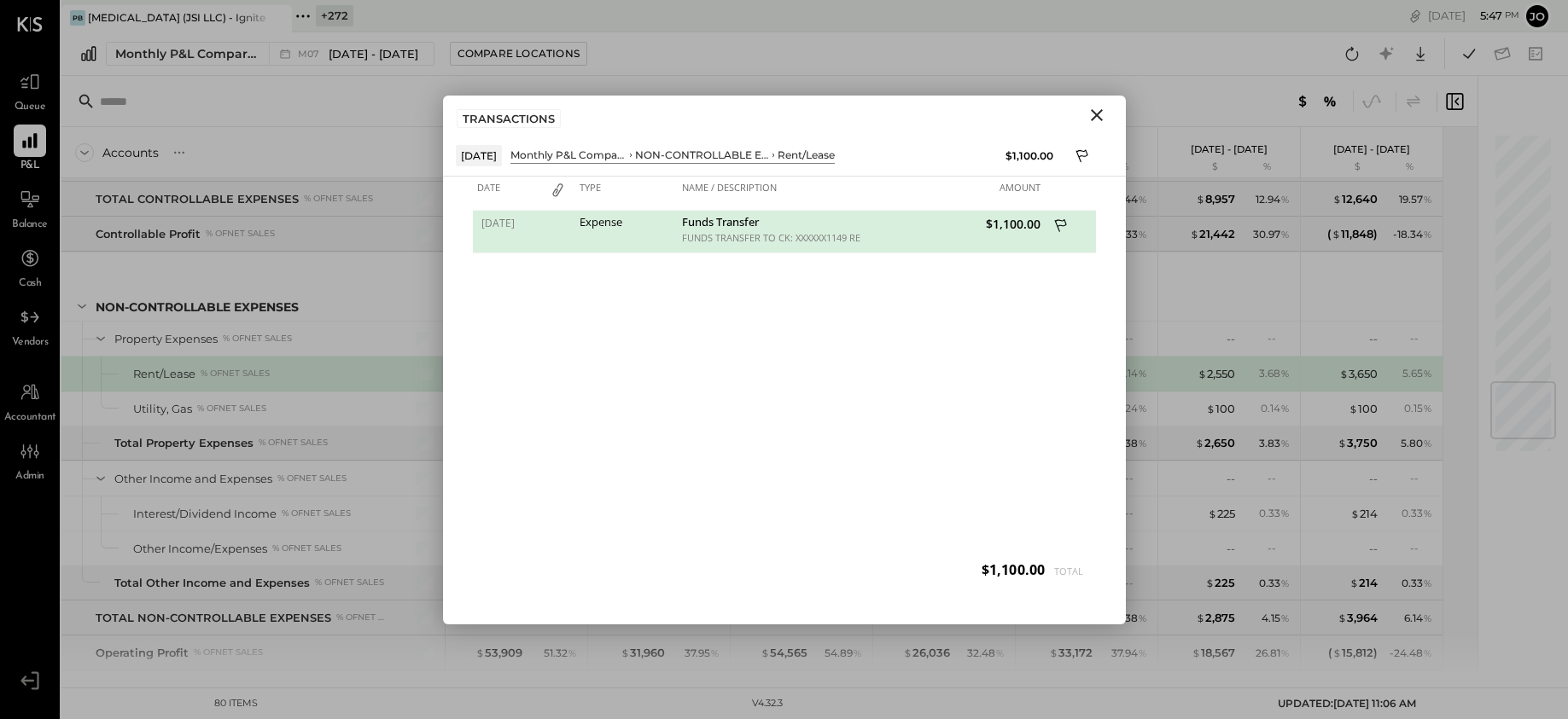
click at [1091, 125] on button "Close" at bounding box center [1096, 115] width 31 height 22
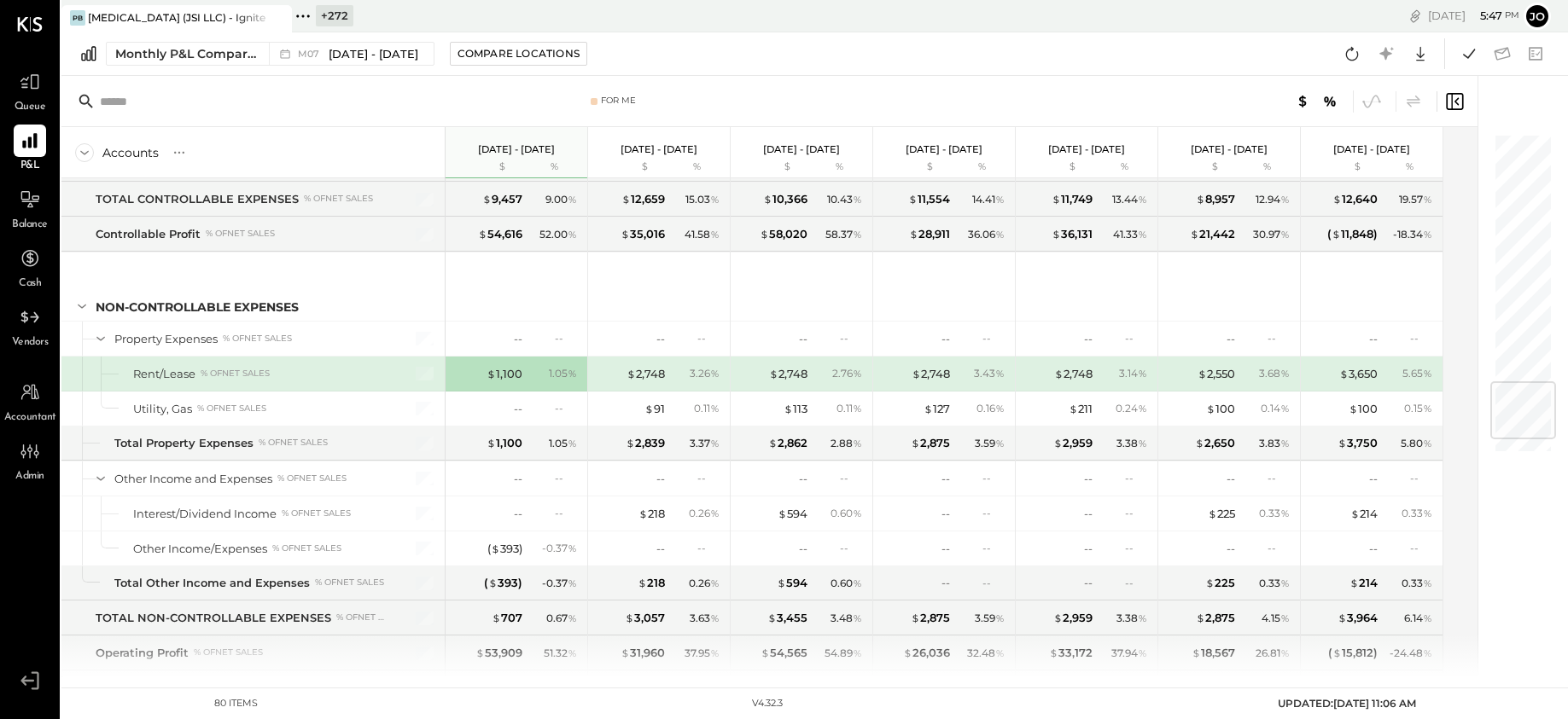
click at [524, 371] on div "$ 1,100 1.05 %" at bounding box center [518, 374] width 128 height 34
click at [507, 371] on div "$ 1,100" at bounding box center [504, 374] width 36 height 16
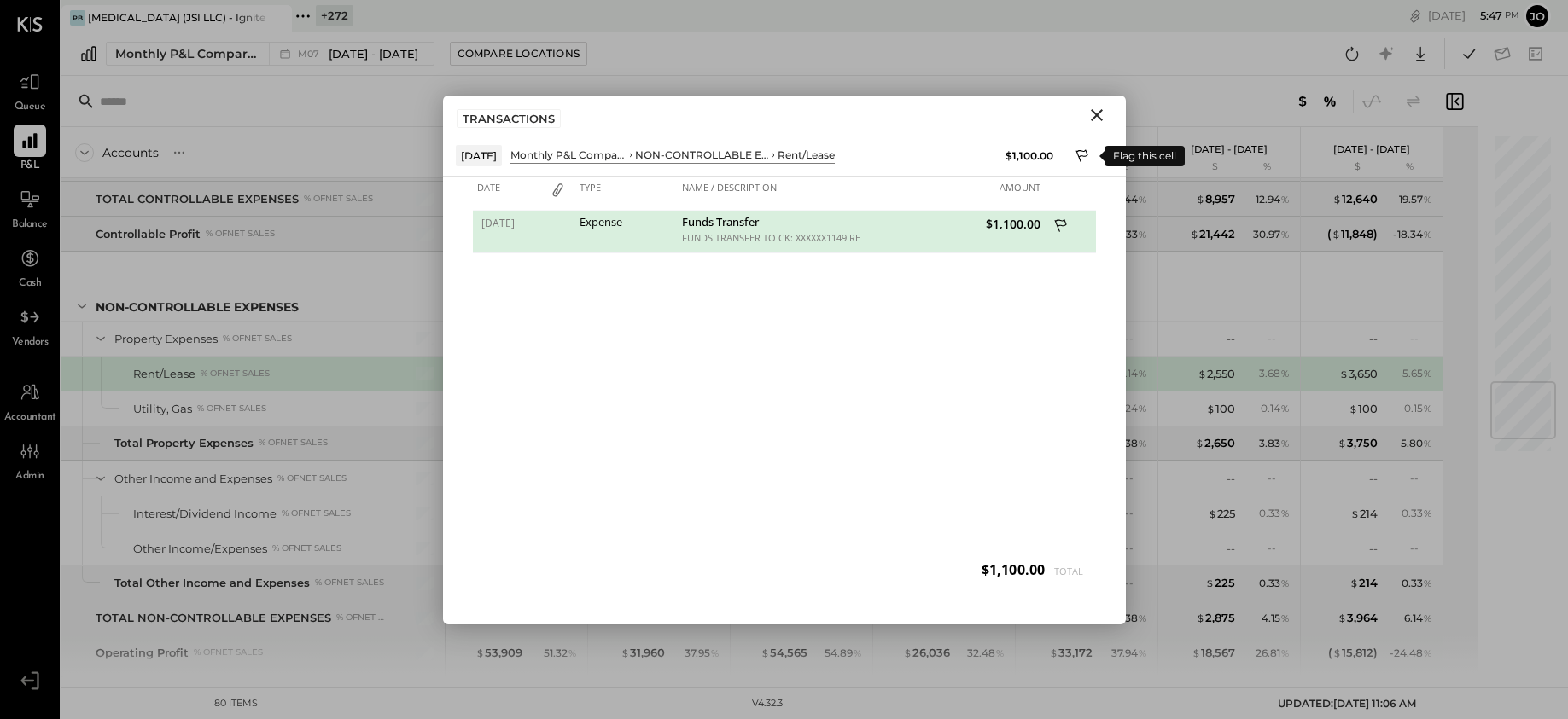
click at [1086, 145] on button at bounding box center [1083, 156] width 26 height 26
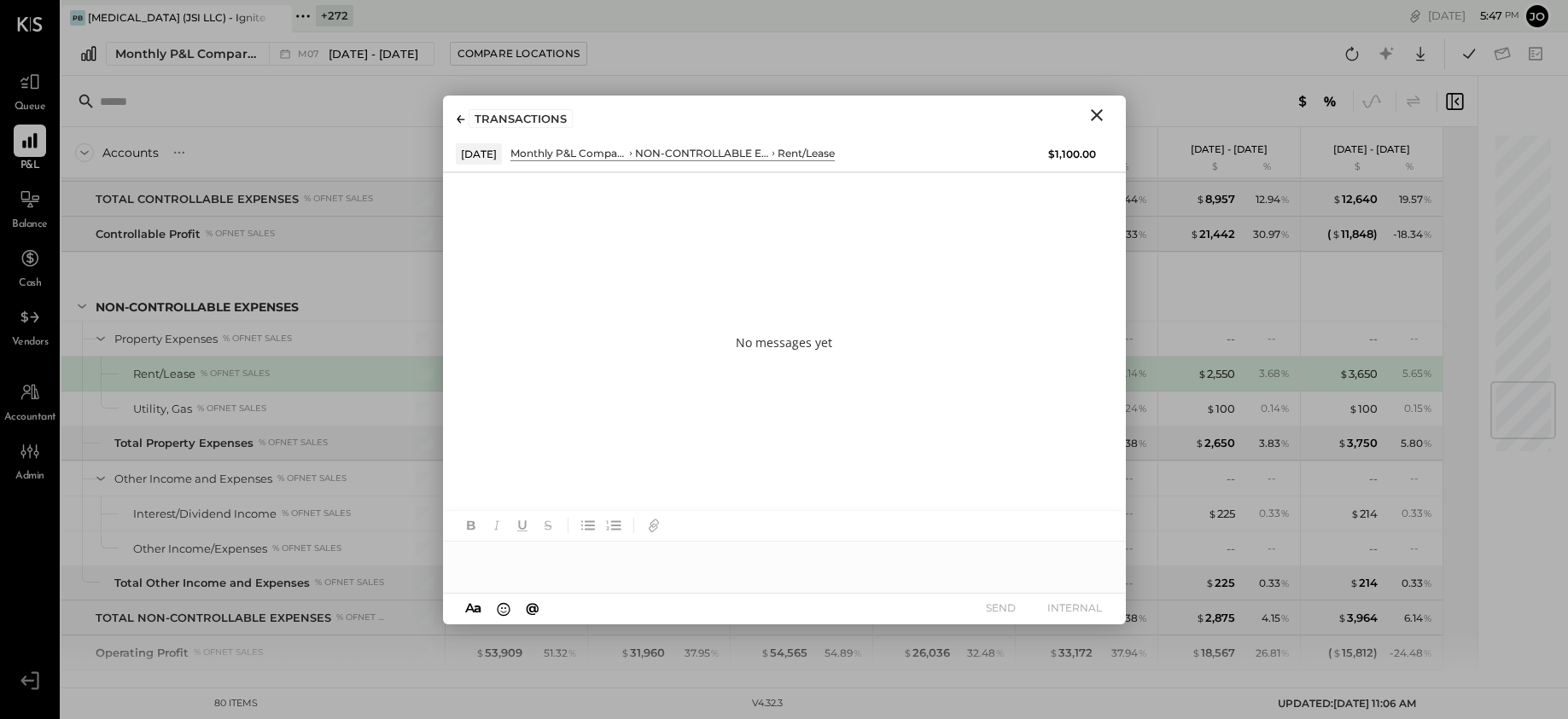
drag, startPoint x: 698, startPoint y: 604, endPoint x: 698, endPoint y: 586, distance: 18.0
click at [698, 604] on div "A a @ Use Shift + Return to send the message SEND INTERNAL" at bounding box center [784, 609] width 683 height 31
click at [698, 584] on div at bounding box center [784, 552] width 683 height 82
click at [698, 578] on div at bounding box center [784, 552] width 683 height 82
click at [702, 576] on div at bounding box center [784, 552] width 683 height 82
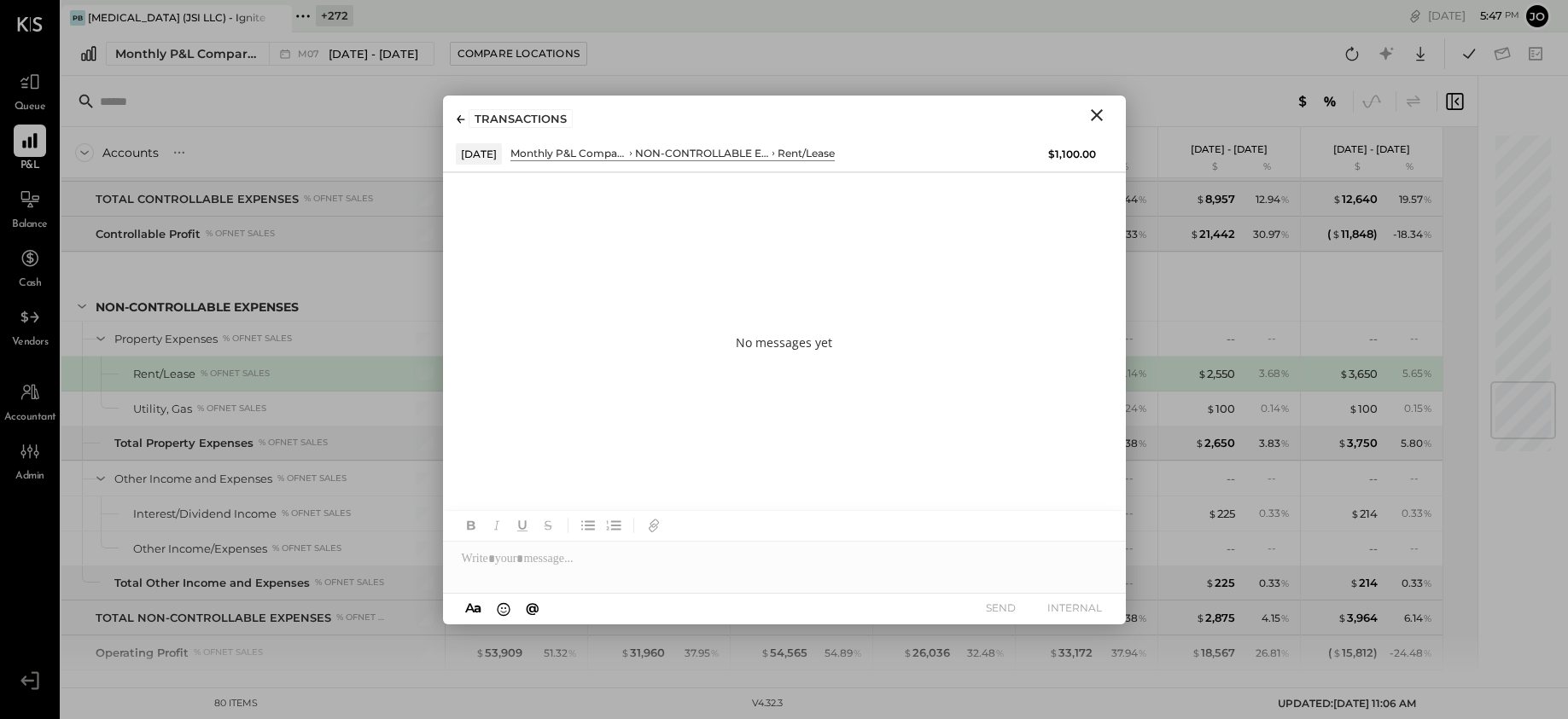
click at [707, 553] on div at bounding box center [784, 559] width 683 height 34
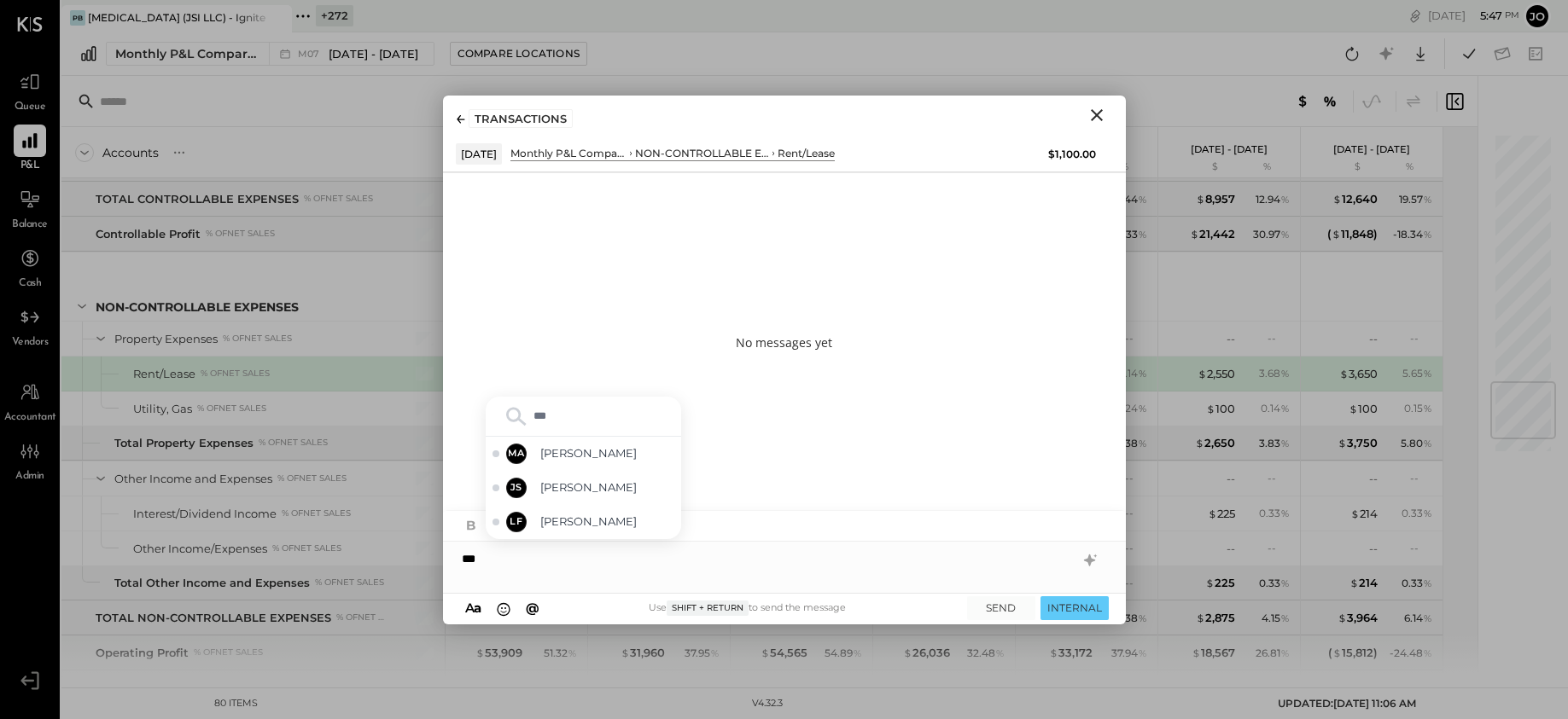
type input "****"
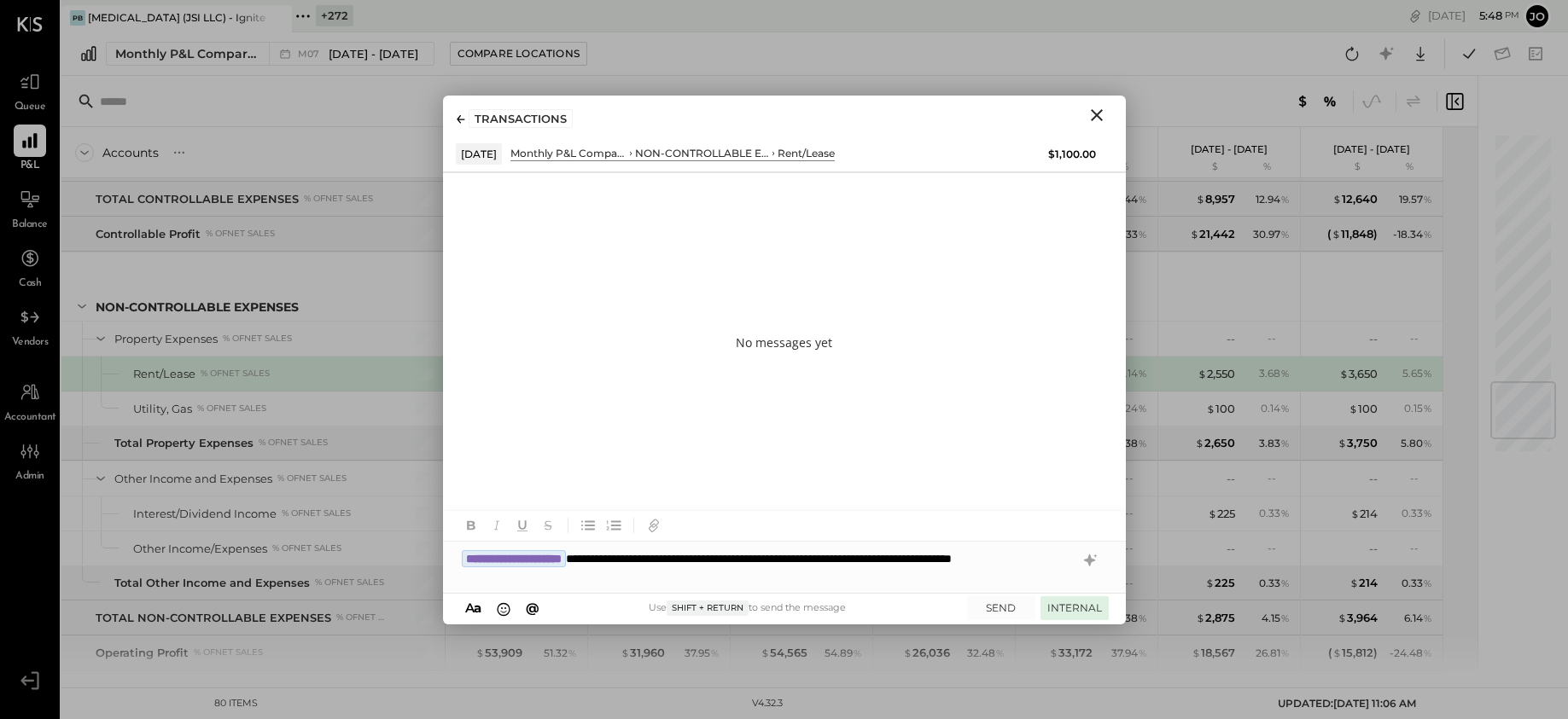
click at [1076, 608] on button "INTERNAL" at bounding box center [1074, 608] width 69 height 23
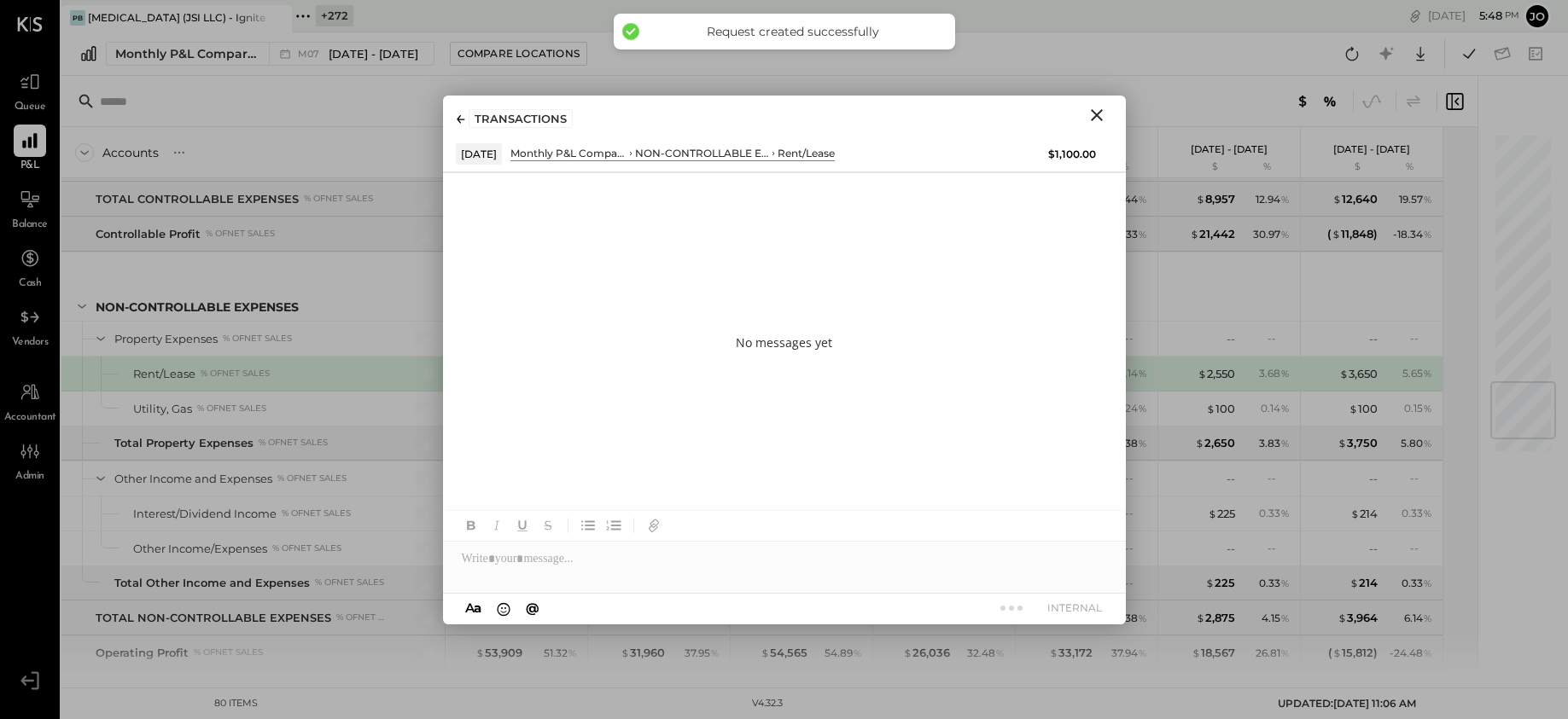
click at [1098, 121] on icon "Close" at bounding box center [1096, 115] width 20 height 20
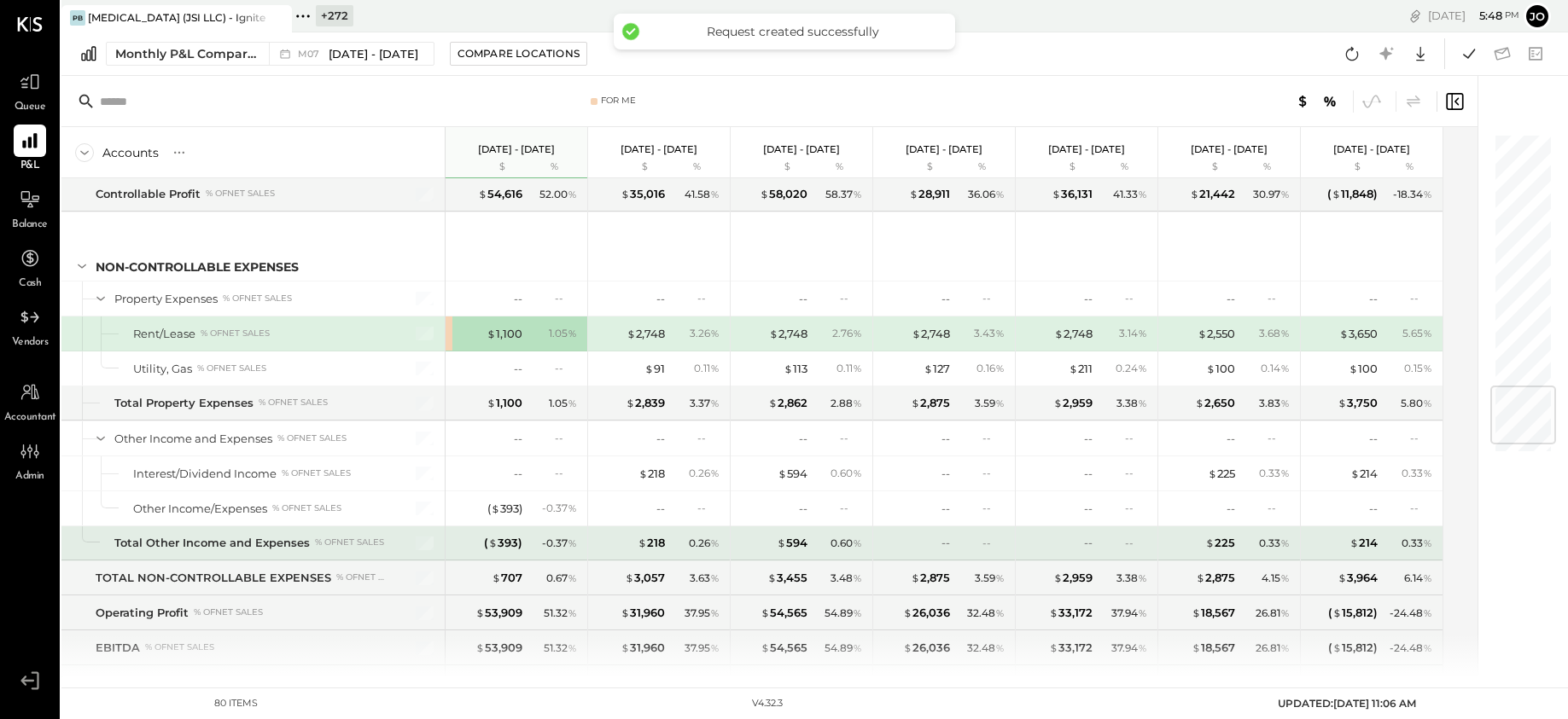
scroll to position [2231, 0]
